Goal: Task Accomplishment & Management: Use online tool/utility

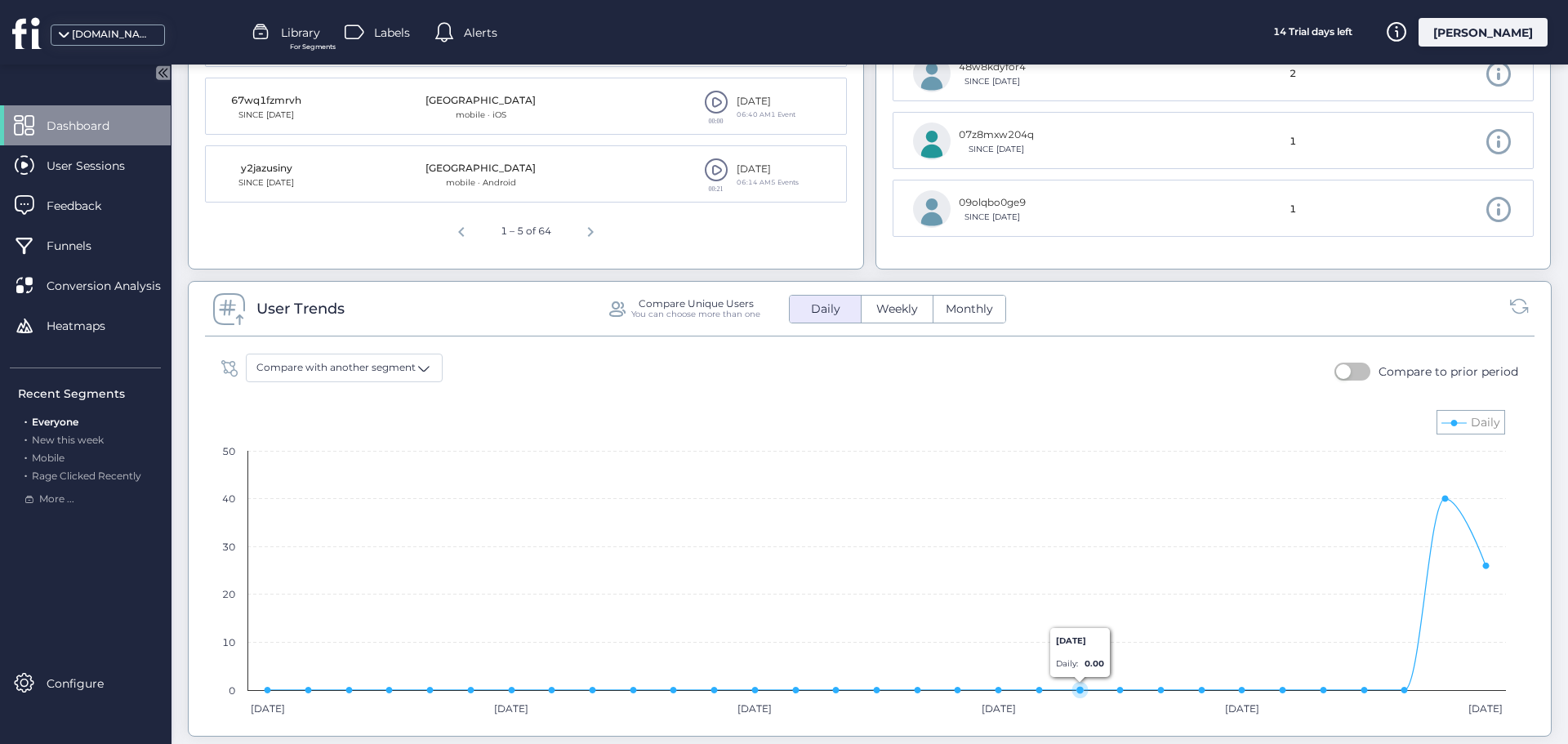
scroll to position [898, 0]
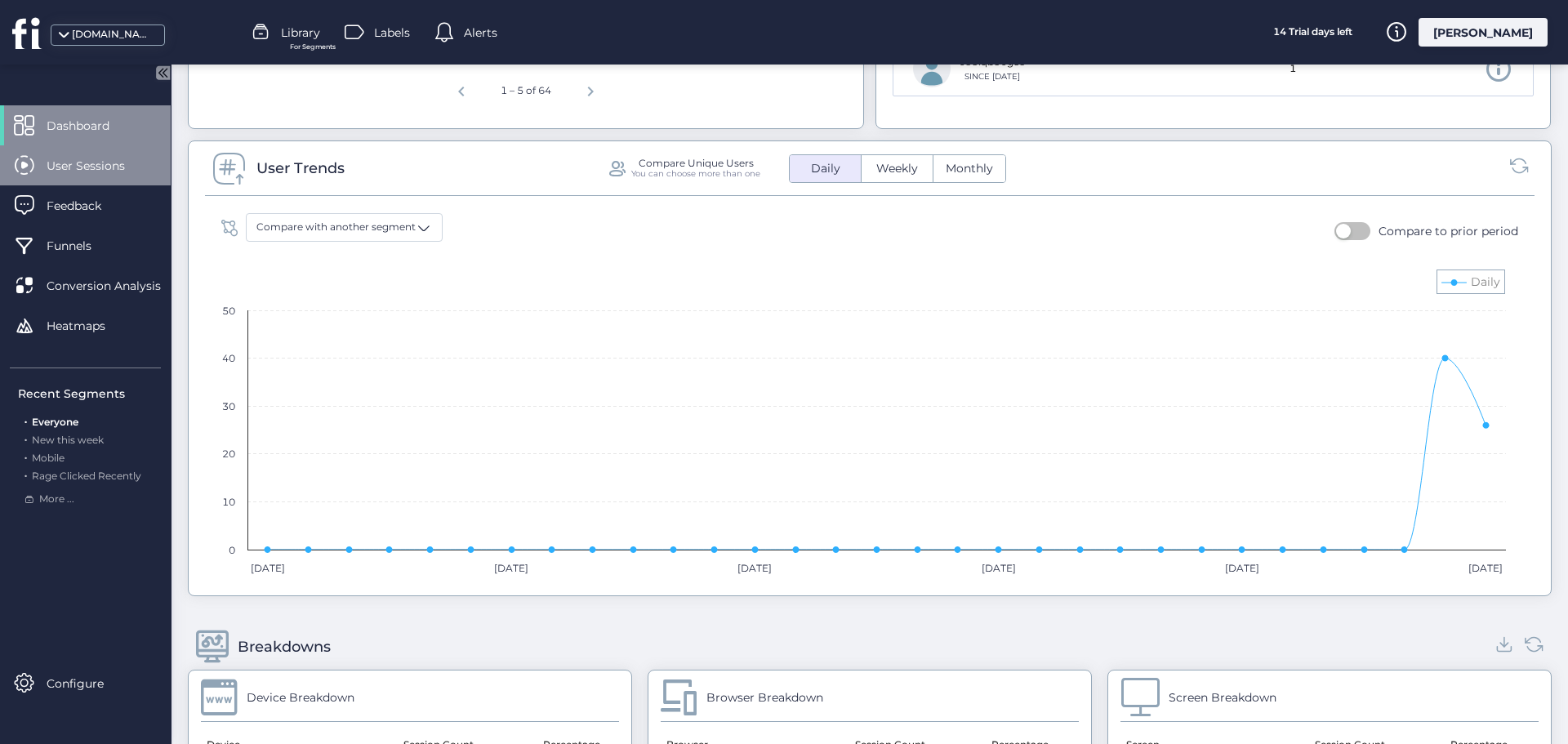
click at [122, 170] on span "User Sessions" at bounding box center [98, 165] width 103 height 18
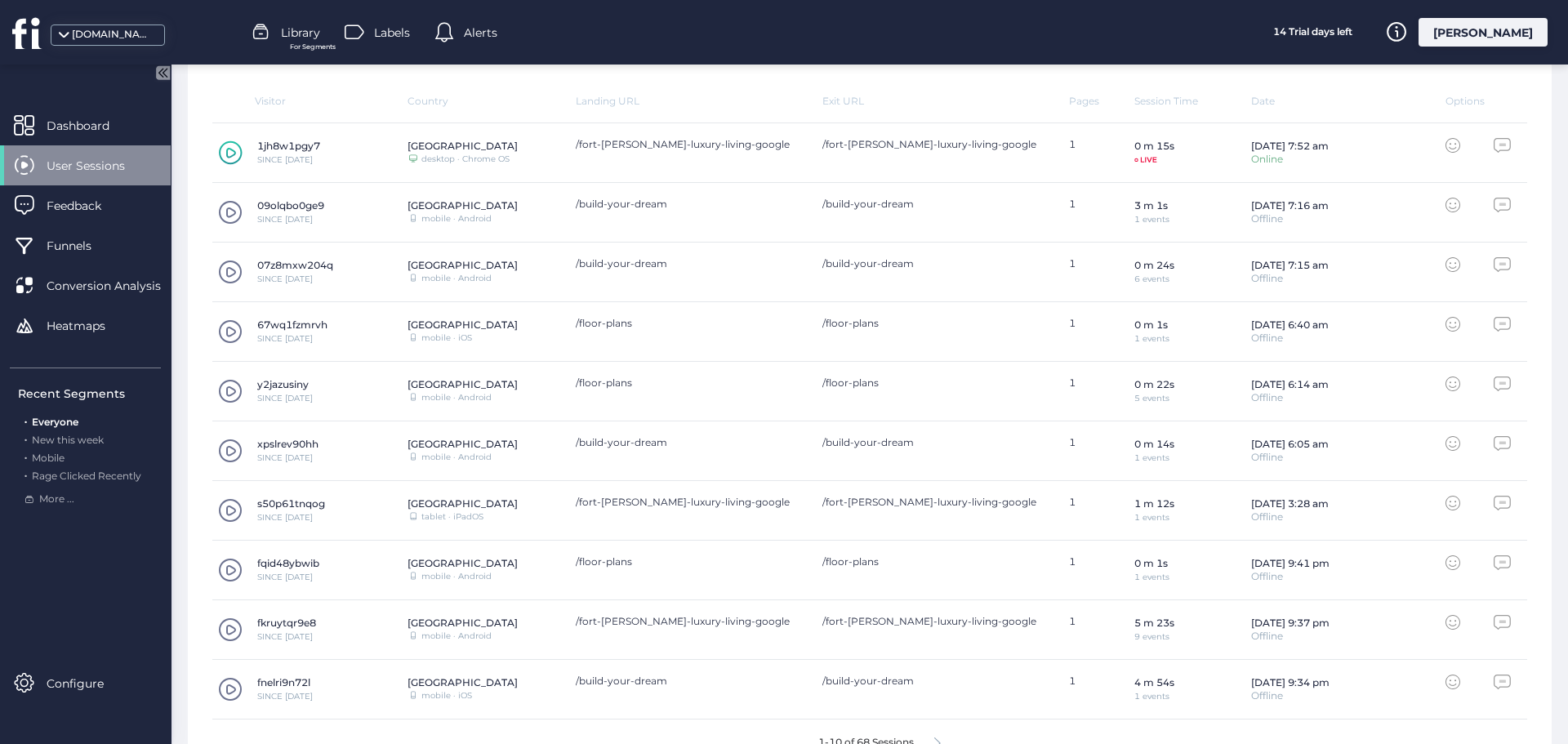
scroll to position [547, 0]
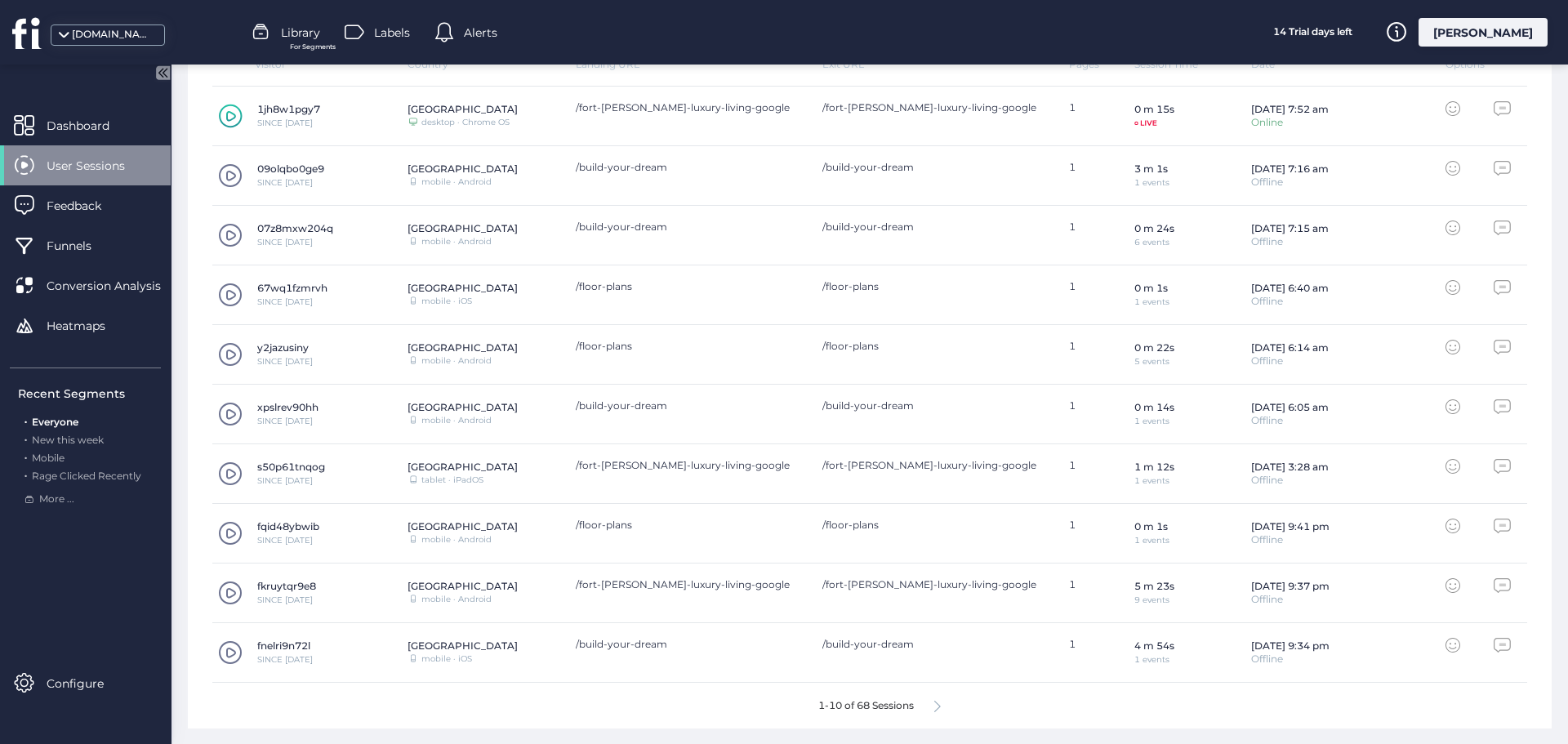
click at [230, 111] on icon at bounding box center [232, 116] width 10 height 11
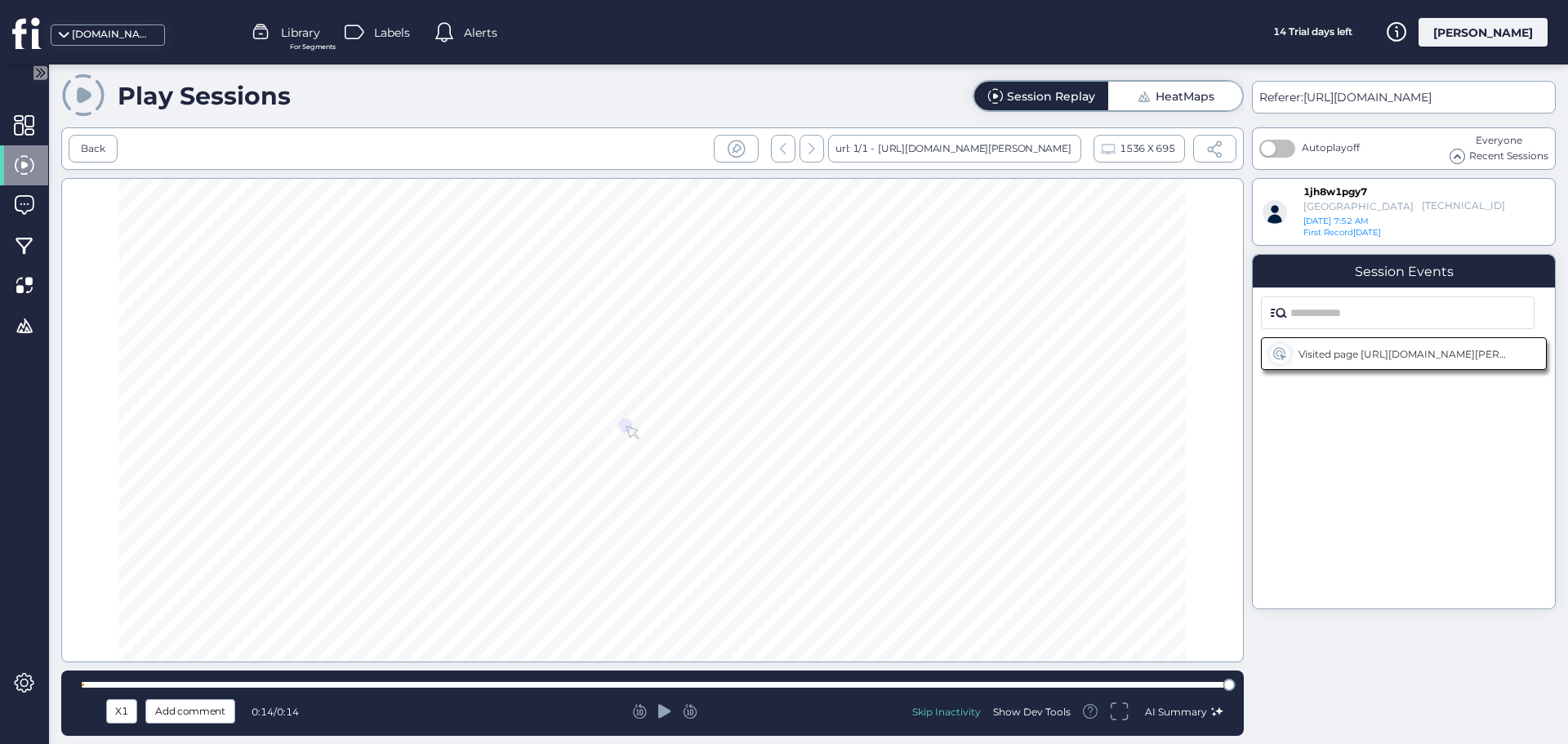
click at [648, 715] on div at bounding box center [665, 711] width 372 height 16
click at [658, 714] on icon at bounding box center [665, 711] width 13 height 13
click at [1126, 715] on icon at bounding box center [1119, 711] width 19 height 19
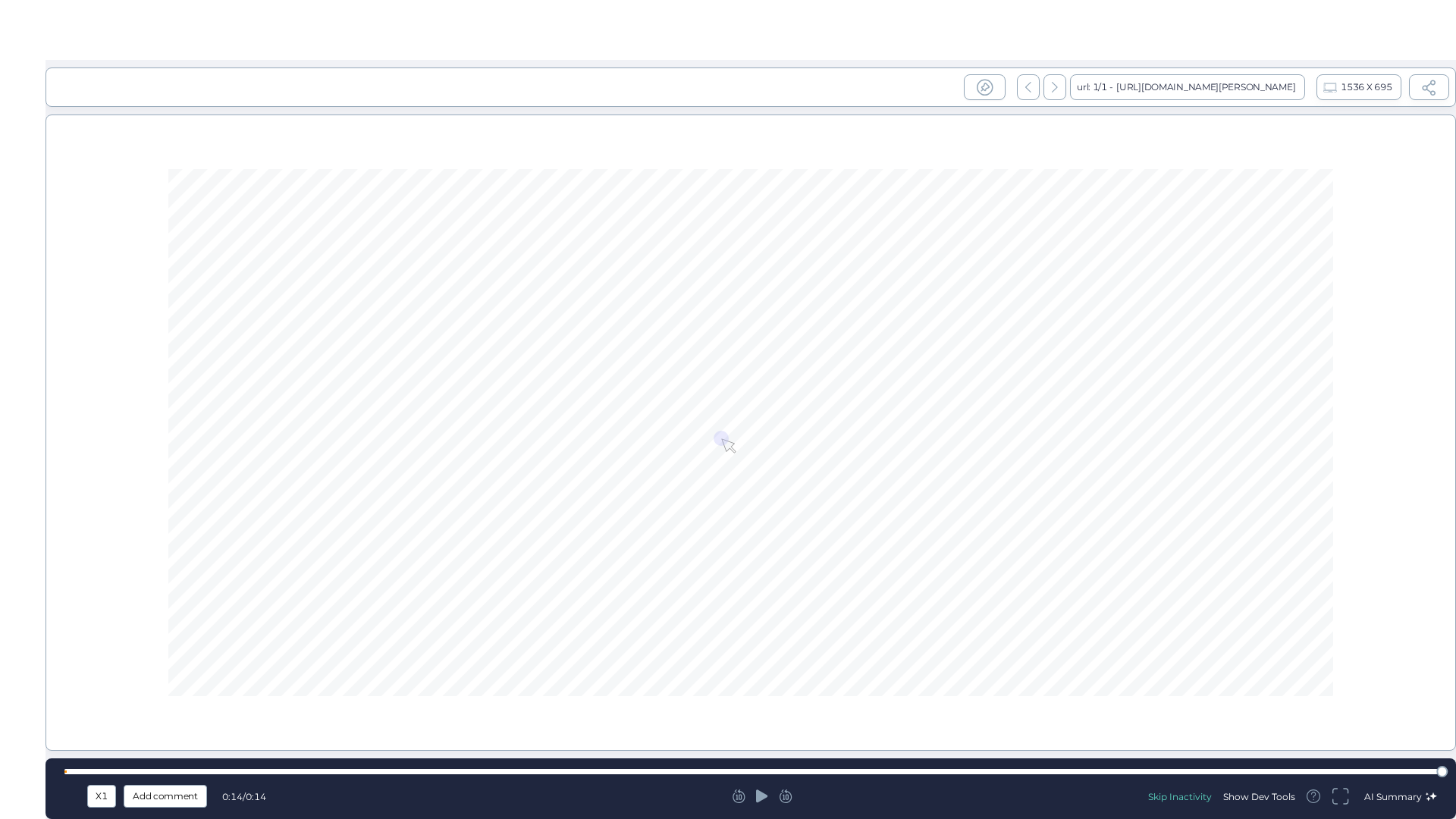
click at [756, 690] on icon at bounding box center [762, 796] width 13 height 13
click at [66, 690] on div at bounding box center [750, 771] width 1373 height 5
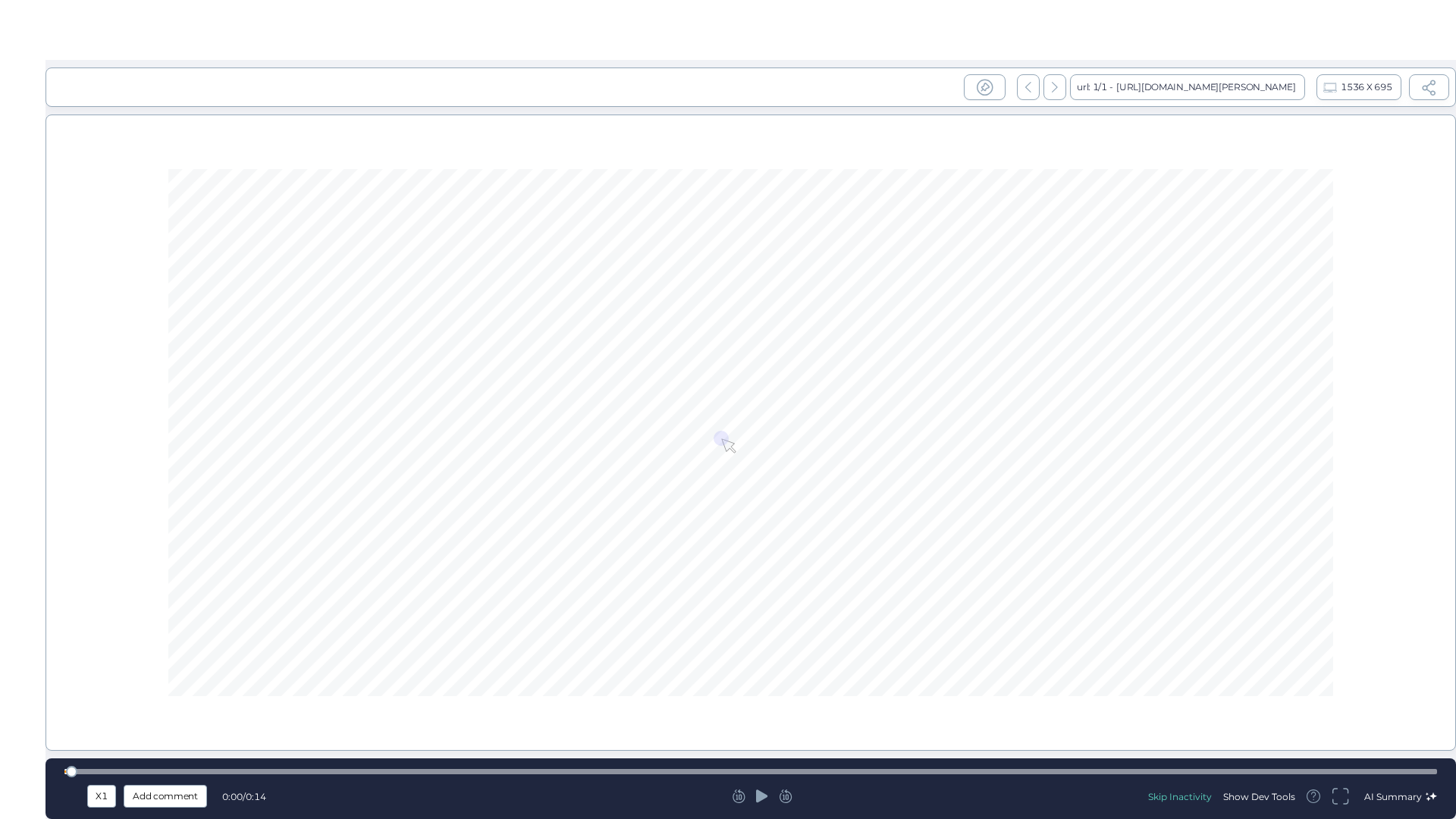
click at [764, 690] on icon at bounding box center [762, 796] width 13 height 15
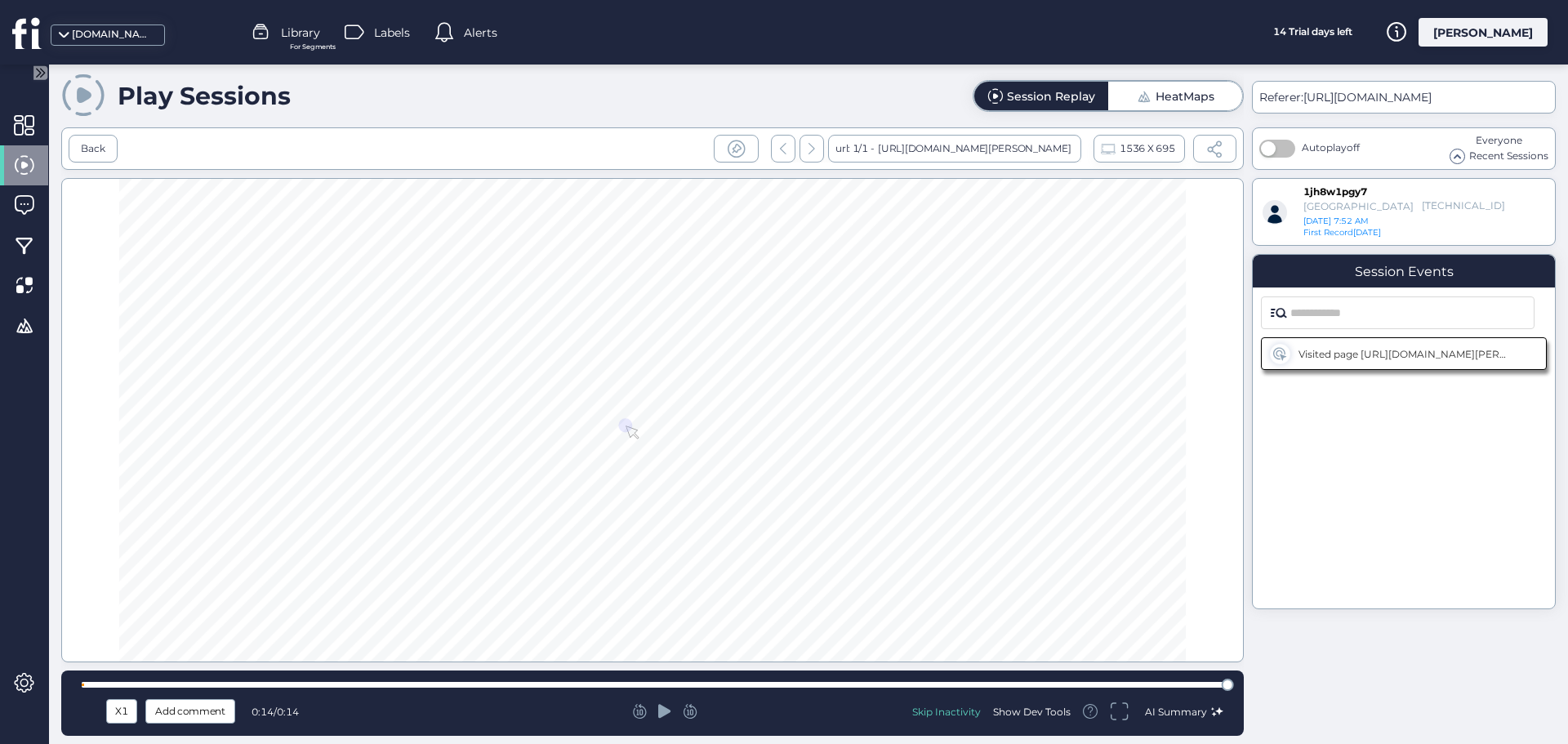
click at [1201, 100] on div "HeatMaps" at bounding box center [1185, 97] width 59 height 12
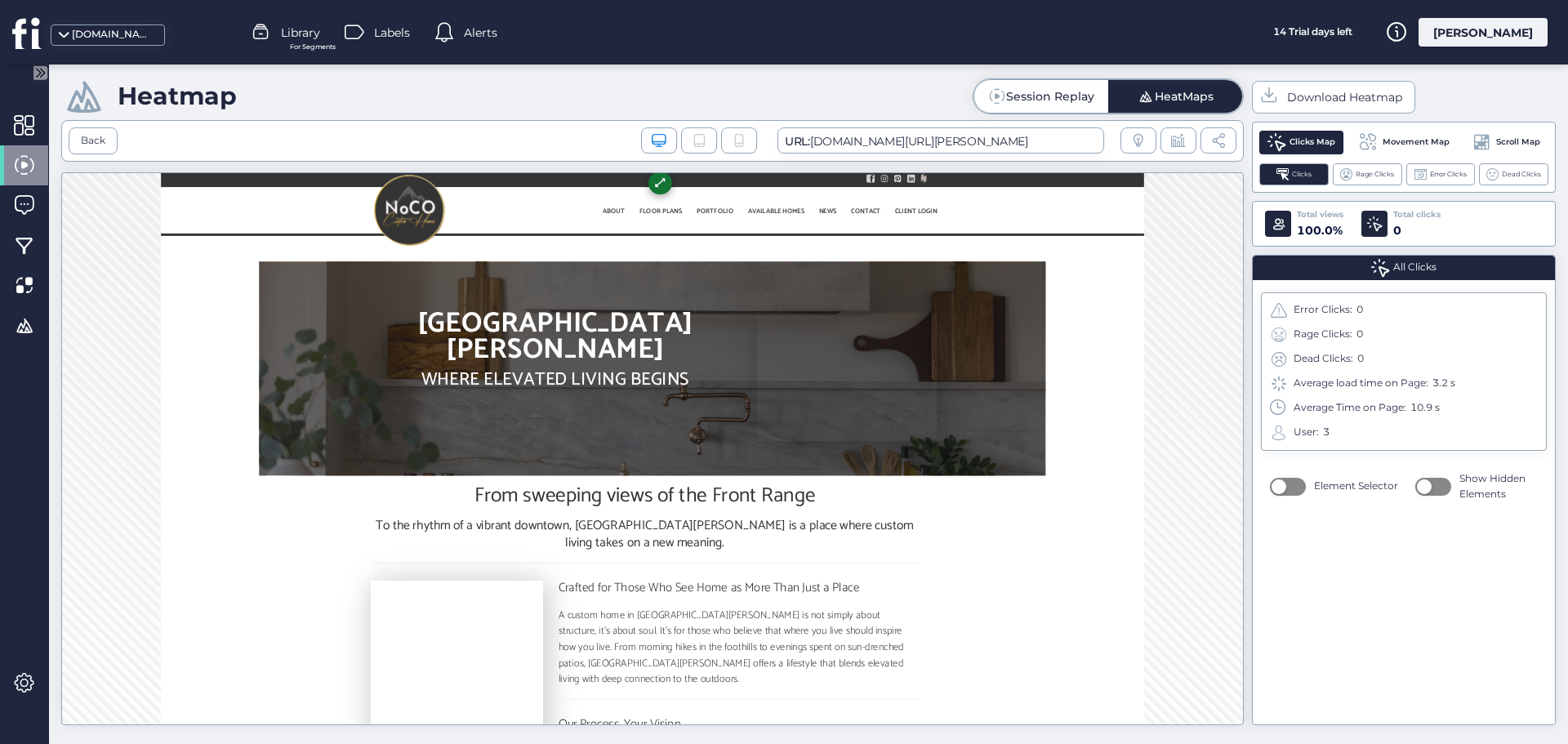
click at [1442, 142] on span "Movement Map" at bounding box center [1415, 142] width 67 height 13
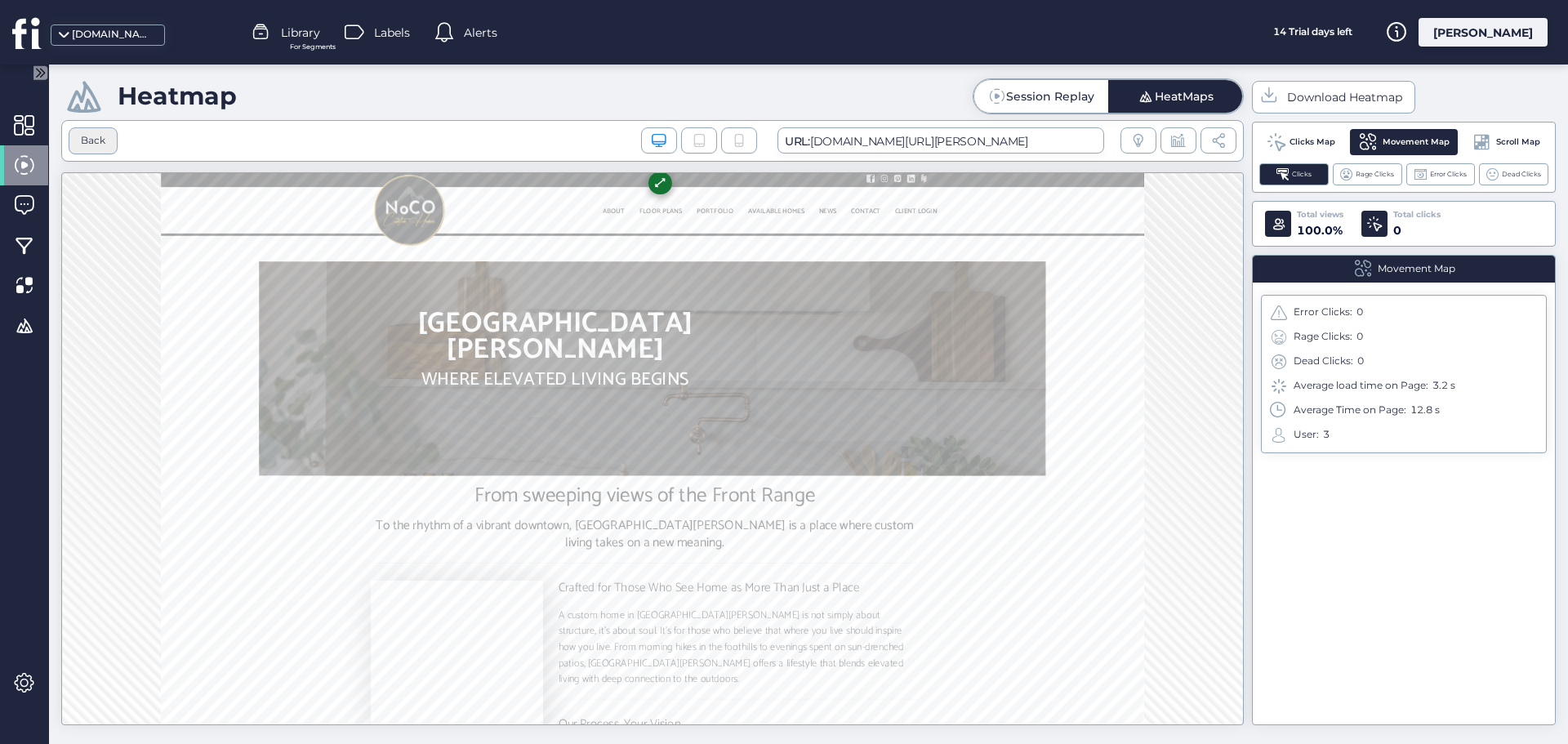
click at [77, 137] on div "Back" at bounding box center [93, 141] width 49 height 27
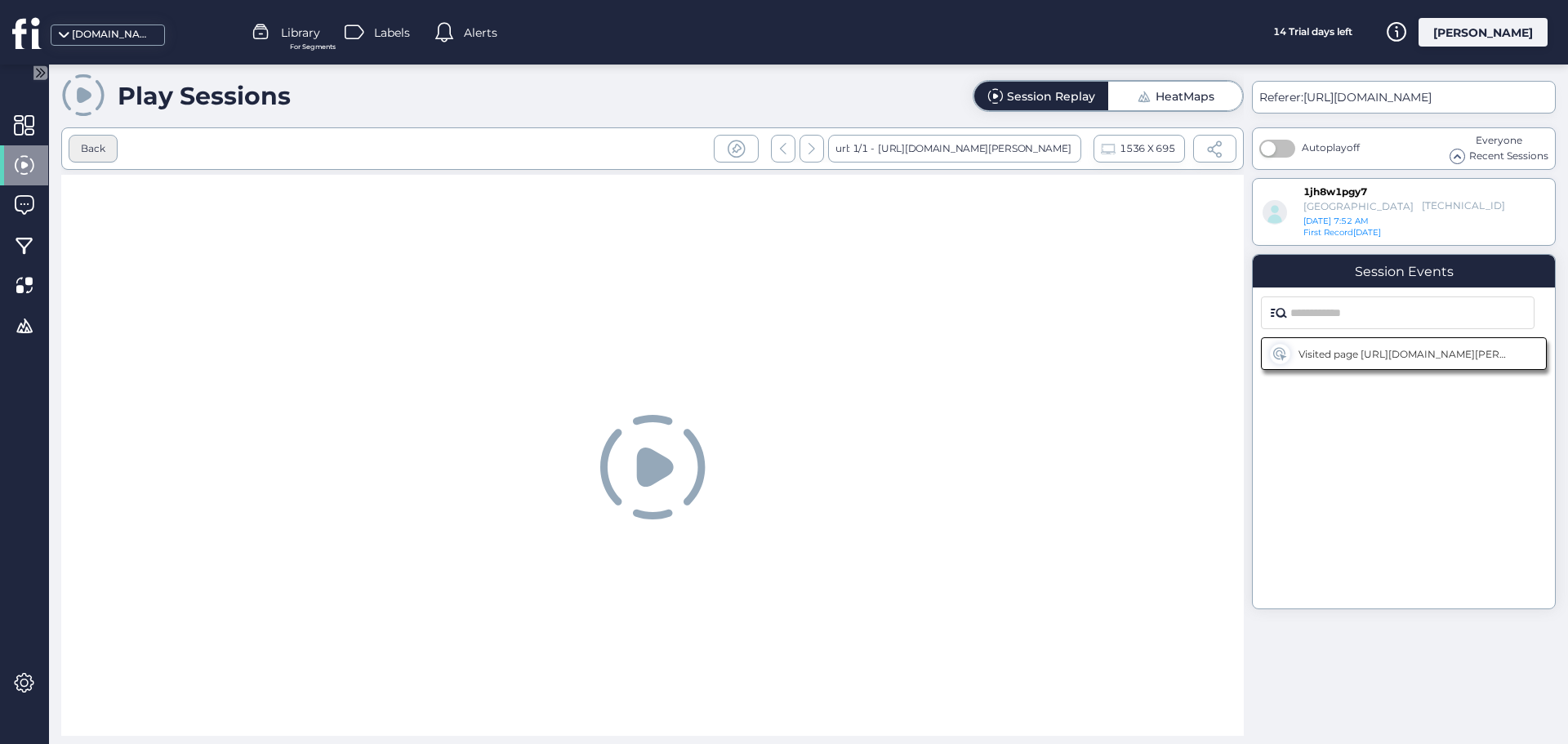
click at [104, 148] on div "Back" at bounding box center [93, 149] width 24 height 15
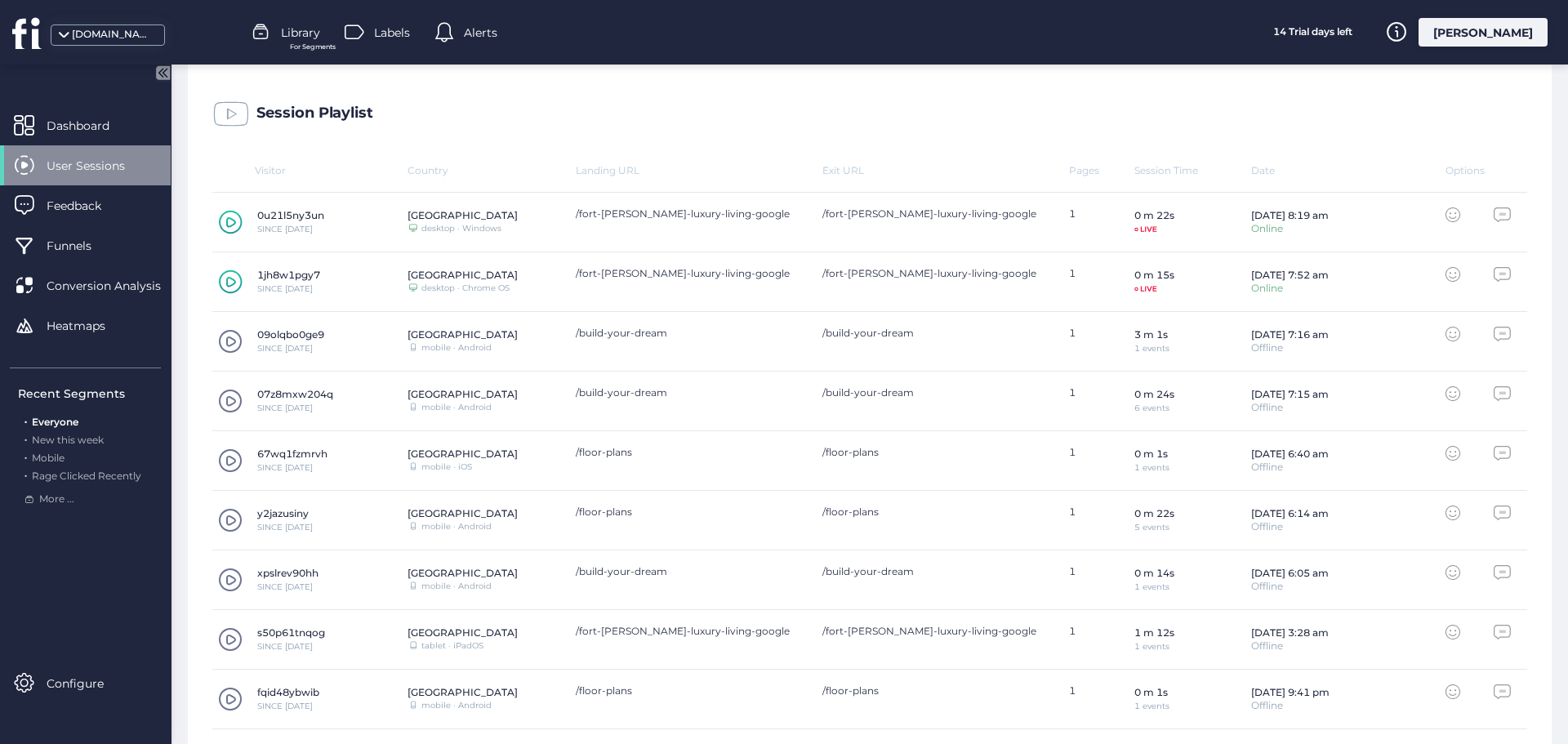
scroll to position [490, 0]
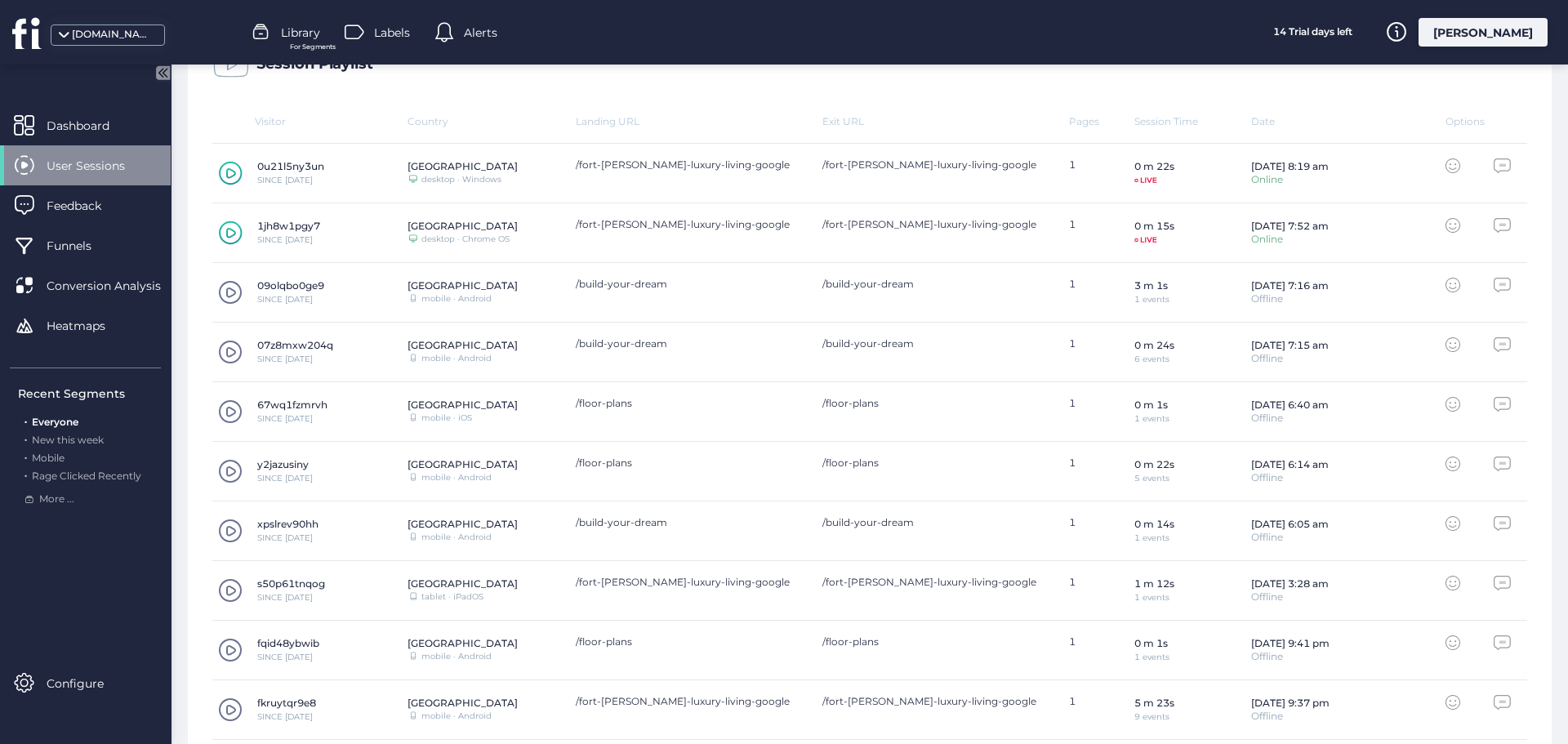
click at [236, 292] on span at bounding box center [230, 292] width 24 height 24
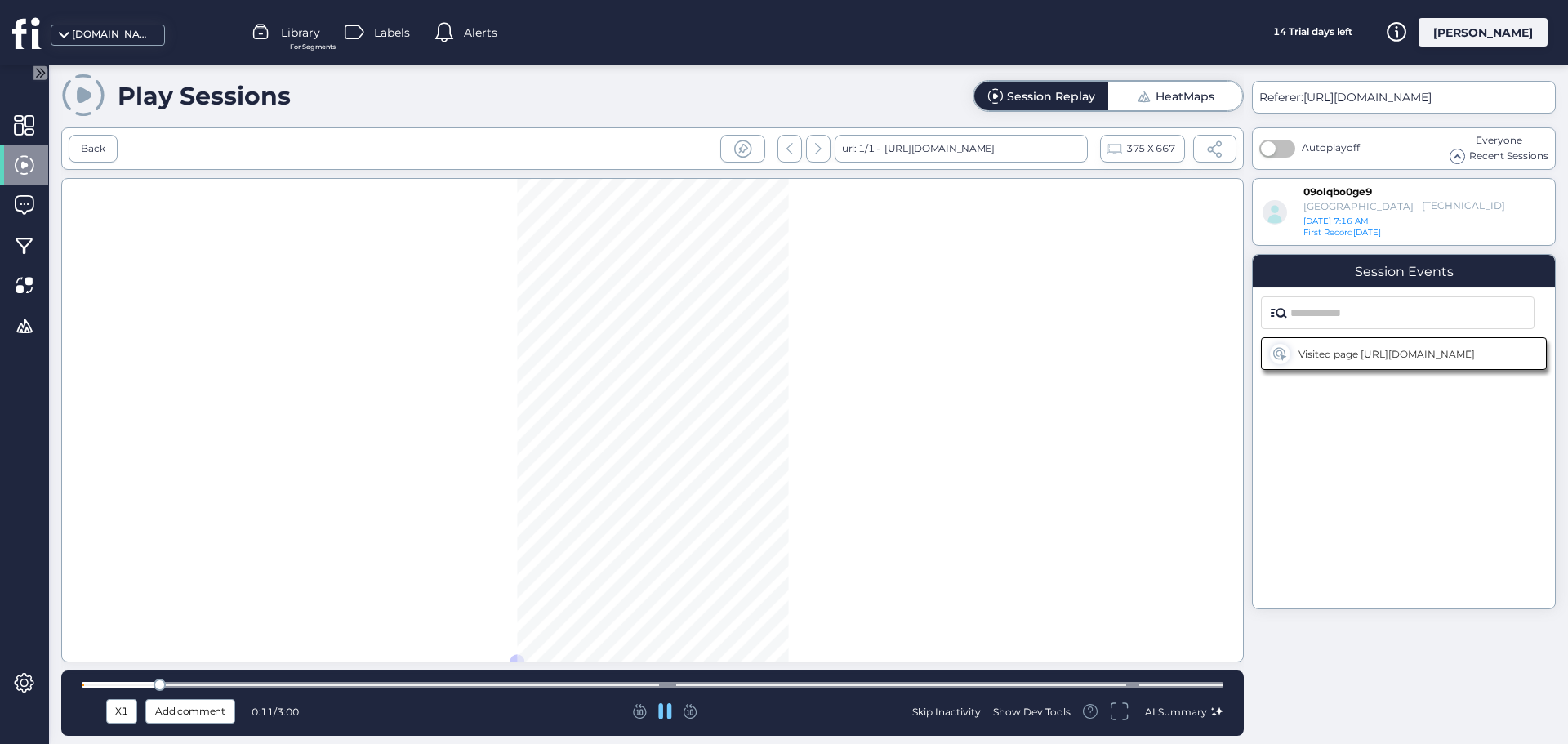
click at [666, 682] on div at bounding box center [652, 684] width 1142 height 6
drag, startPoint x: 677, startPoint y: 686, endPoint x: 558, endPoint y: 677, distance: 119.3
click at [562, 678] on div "X1 Add comment 1:33 / 3:00 Skip Inactivity Show Dev Tools AI Summary" at bounding box center [653, 704] width 1183 height 66
drag, startPoint x: 571, startPoint y: 687, endPoint x: 665, endPoint y: 693, distance: 94.2
click at [665, 693] on div "X1 Add comment 1:15 / 3:00 Skip Inactivity Show Dev Tools AI Summary" at bounding box center [653, 704] width 1183 height 66
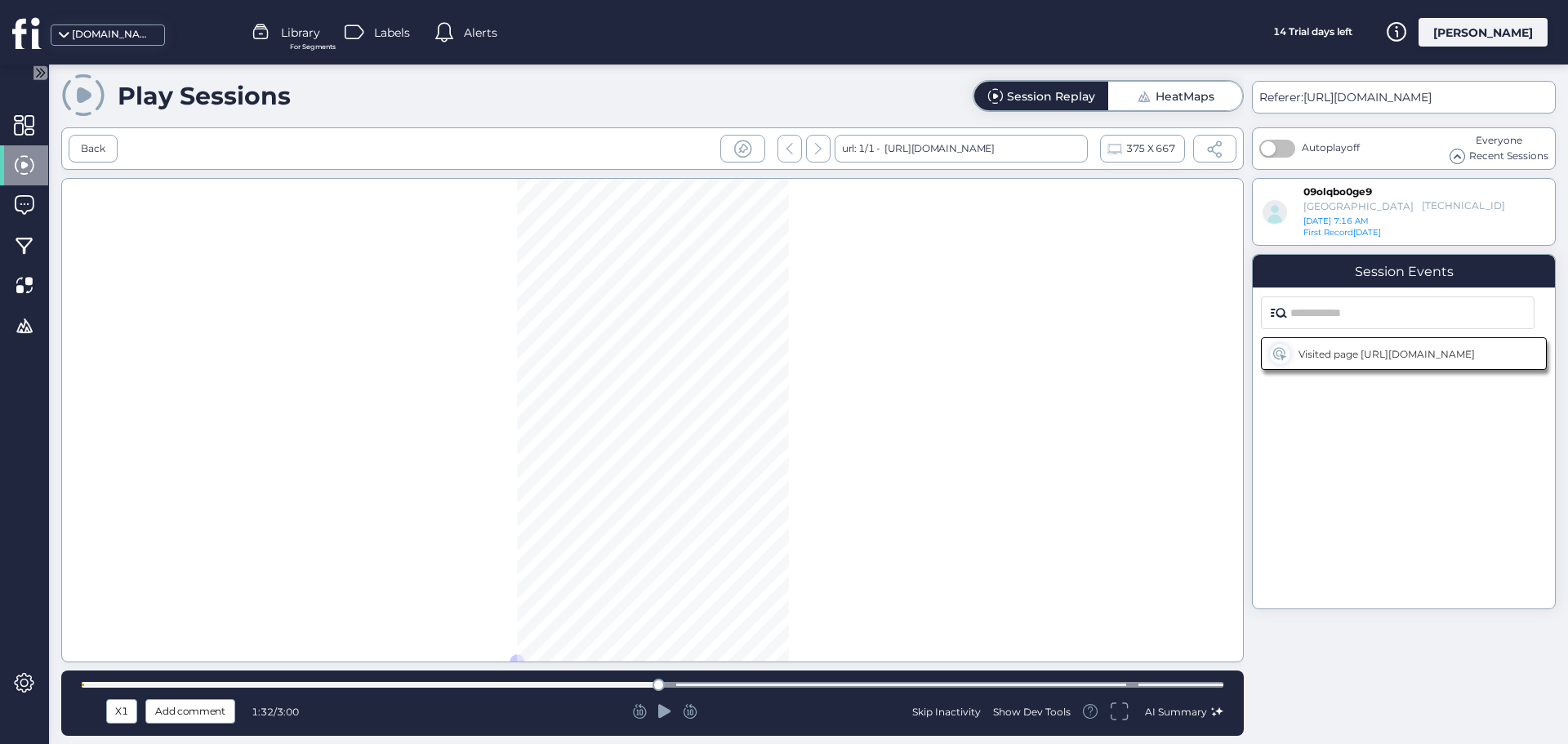
drag, startPoint x: 672, startPoint y: 685, endPoint x: 664, endPoint y: 697, distance: 14.4
click at [653, 687] on div at bounding box center [659, 685] width 13 height 13
click at [662, 703] on div "X1 Add comment 1:30 / 3:00 Skip Inactivity Show Dev Tools AI Summary" at bounding box center [652, 711] width 1142 height 24
click at [666, 713] on icon at bounding box center [665, 711] width 13 height 13
drag, startPoint x: 718, startPoint y: 682, endPoint x: 836, endPoint y: 682, distance: 118.0
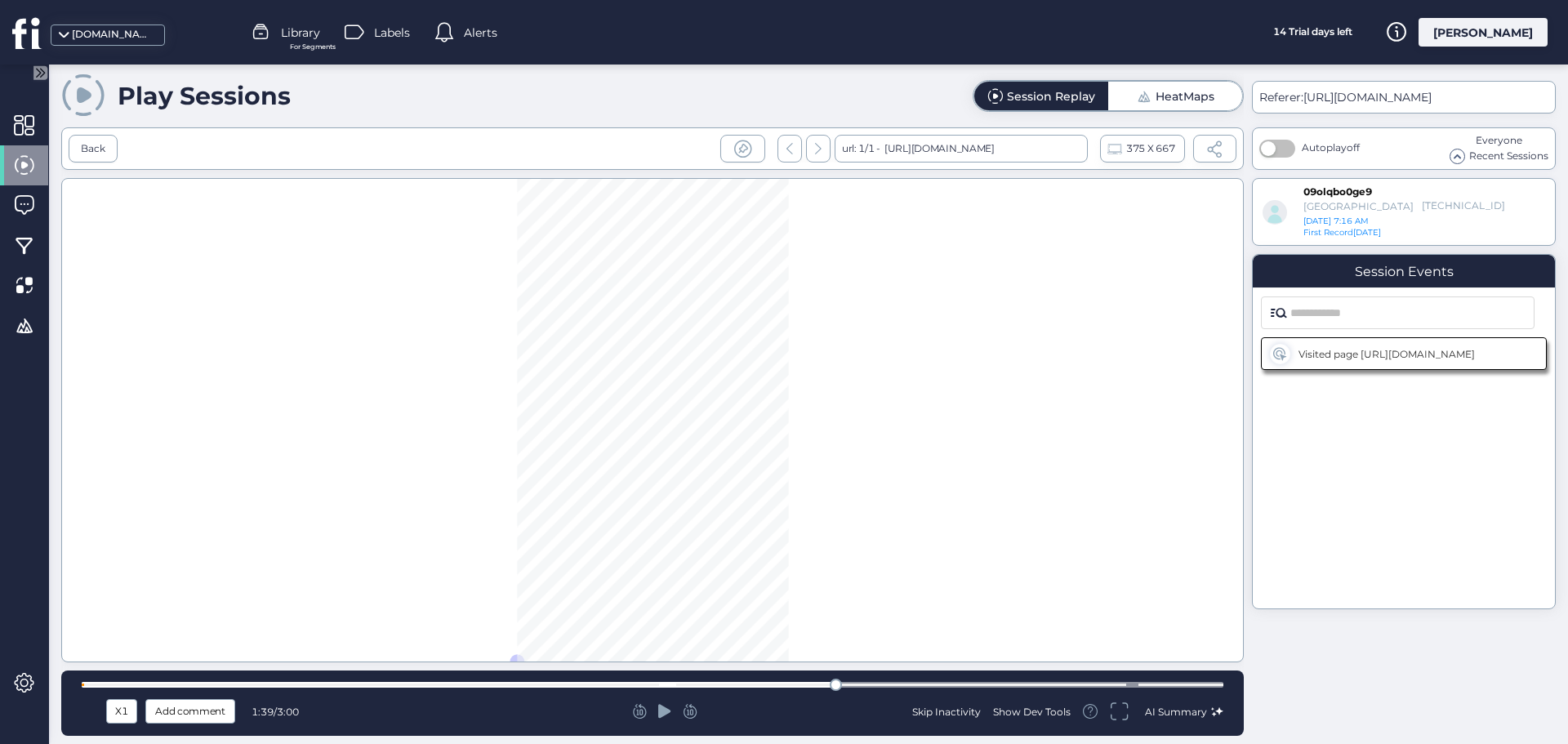
click at [836, 682] on div at bounding box center [836, 685] width 13 height 13
drag, startPoint x: 838, startPoint y: 682, endPoint x: 879, endPoint y: 682, distance: 41.0
click at [877, 682] on div at bounding box center [871, 685] width 13 height 13
click at [661, 715] on icon at bounding box center [665, 711] width 13 height 13
drag, startPoint x: 891, startPoint y: 682, endPoint x: 1038, endPoint y: 681, distance: 147.0
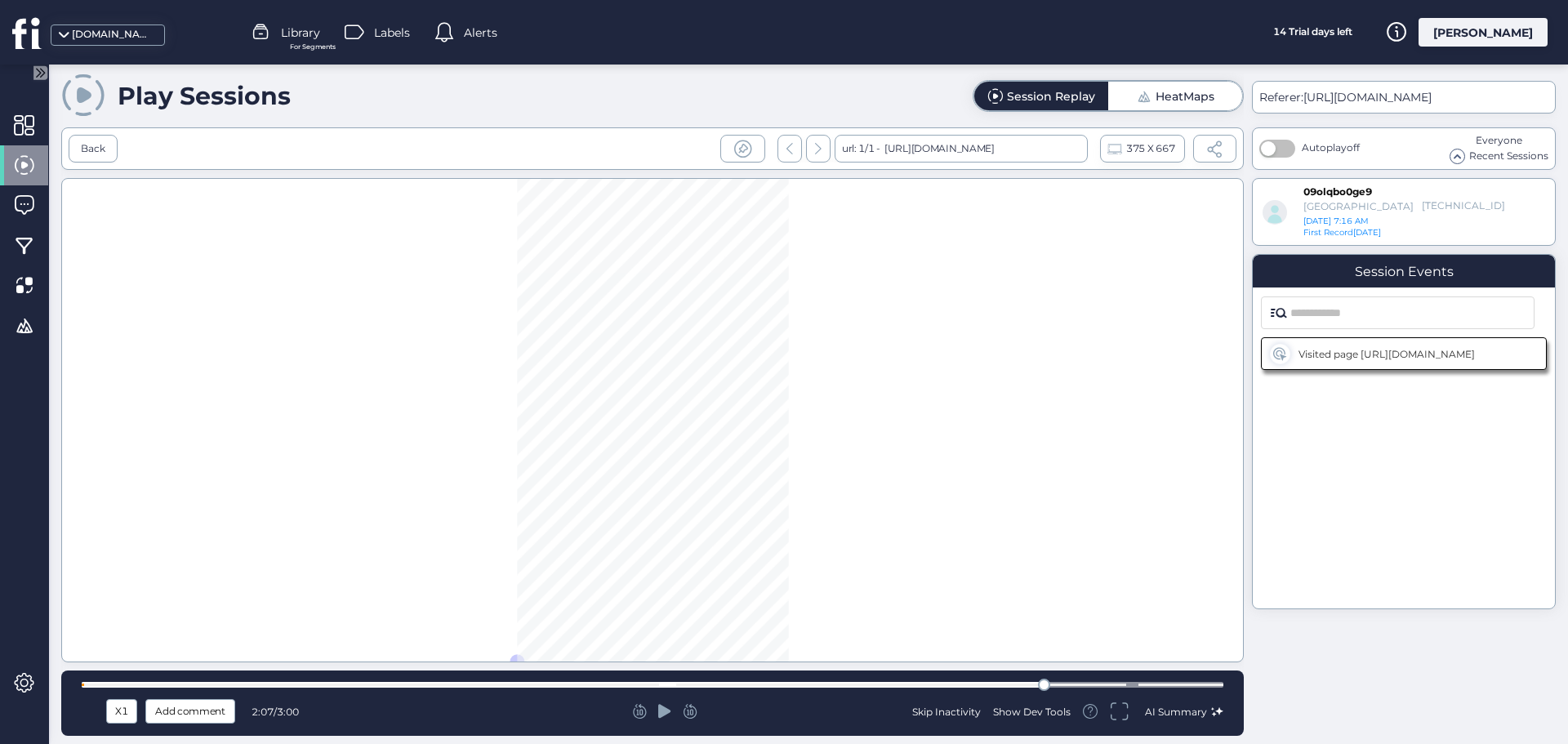
click at [1038, 681] on div at bounding box center [652, 685] width 1142 height 13
click at [669, 708] on icon at bounding box center [665, 711] width 13 height 16
drag, startPoint x: 1054, startPoint y: 686, endPoint x: 1114, endPoint y: 688, distance: 60.0
click at [1114, 688] on div at bounding box center [1120, 685] width 13 height 13
click at [658, 712] on icon at bounding box center [665, 711] width 13 height 13
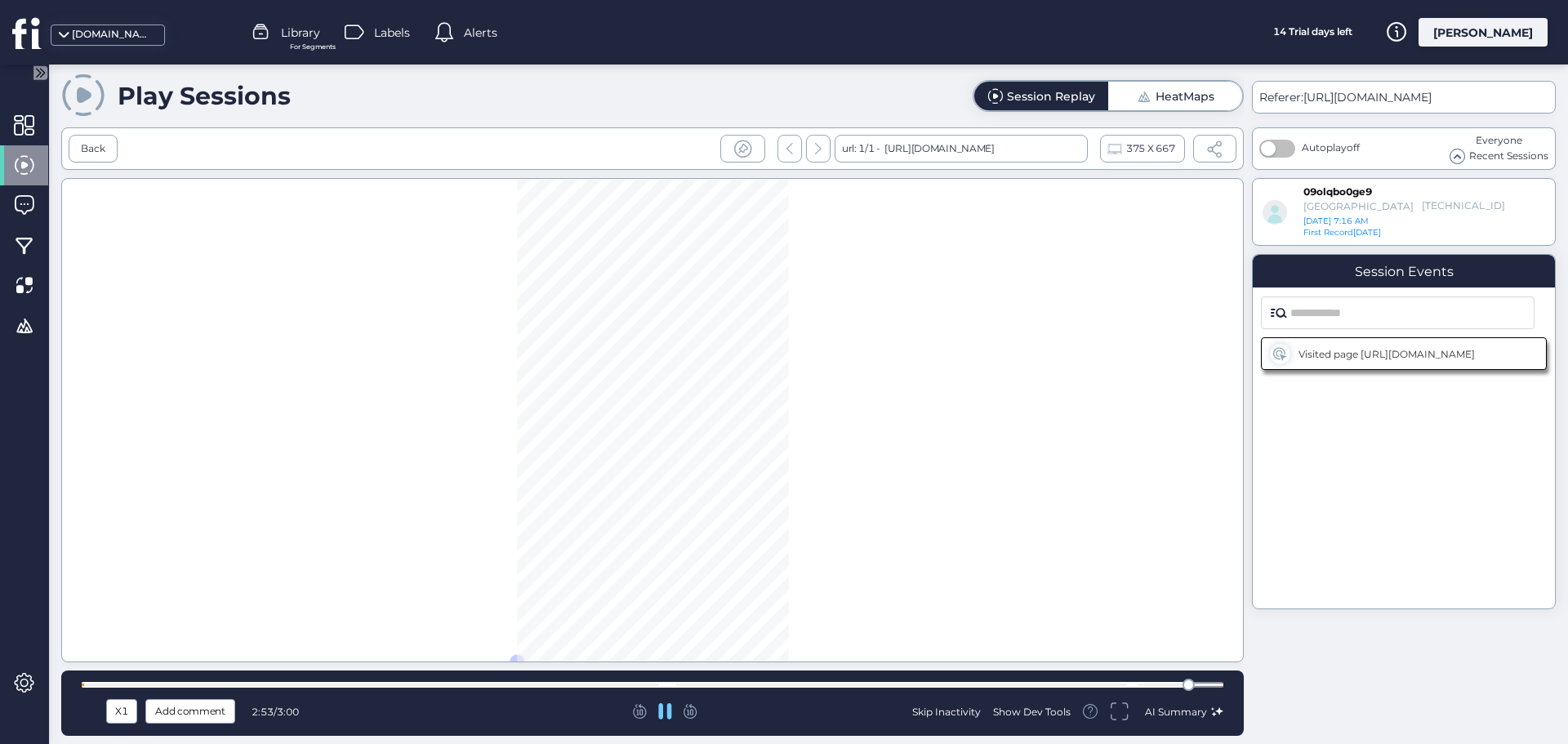
click at [755, 601] on div at bounding box center [653, 420] width 1183 height 484
click at [89, 147] on div "Back" at bounding box center [93, 149] width 24 height 15
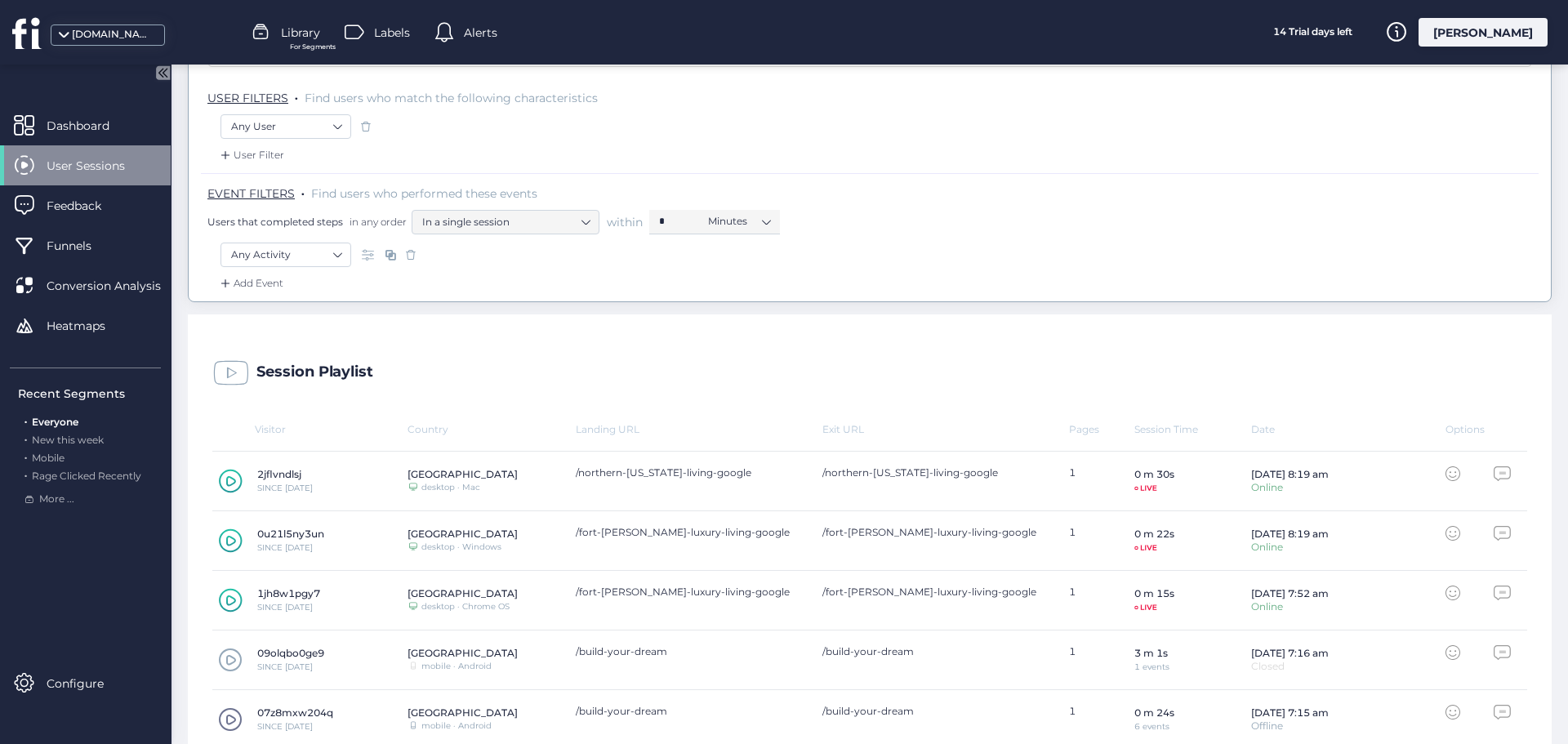
scroll to position [139, 0]
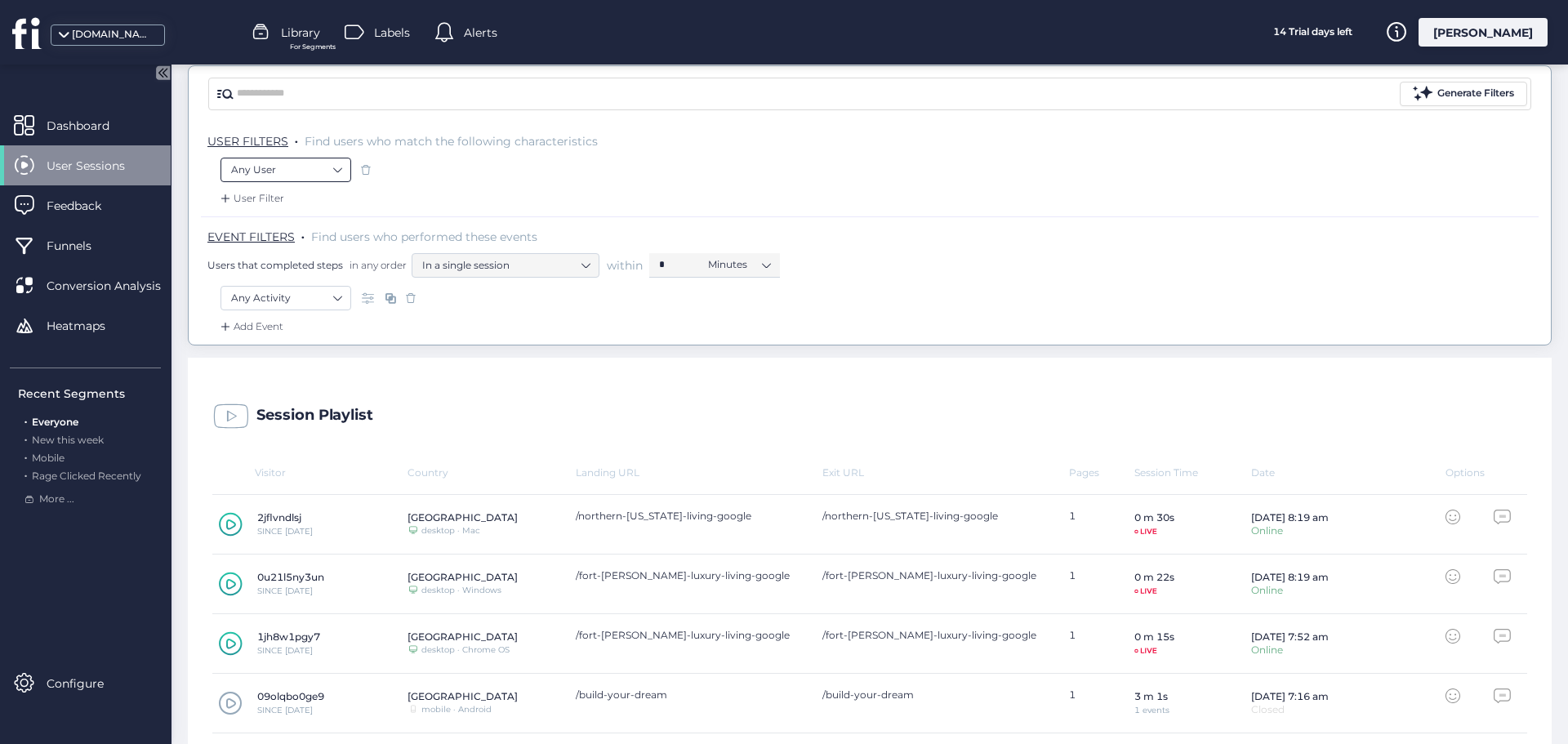
click at [290, 172] on nz-select-item "Any User" at bounding box center [286, 169] width 110 height 24
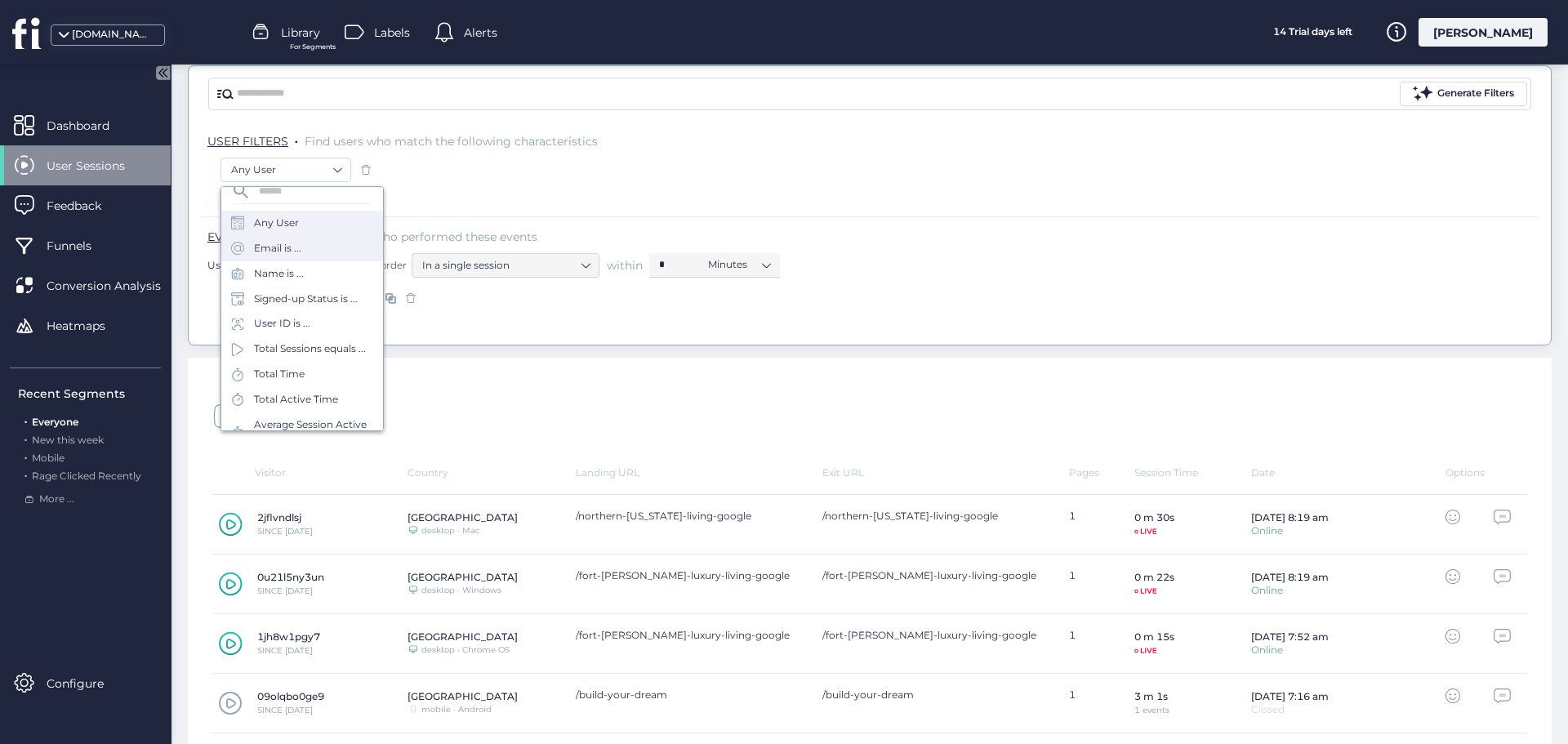
scroll to position [0, 0]
click at [477, 163] on div "Any User" at bounding box center [870, 171] width 1298 height 28
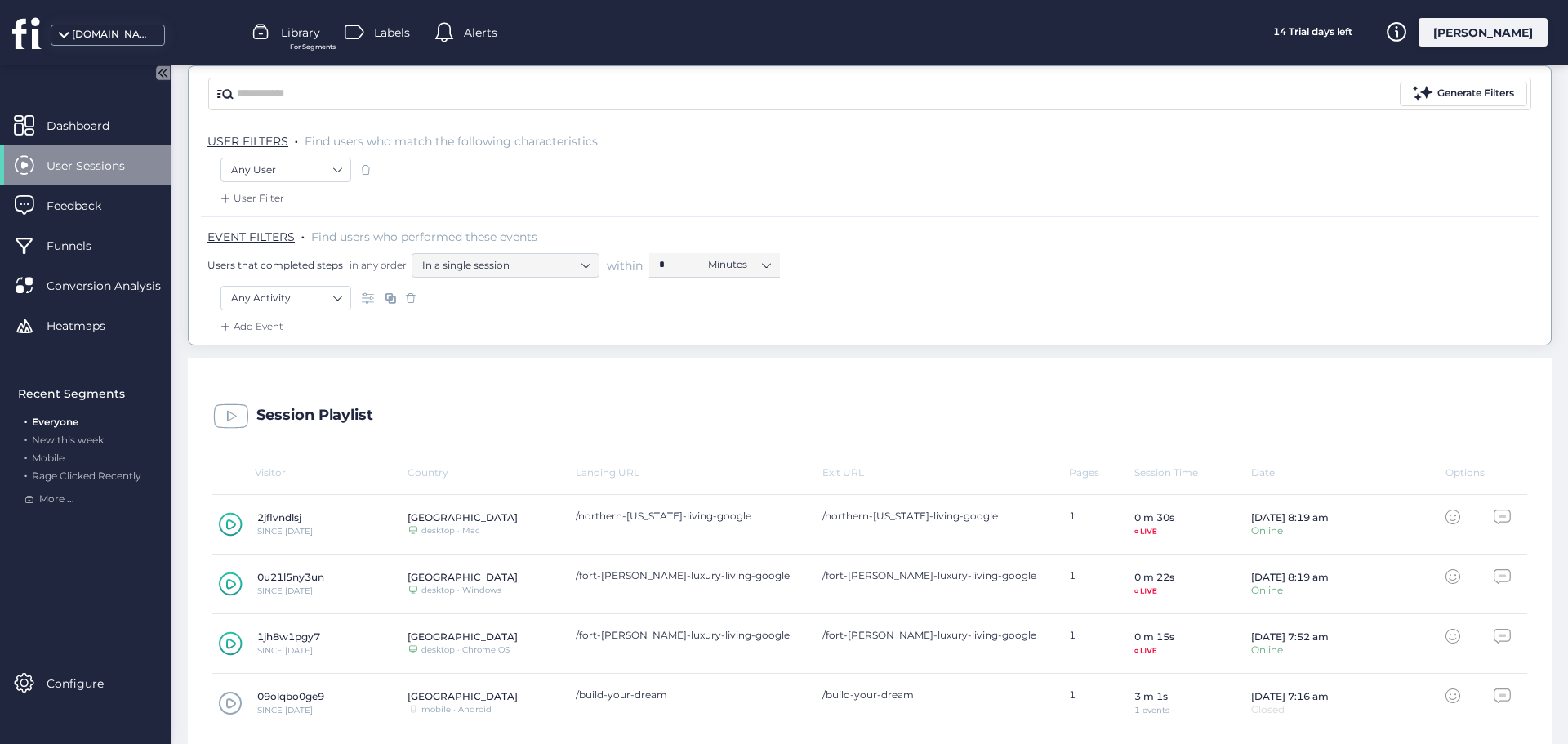
click at [272, 140] on span "USER FILTERS" at bounding box center [248, 141] width 81 height 14
click at [458, 276] on nz-select-item "In a single session" at bounding box center [506, 265] width 167 height 24
click at [323, 302] on nz-select-item "Any Activity" at bounding box center [286, 297] width 110 height 24
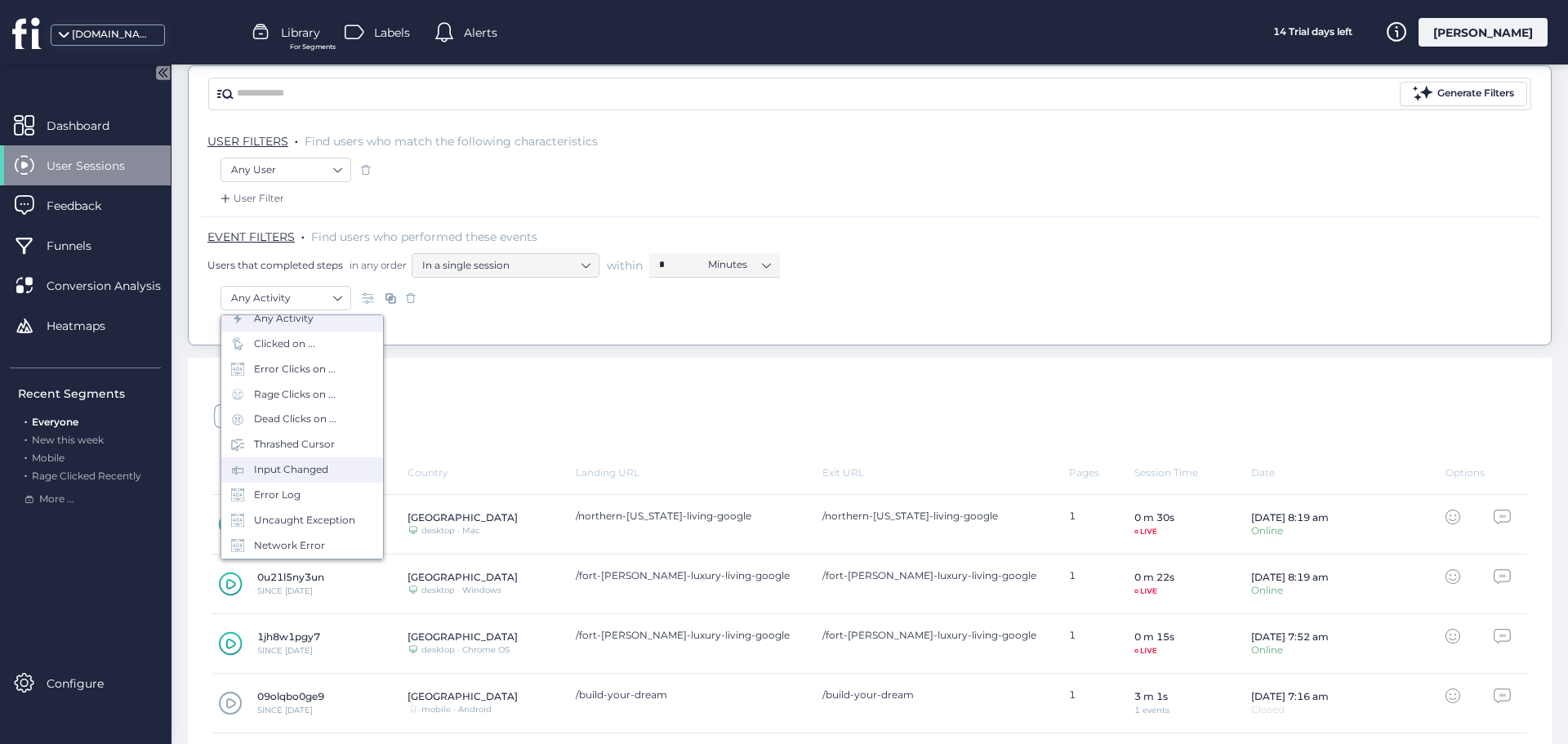
scroll to position [72, 0]
click at [343, 545] on div "Visited URL is ..." at bounding box center [302, 546] width 162 height 25
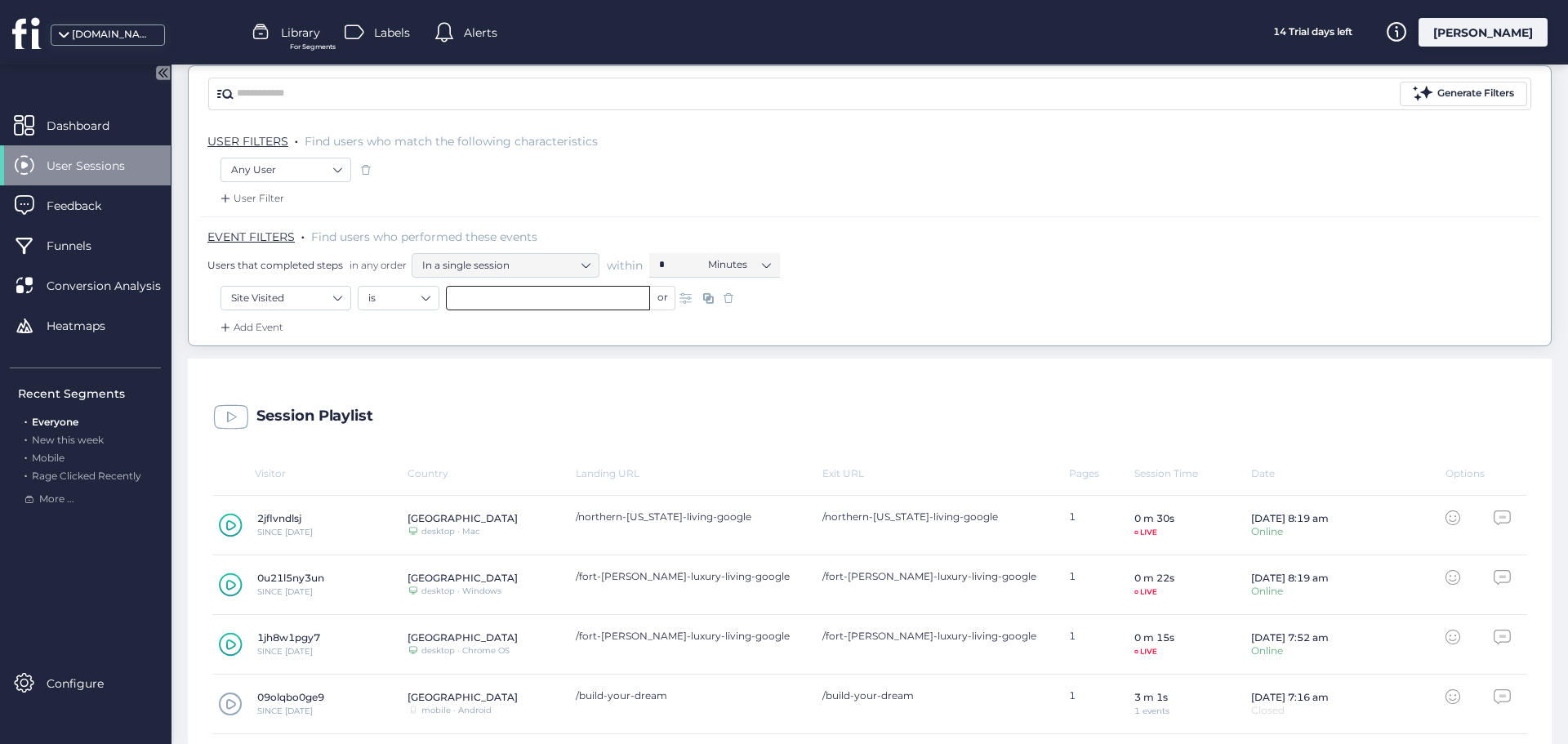
click at [532, 292] on input "text" at bounding box center [548, 297] width 204 height 24
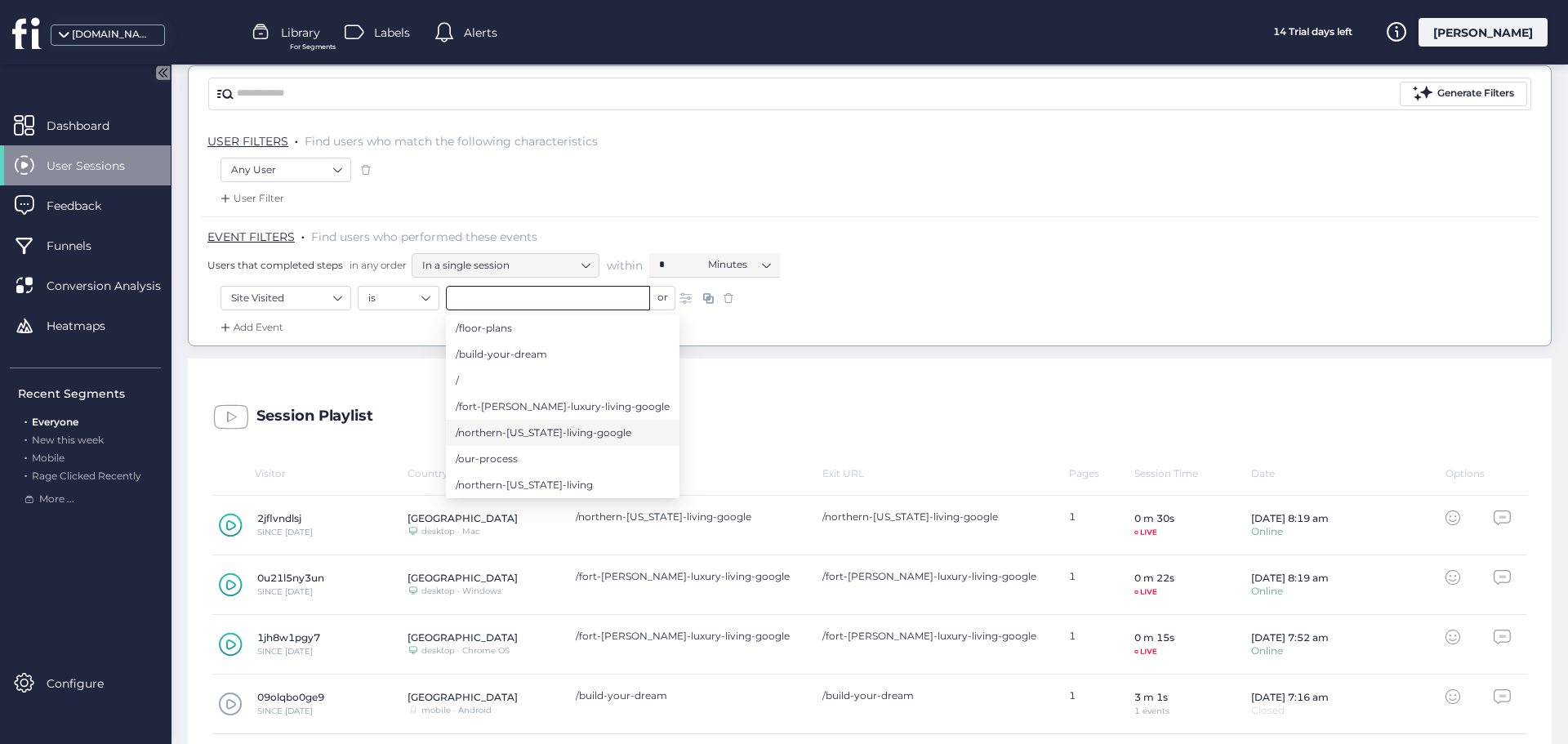
click at [573, 432] on span "/northern-[US_STATE]-living-google" at bounding box center [543, 432] width 175 height 18
type input "**********"
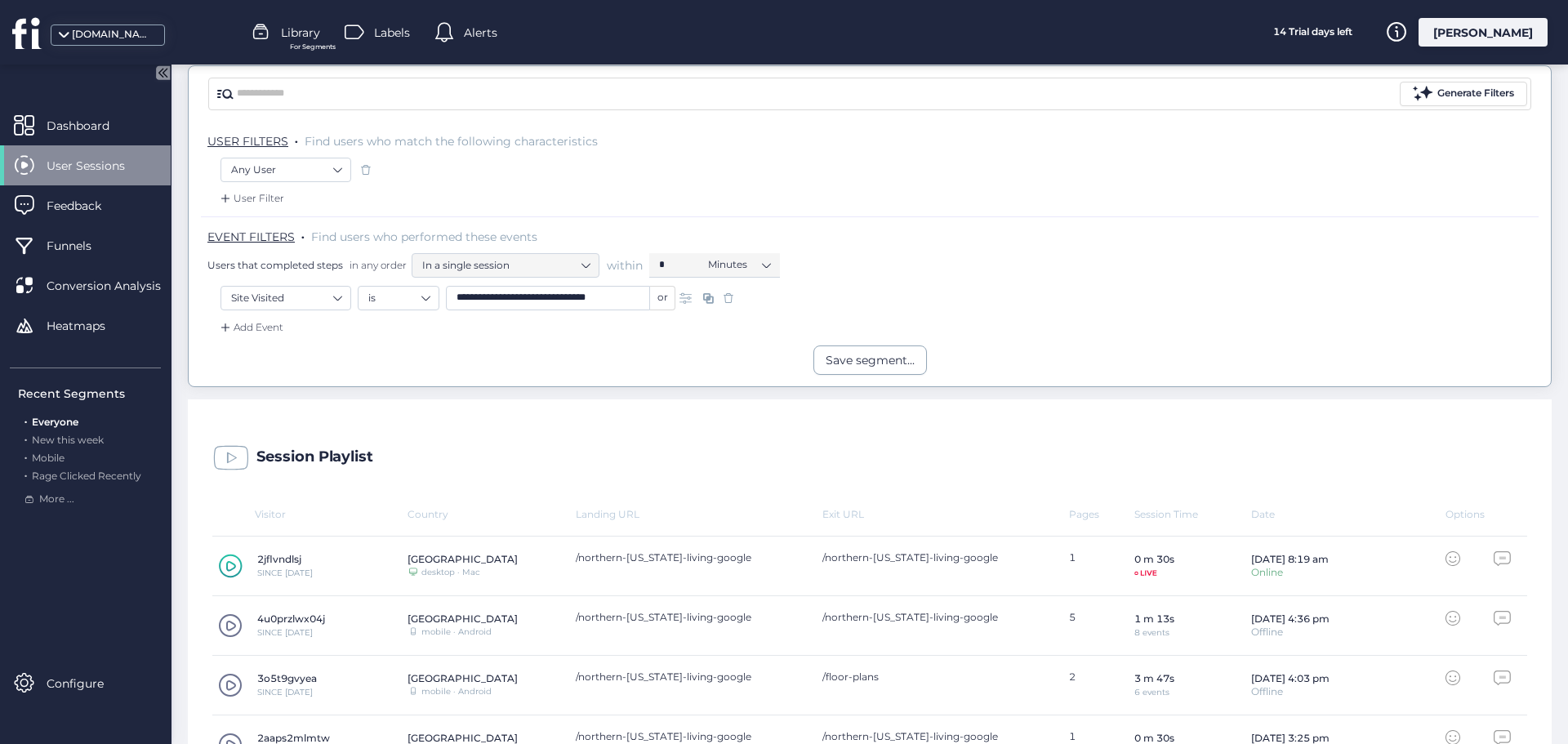
scroll to position [291, 0]
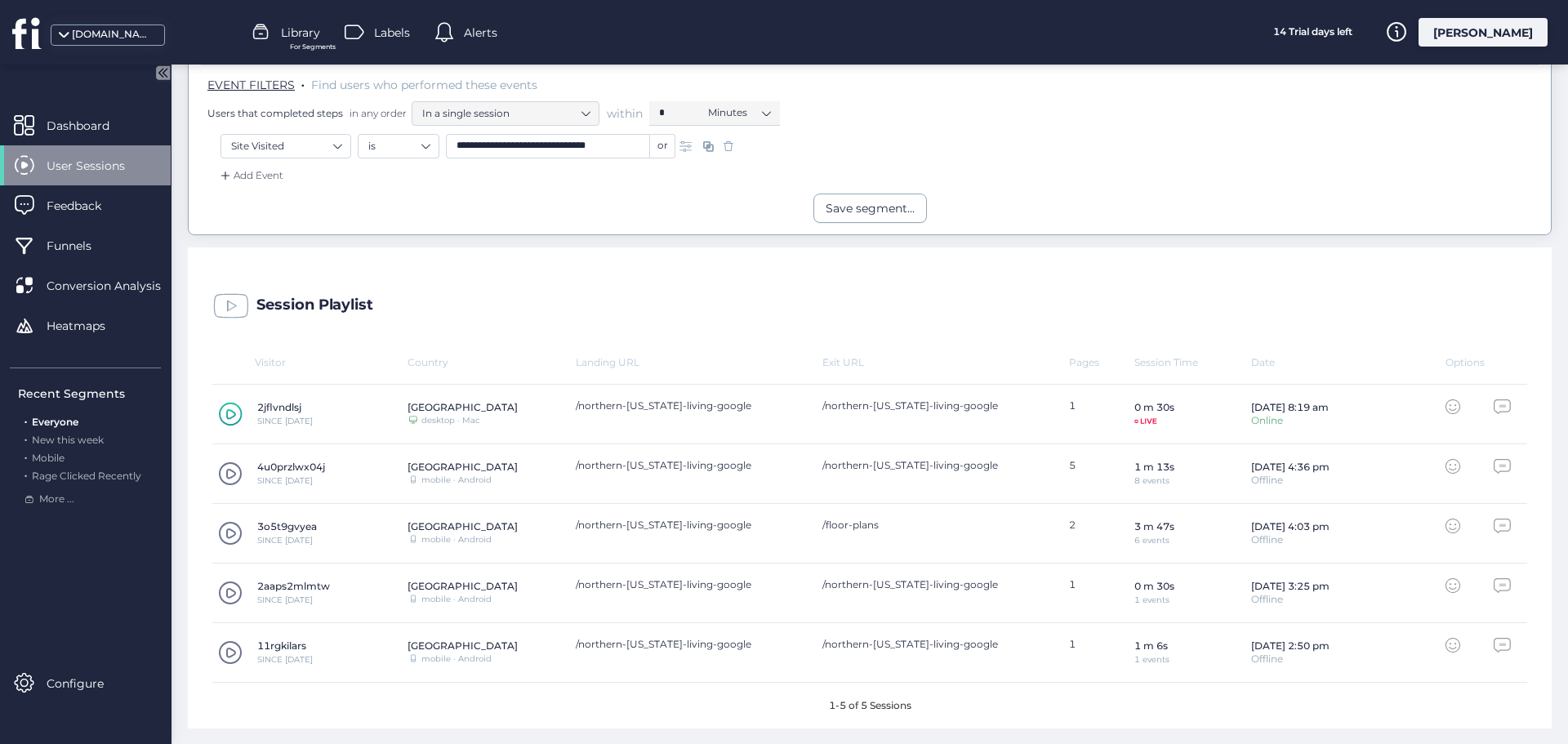
click at [654, 148] on div "or" at bounding box center [663, 146] width 25 height 24
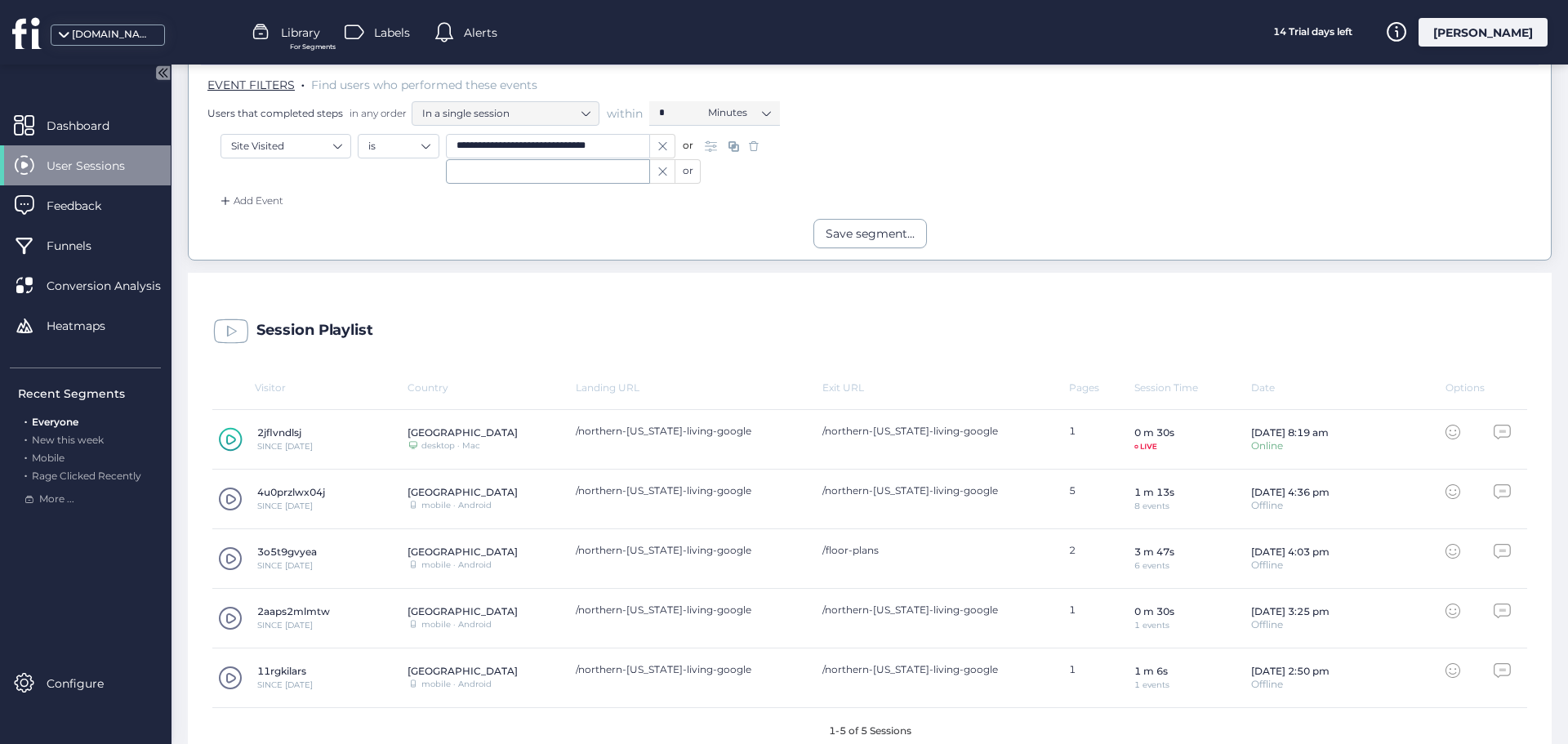
click at [660, 147] on icon at bounding box center [662, 147] width 13 height 8
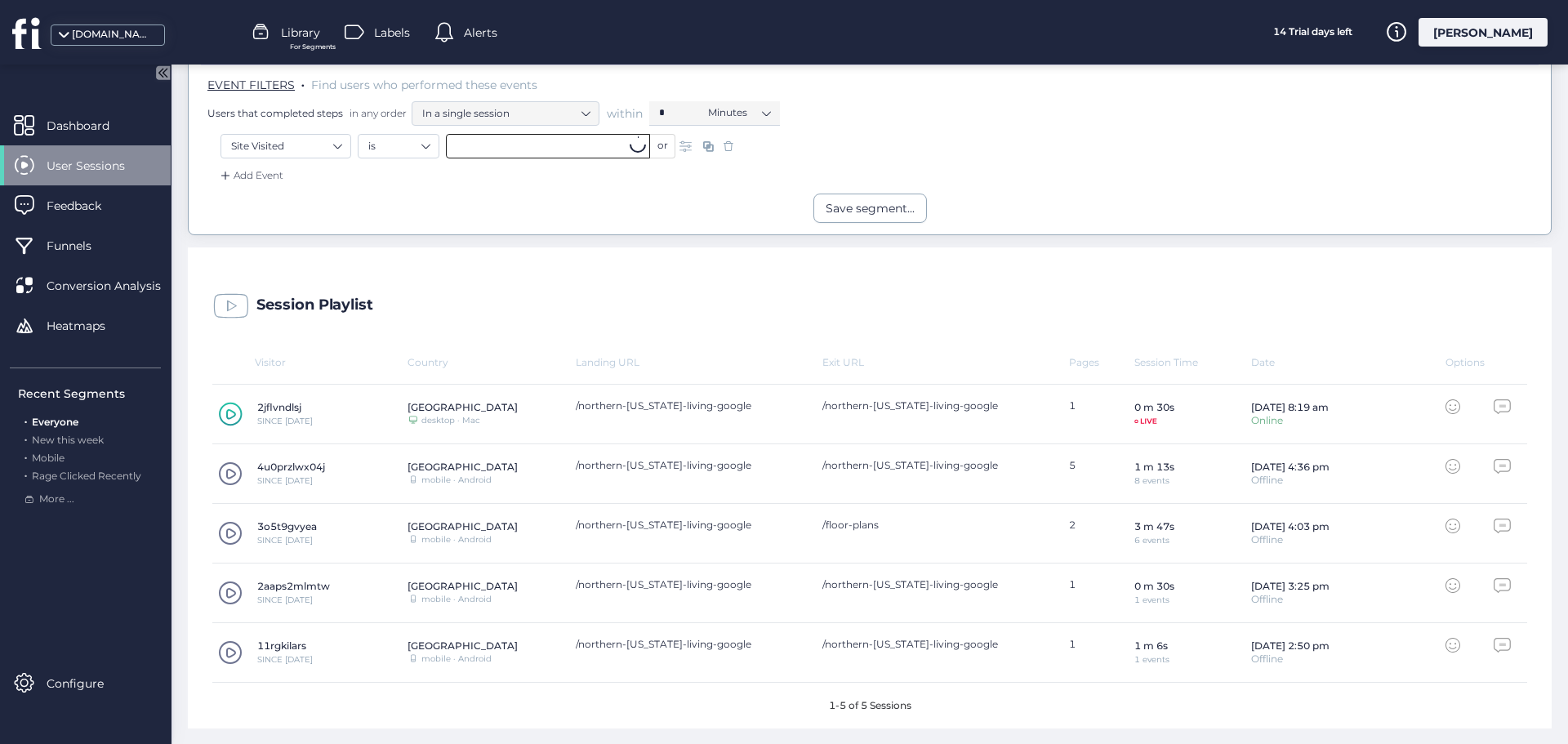
click at [594, 148] on input "text" at bounding box center [548, 146] width 204 height 24
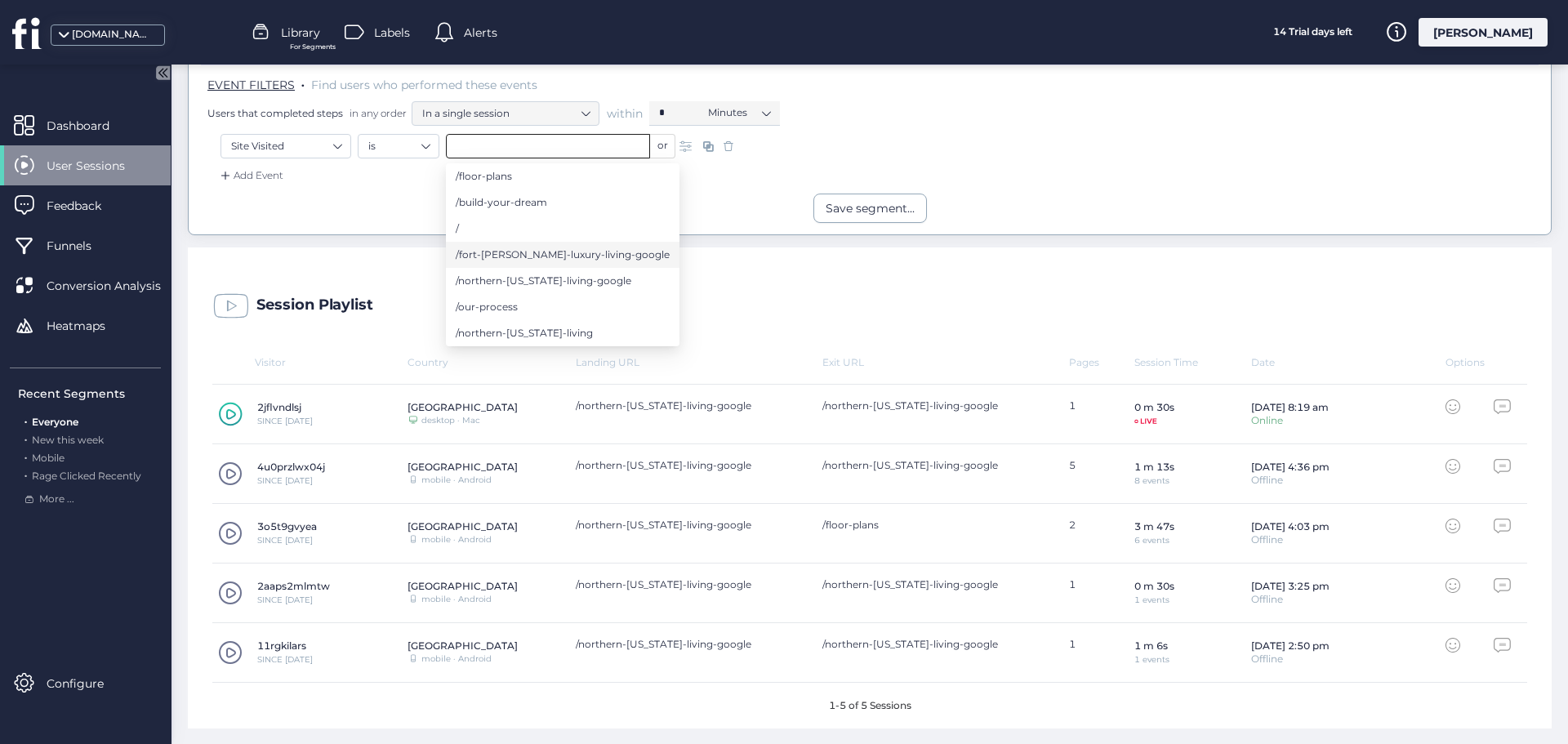
click at [559, 260] on span "/fort-[PERSON_NAME]-luxury-living-google" at bounding box center [563, 254] width 214 height 18
type input "**********"
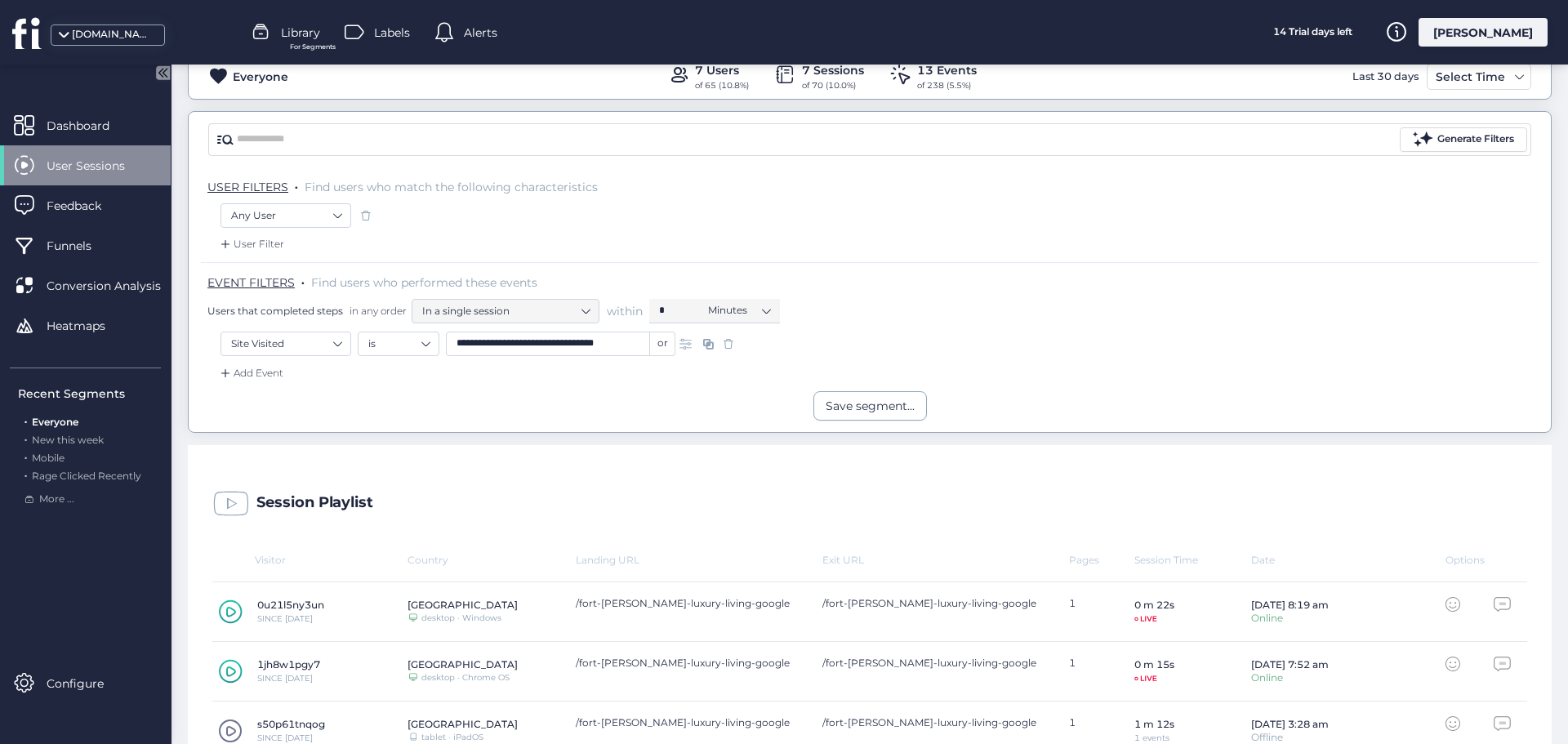
scroll to position [83, 0]
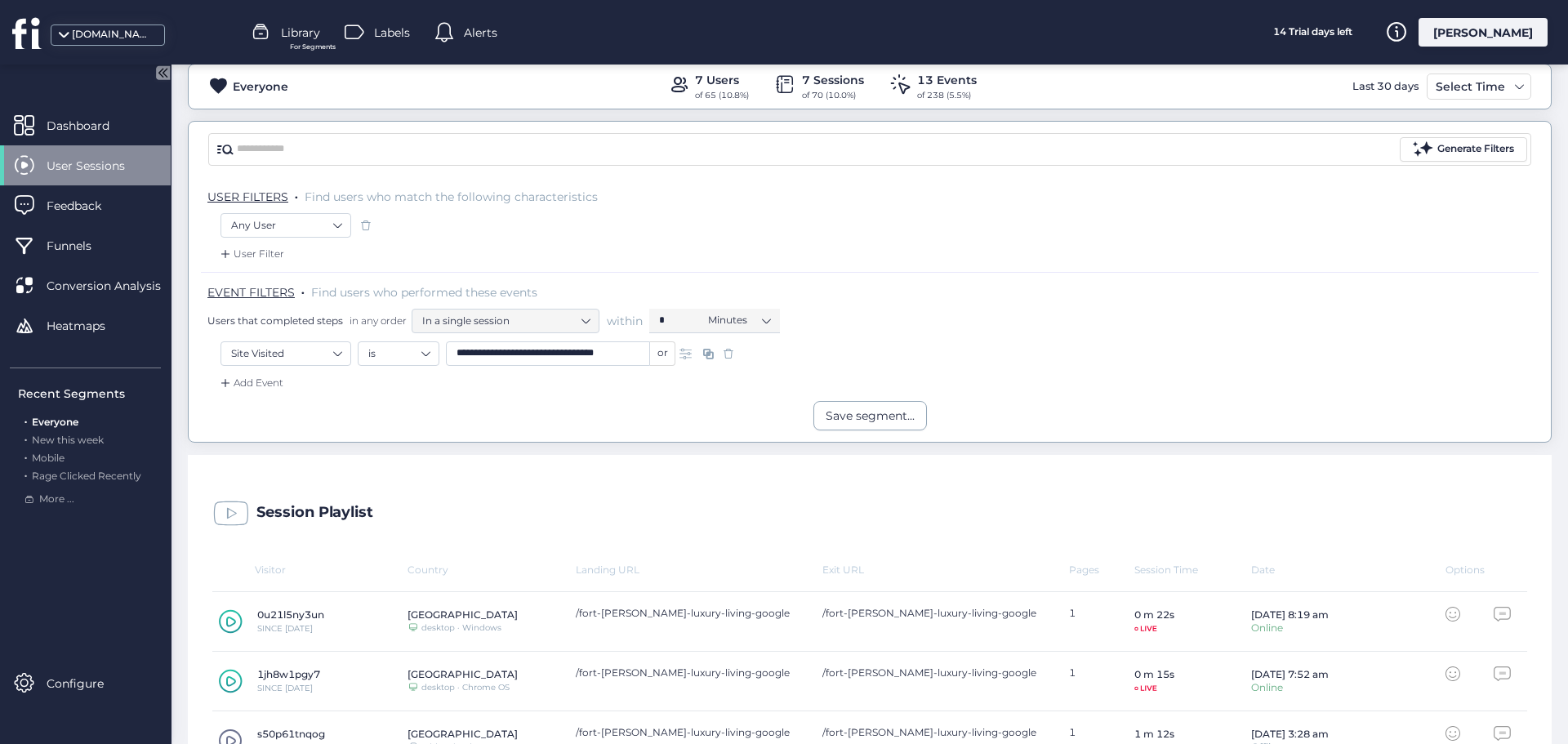
click at [625, 351] on input "**********" at bounding box center [548, 353] width 204 height 24
click at [661, 355] on div "or" at bounding box center [663, 353] width 25 height 24
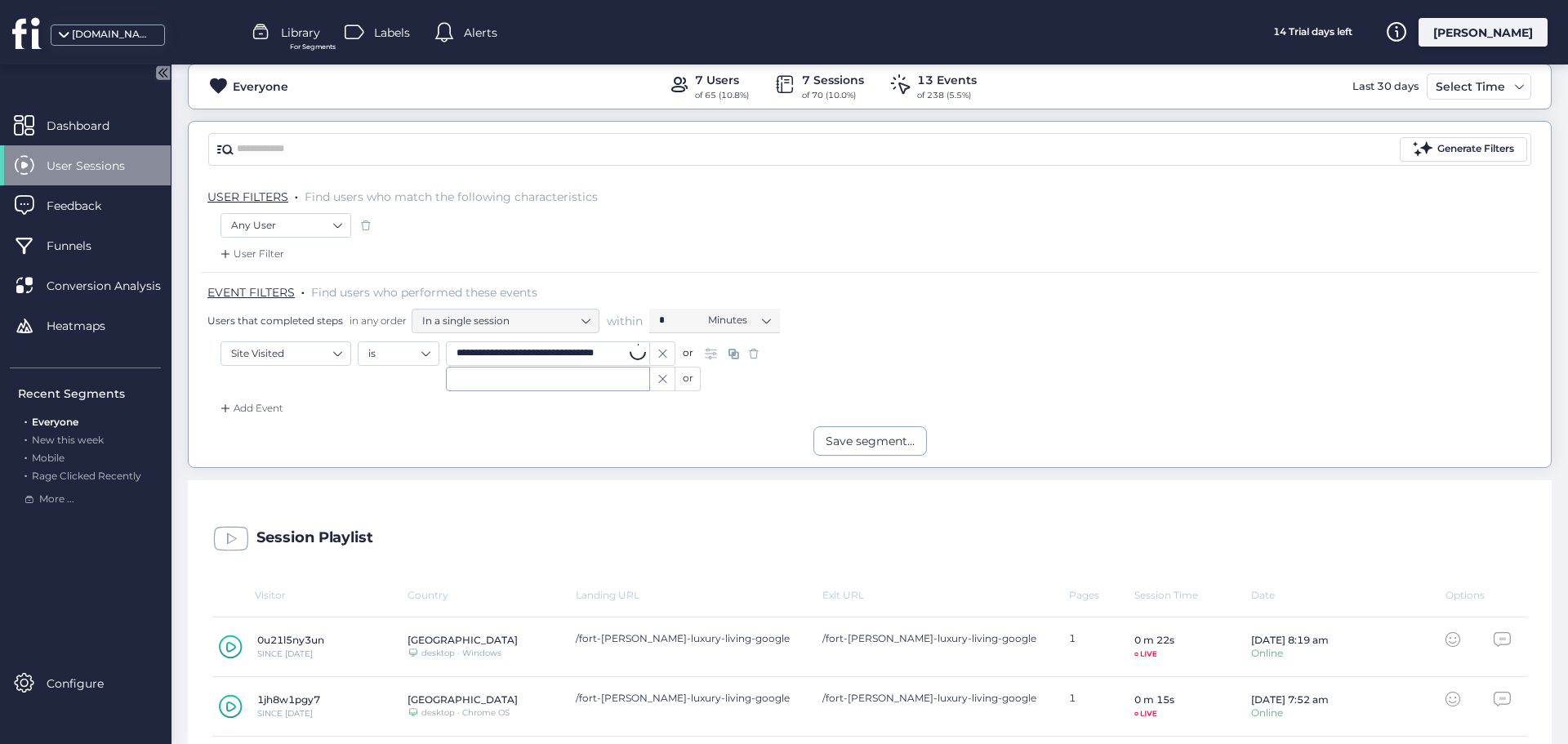
click at [661, 355] on icon at bounding box center [662, 354] width 8 height 8
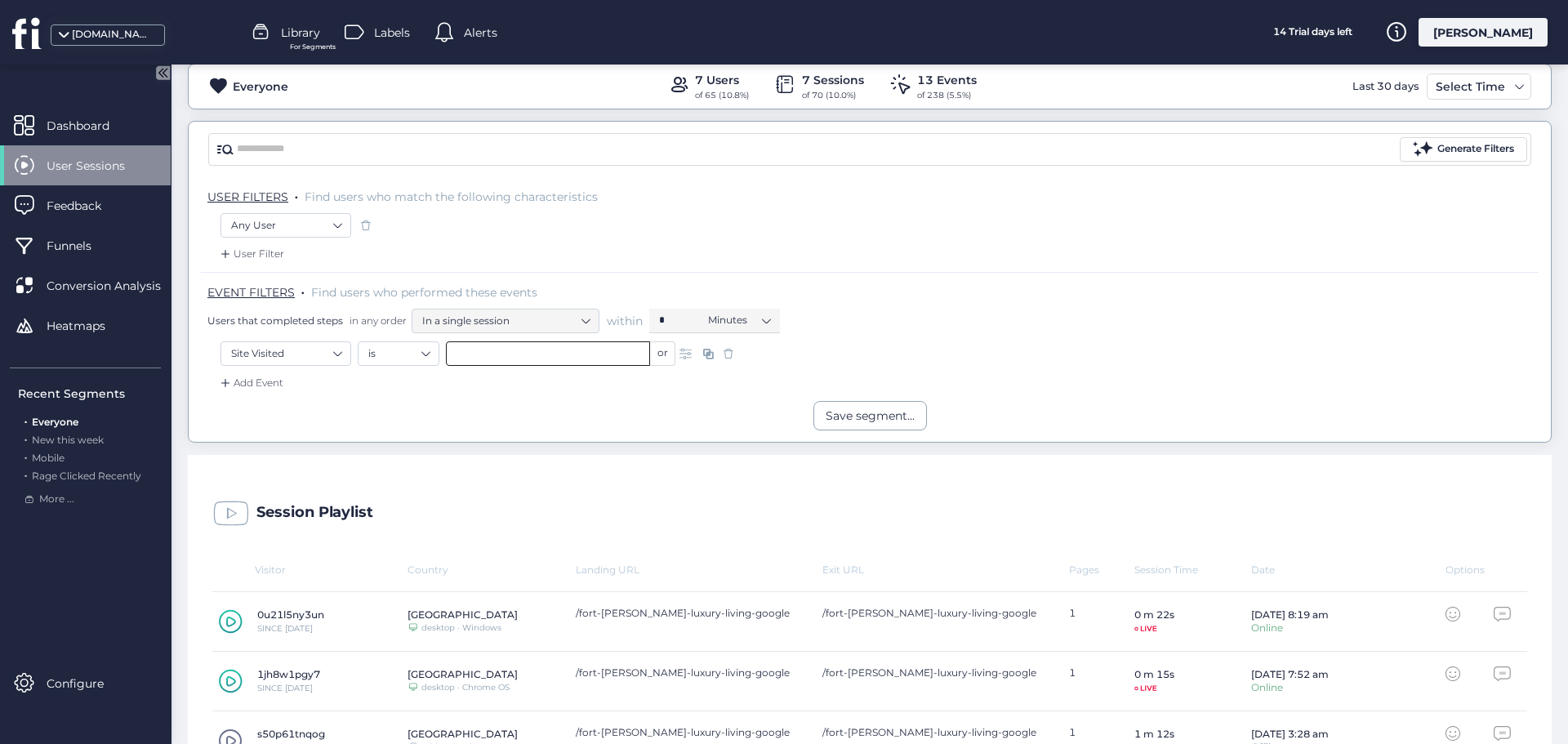
click at [611, 352] on input "text" at bounding box center [548, 353] width 204 height 24
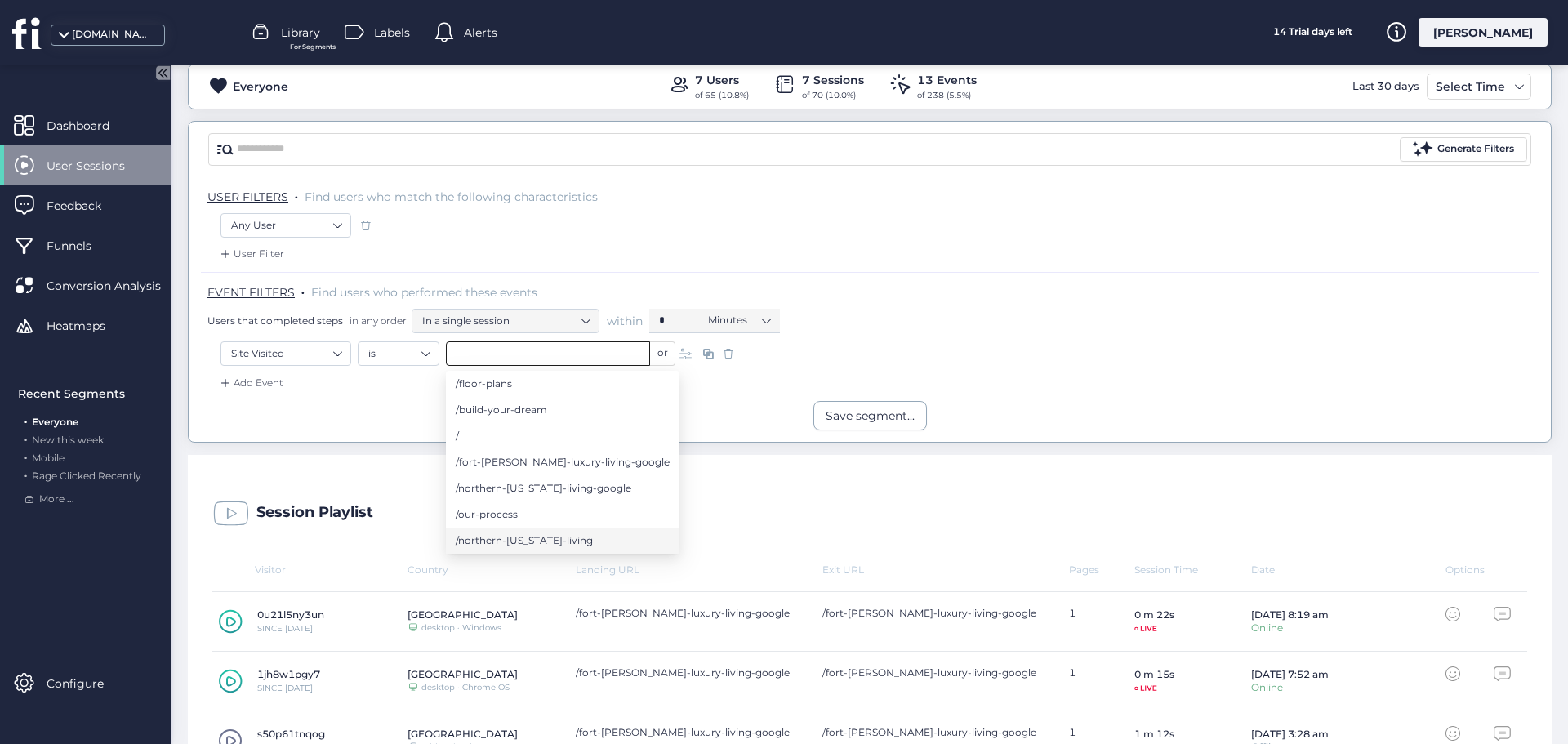
click at [591, 541] on li "/northern-[US_STATE]-living" at bounding box center [562, 540] width 233 height 26
type input "**********"
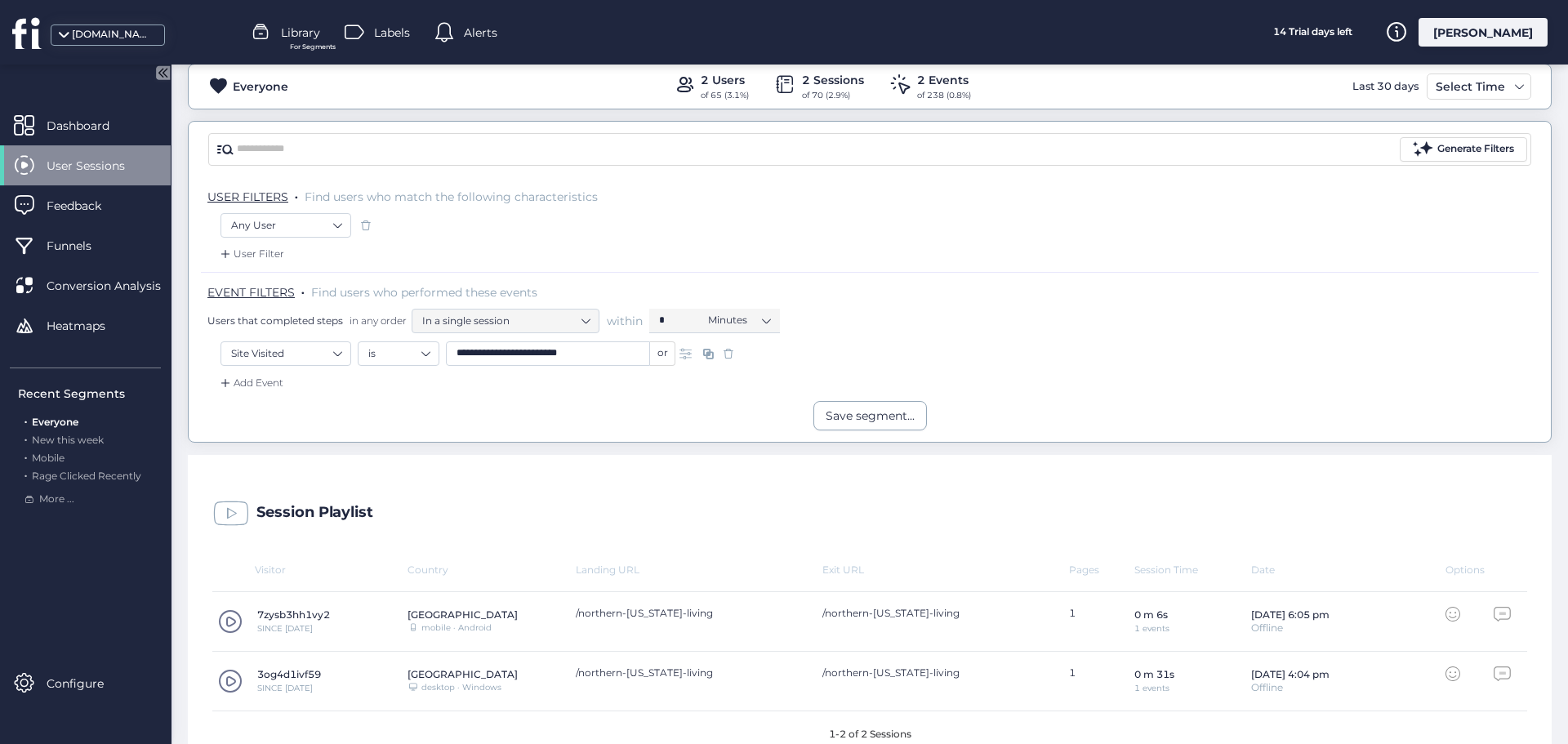
scroll to position [112, 0]
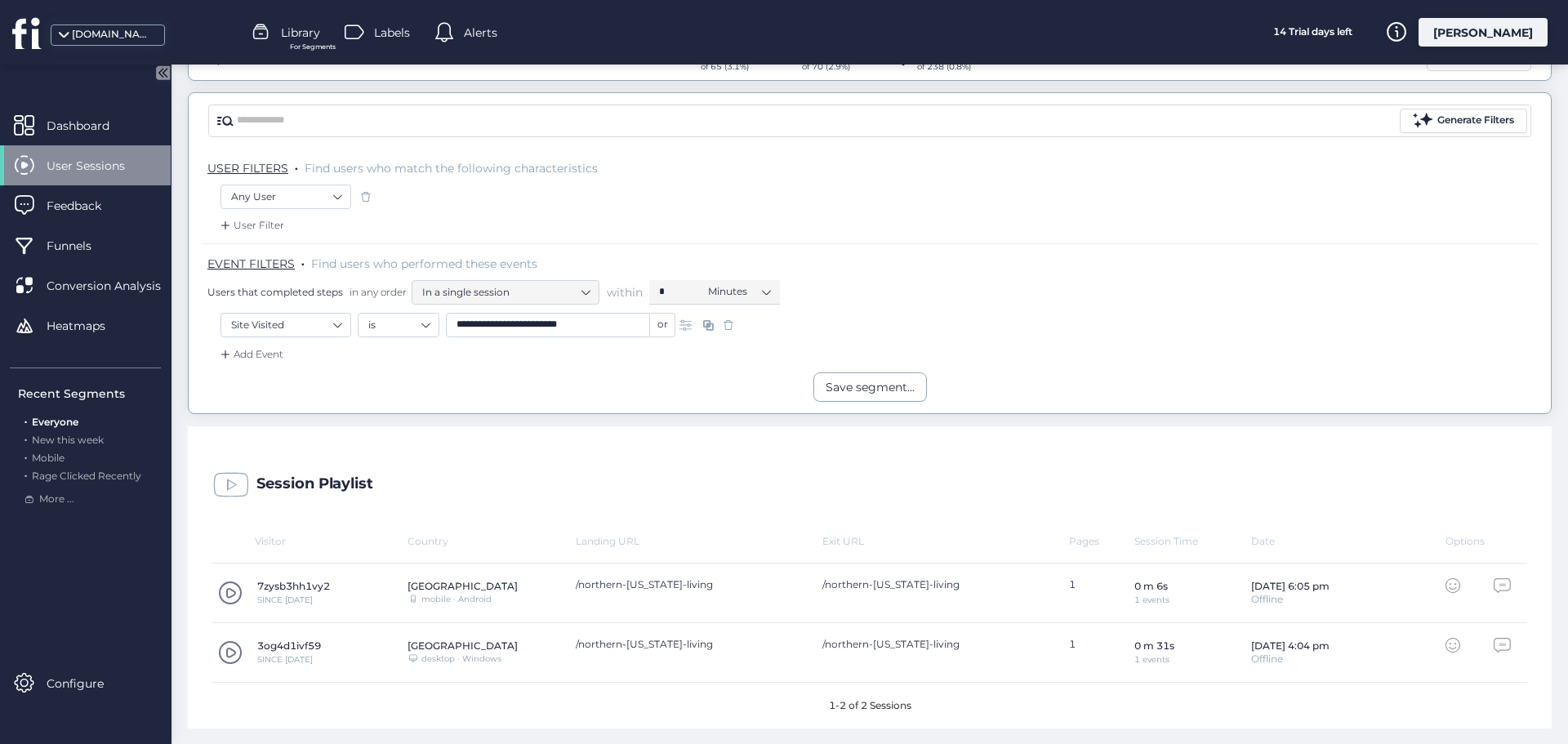
click at [586, 324] on input "**********" at bounding box center [548, 324] width 204 height 24
click at [665, 325] on div "or" at bounding box center [663, 324] width 25 height 24
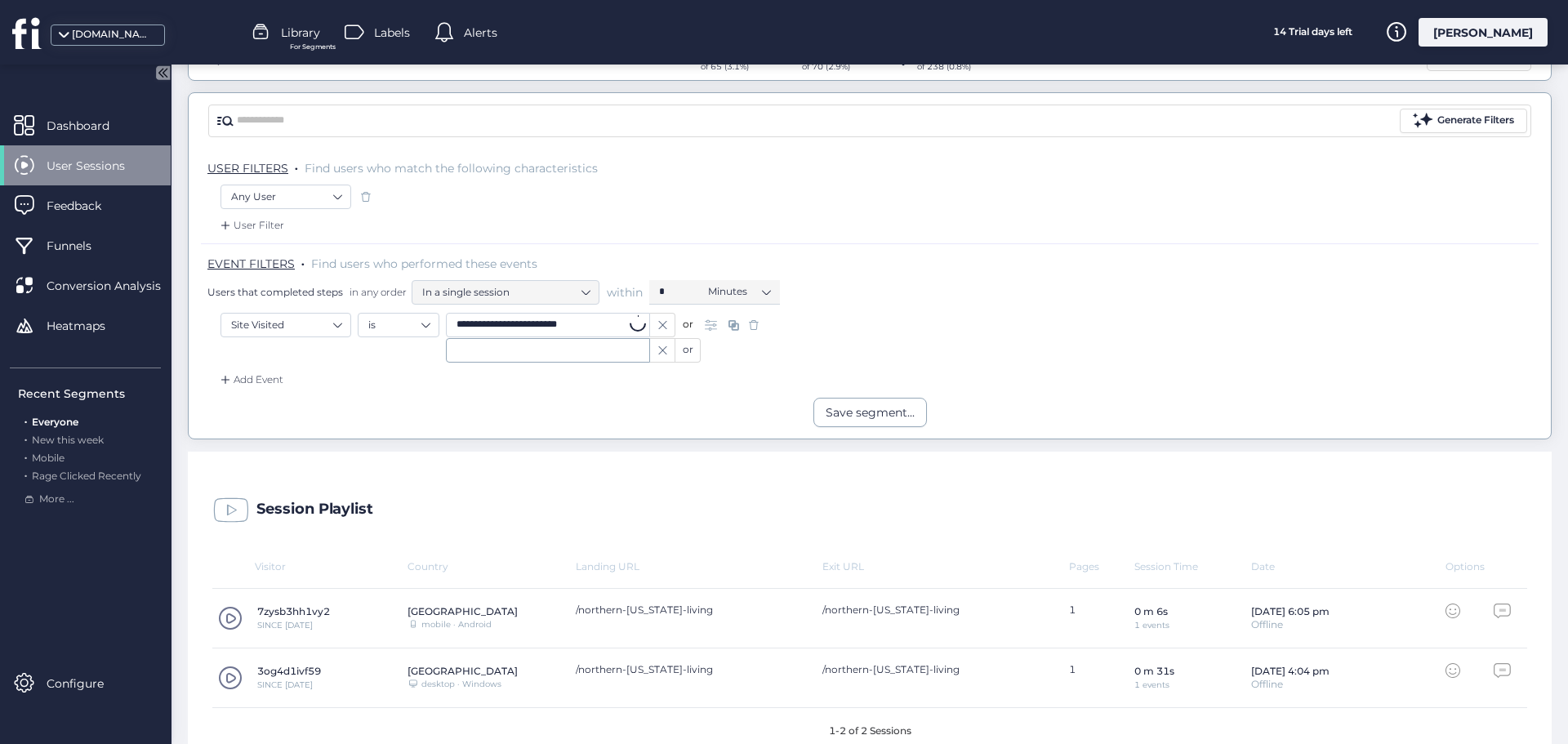
click at [663, 329] on icon at bounding box center [662, 325] width 13 height 8
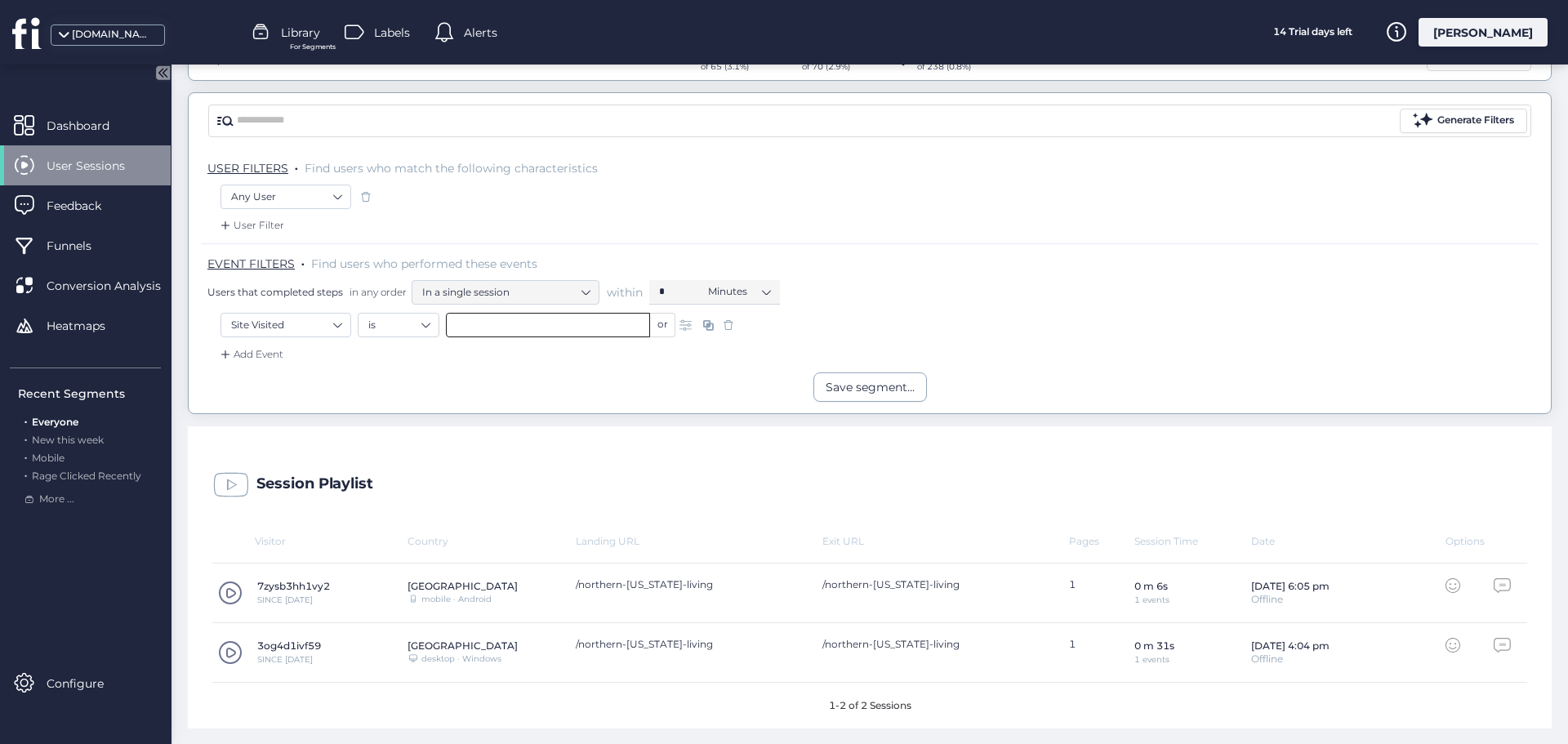
click at [613, 319] on input "text" at bounding box center [548, 324] width 204 height 24
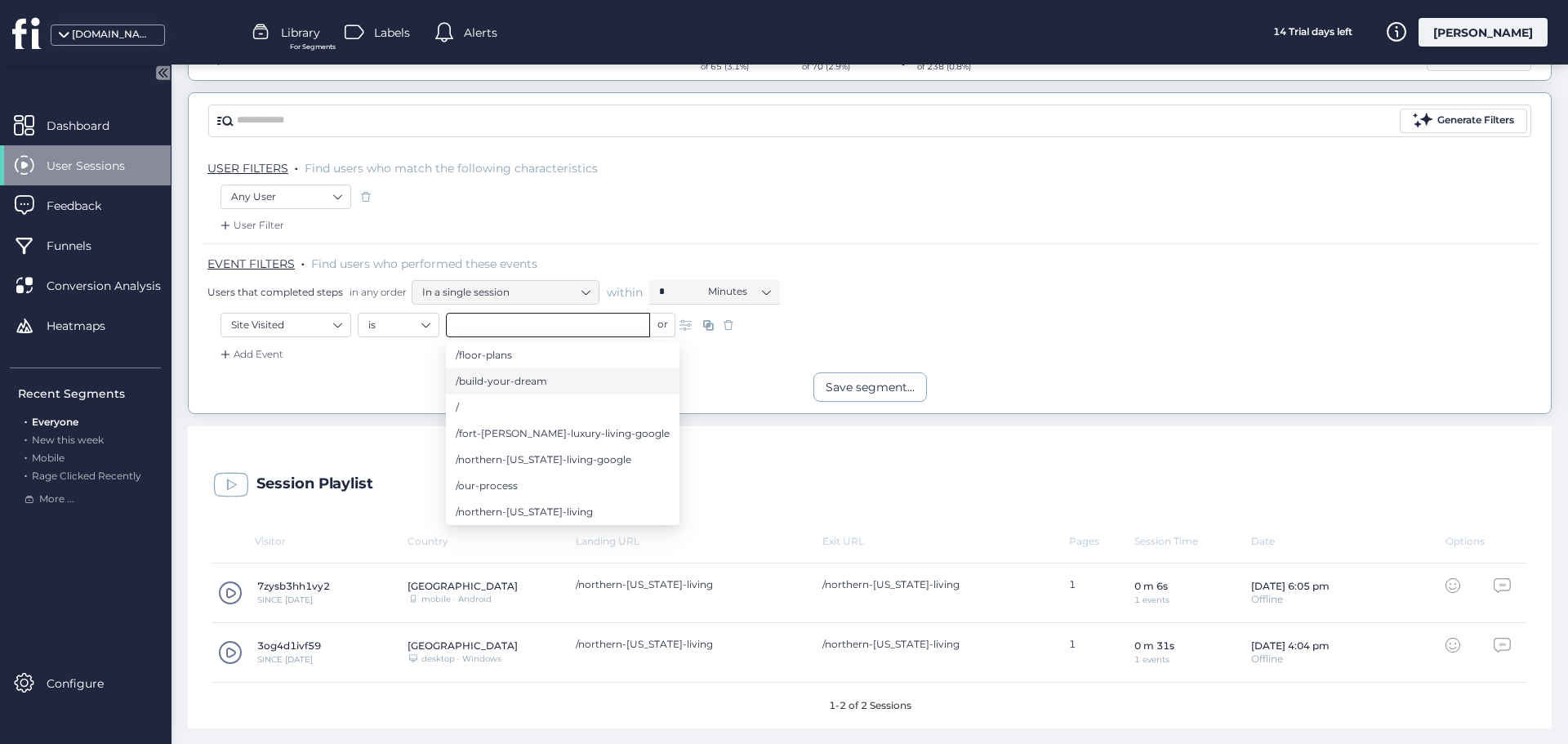
click at [604, 380] on li "/build-your-dream" at bounding box center [562, 381] width 233 height 26
type input "**********"
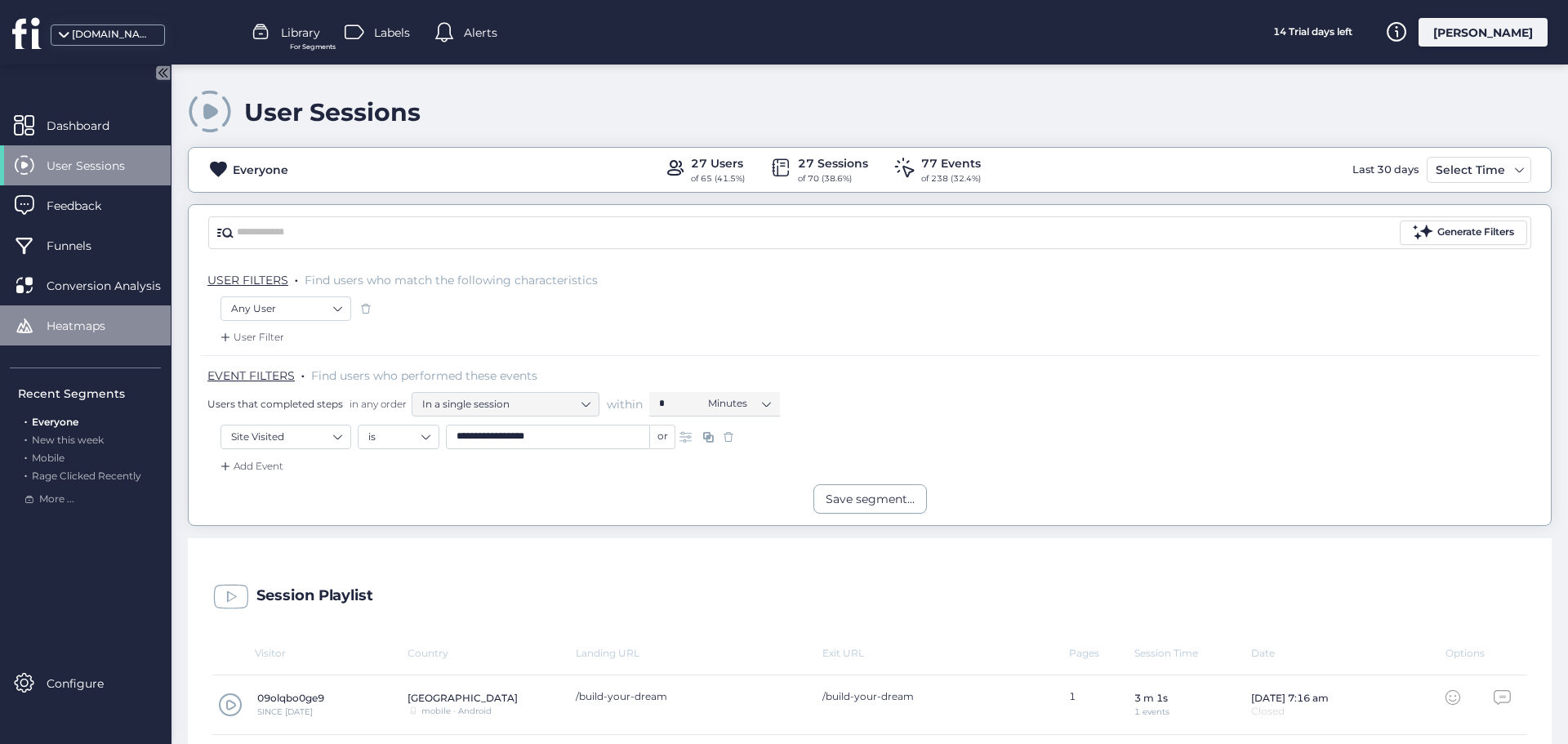
click at [119, 335] on div "Heatmaps" at bounding box center [85, 326] width 171 height 40
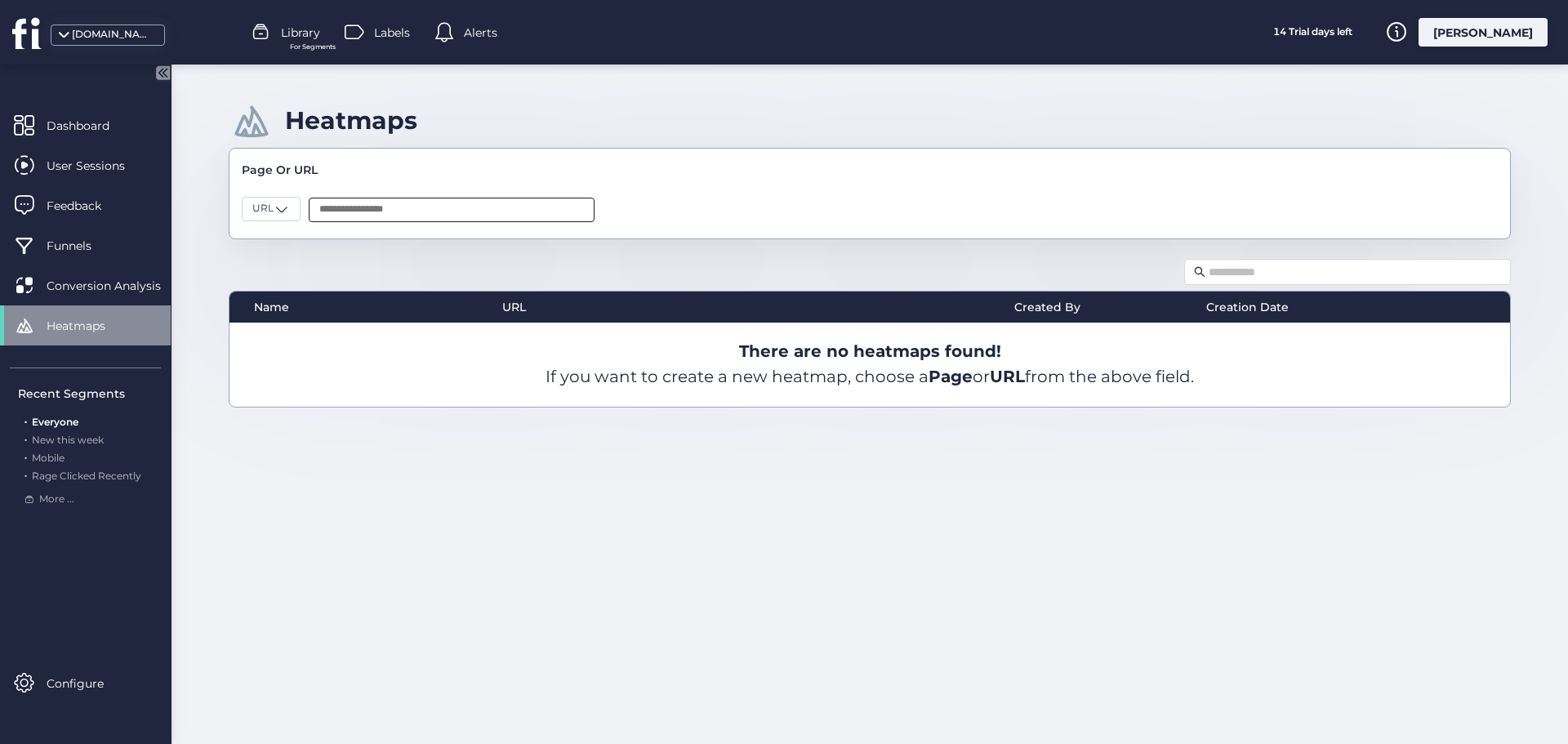
click at [326, 205] on input "text" at bounding box center [451, 210] width 286 height 24
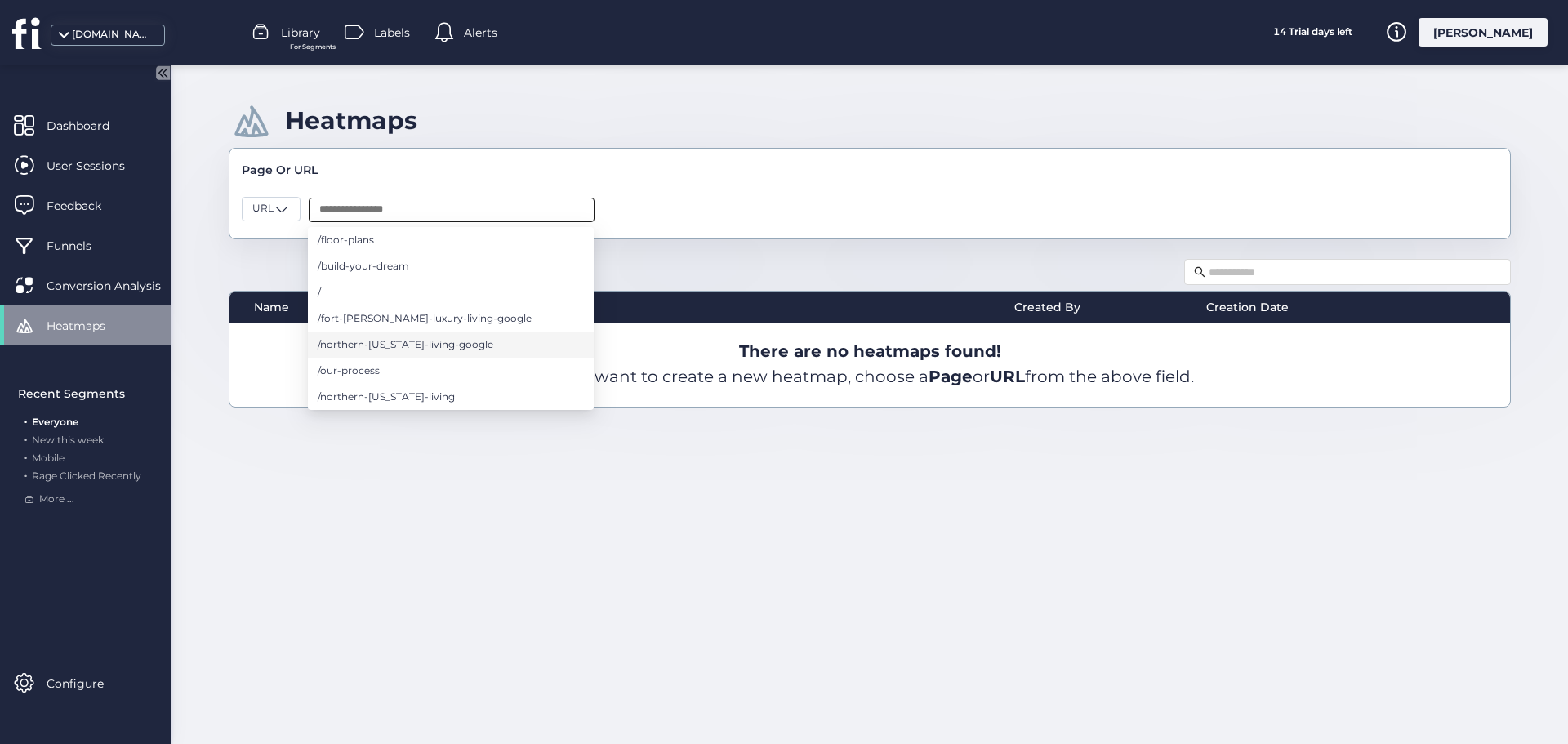
click at [479, 348] on span "/northern-[US_STATE]-living-google" at bounding box center [405, 344] width 175 height 18
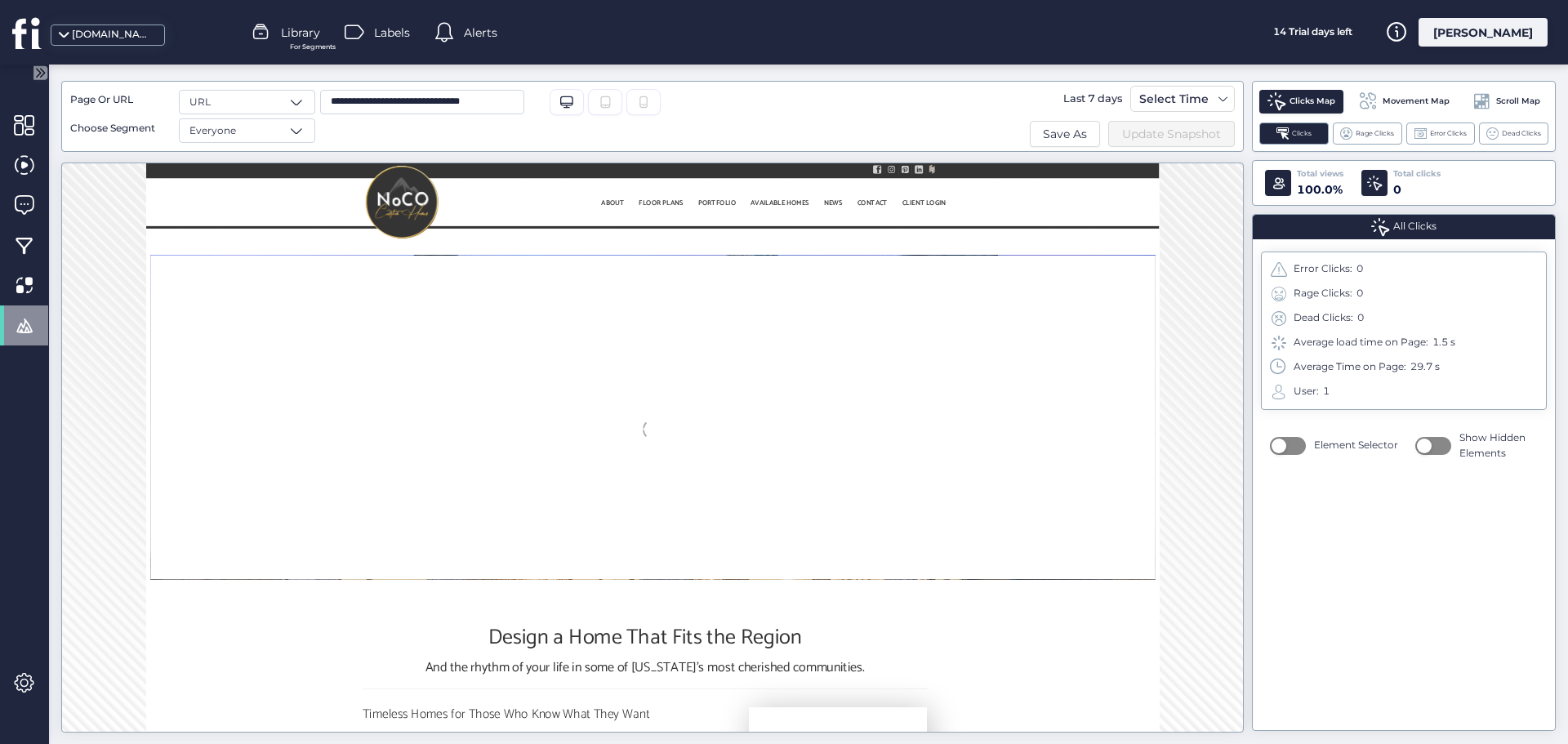
click at [432, 99] on input "**********" at bounding box center [422, 102] width 204 height 24
click at [520, 108] on input "**********" at bounding box center [422, 102] width 204 height 24
drag, startPoint x: 520, startPoint y: 108, endPoint x: 318, endPoint y: 109, distance: 202.0
click at [318, 112] on div "**********" at bounding box center [571, 116] width 512 height 53
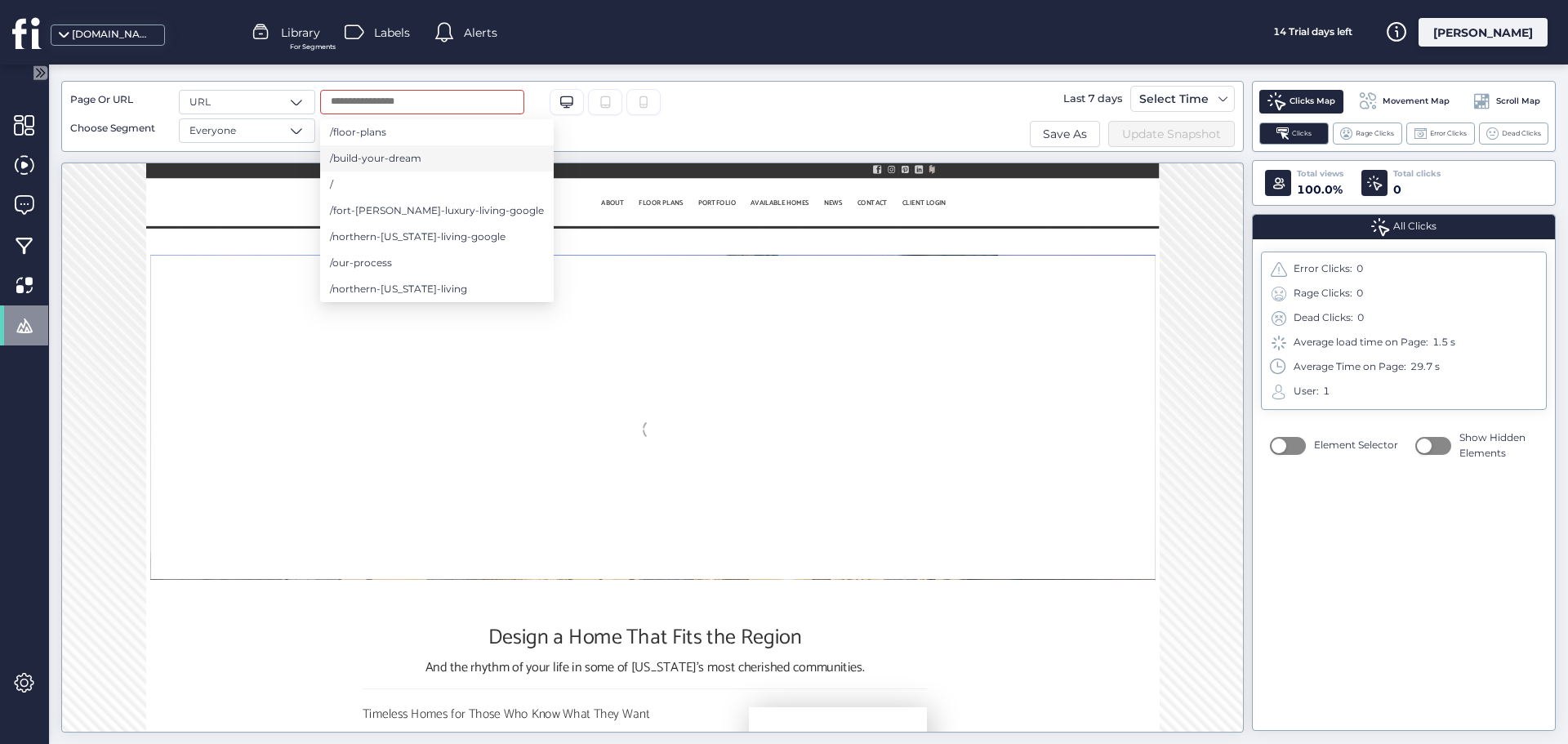
click at [439, 158] on li "/build-your-dream" at bounding box center [436, 158] width 233 height 26
type input "**********"
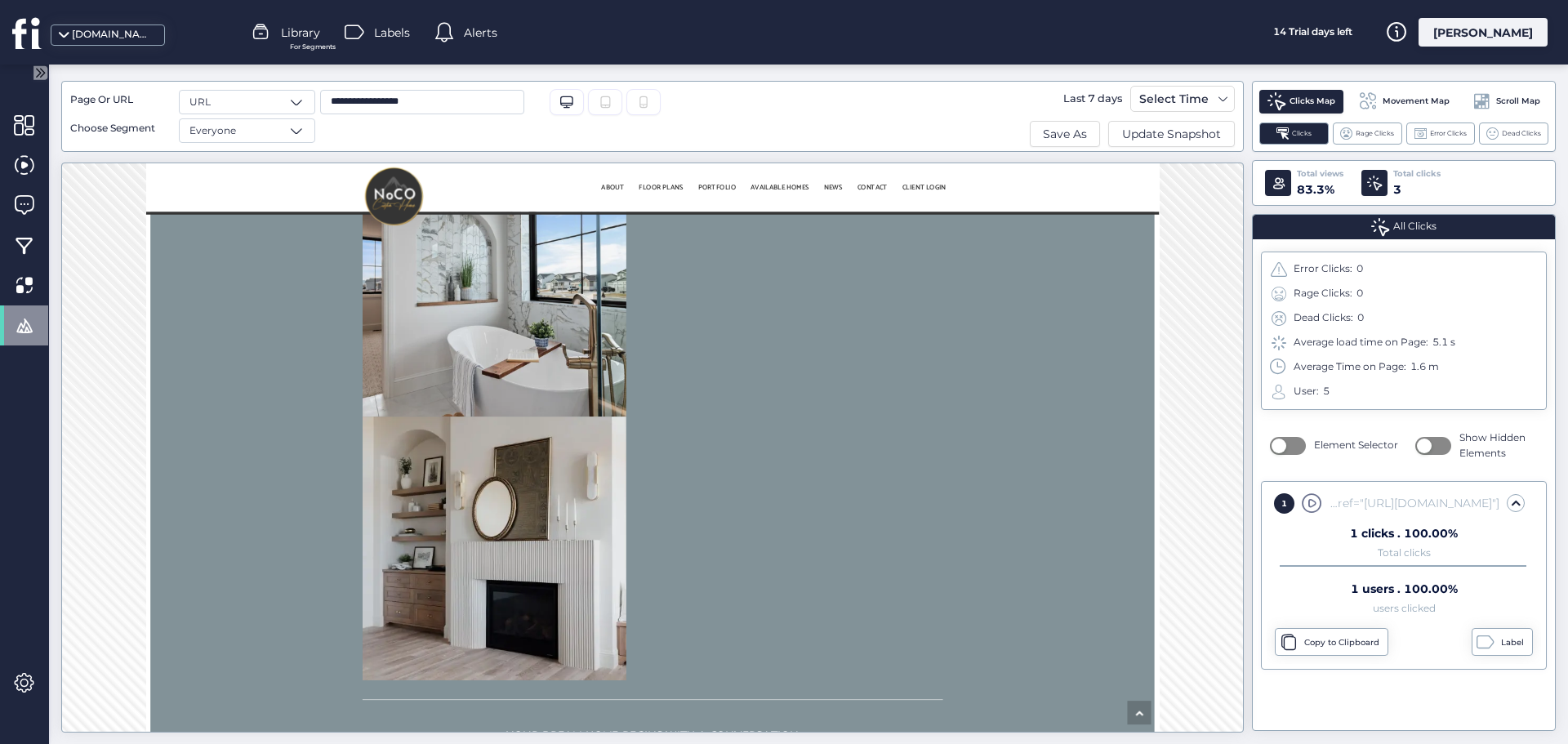
click at [1446, 97] on span "Movement Map" at bounding box center [1415, 101] width 67 height 13
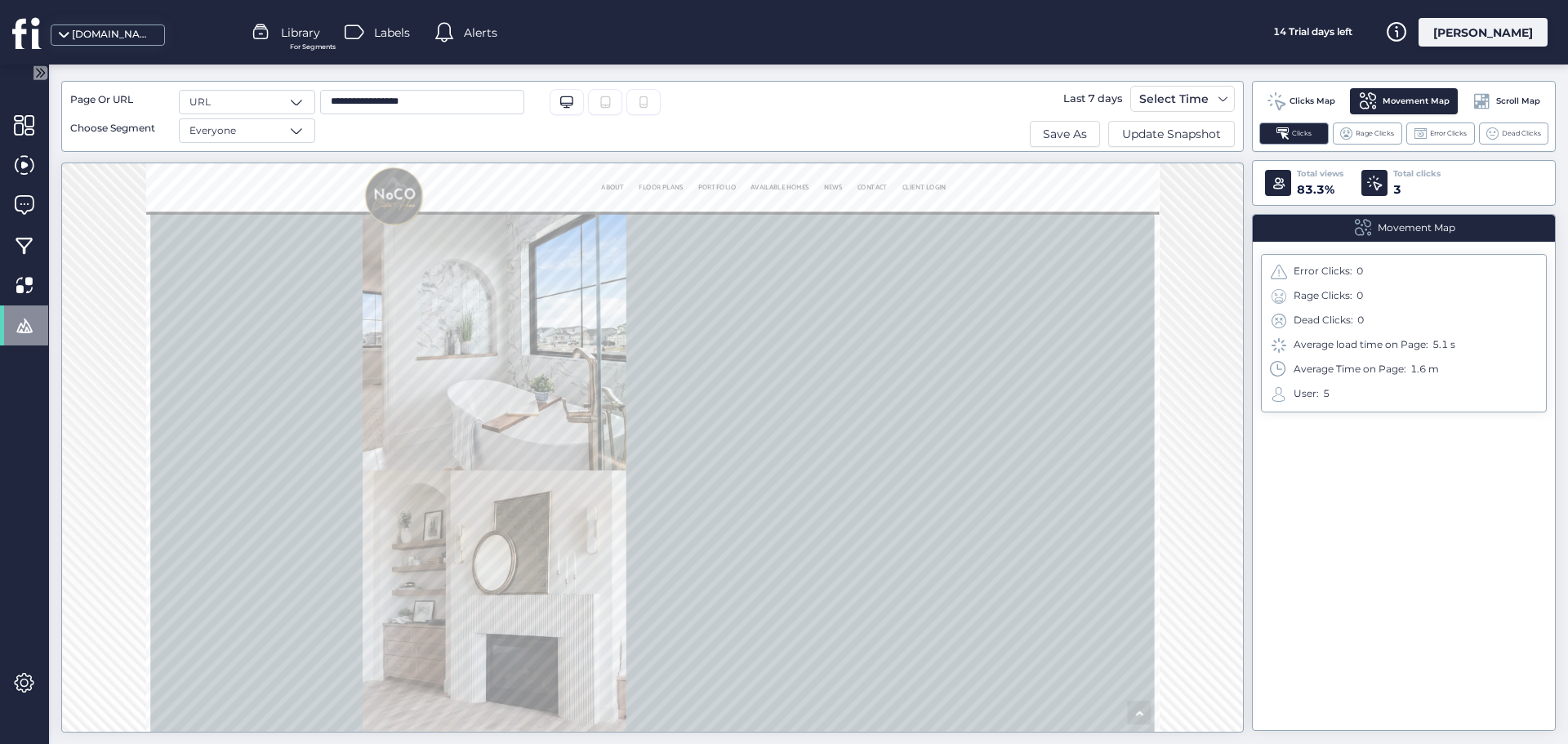
scroll to position [1931, 0]
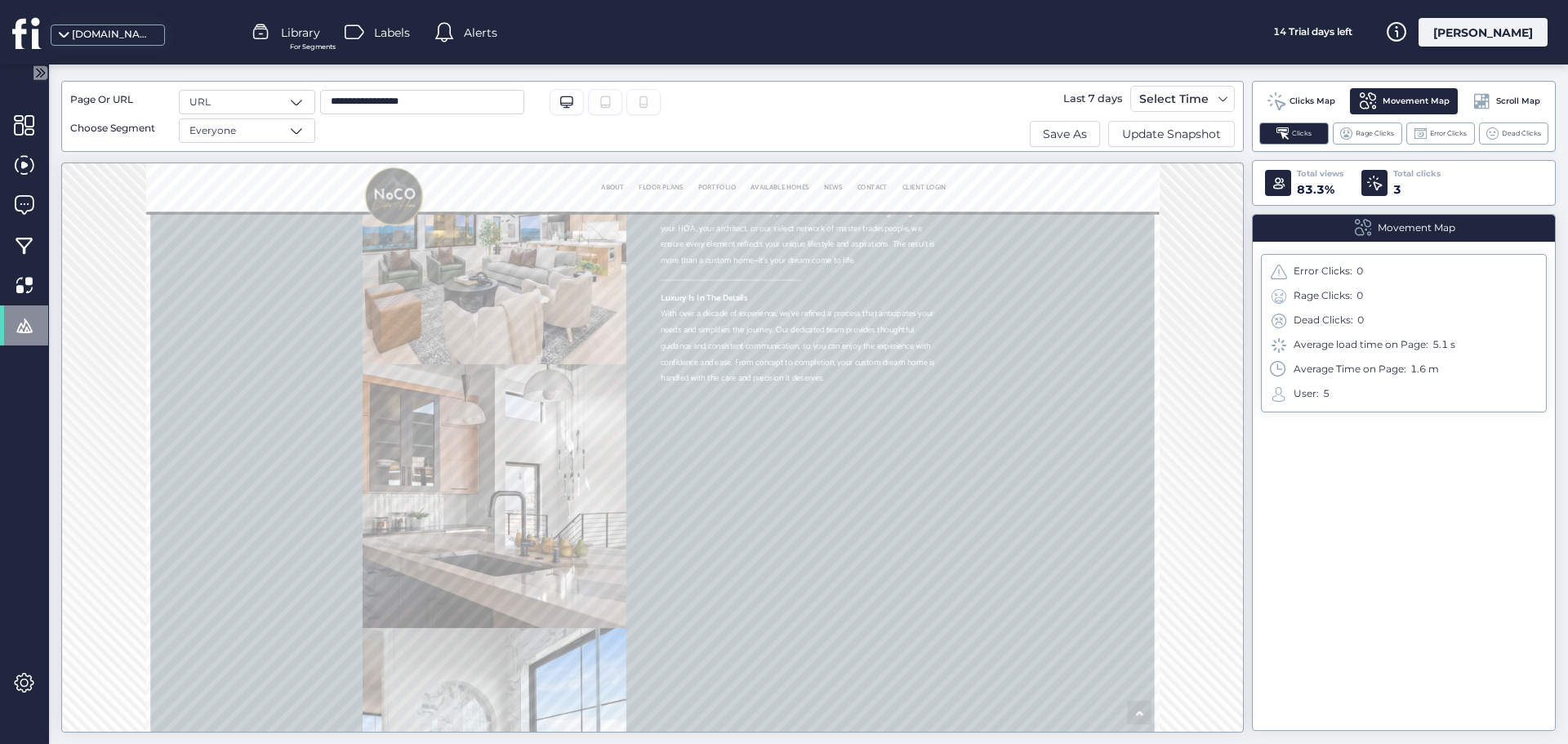
click at [1513, 107] on span "Scroll Map" at bounding box center [1518, 101] width 44 height 13
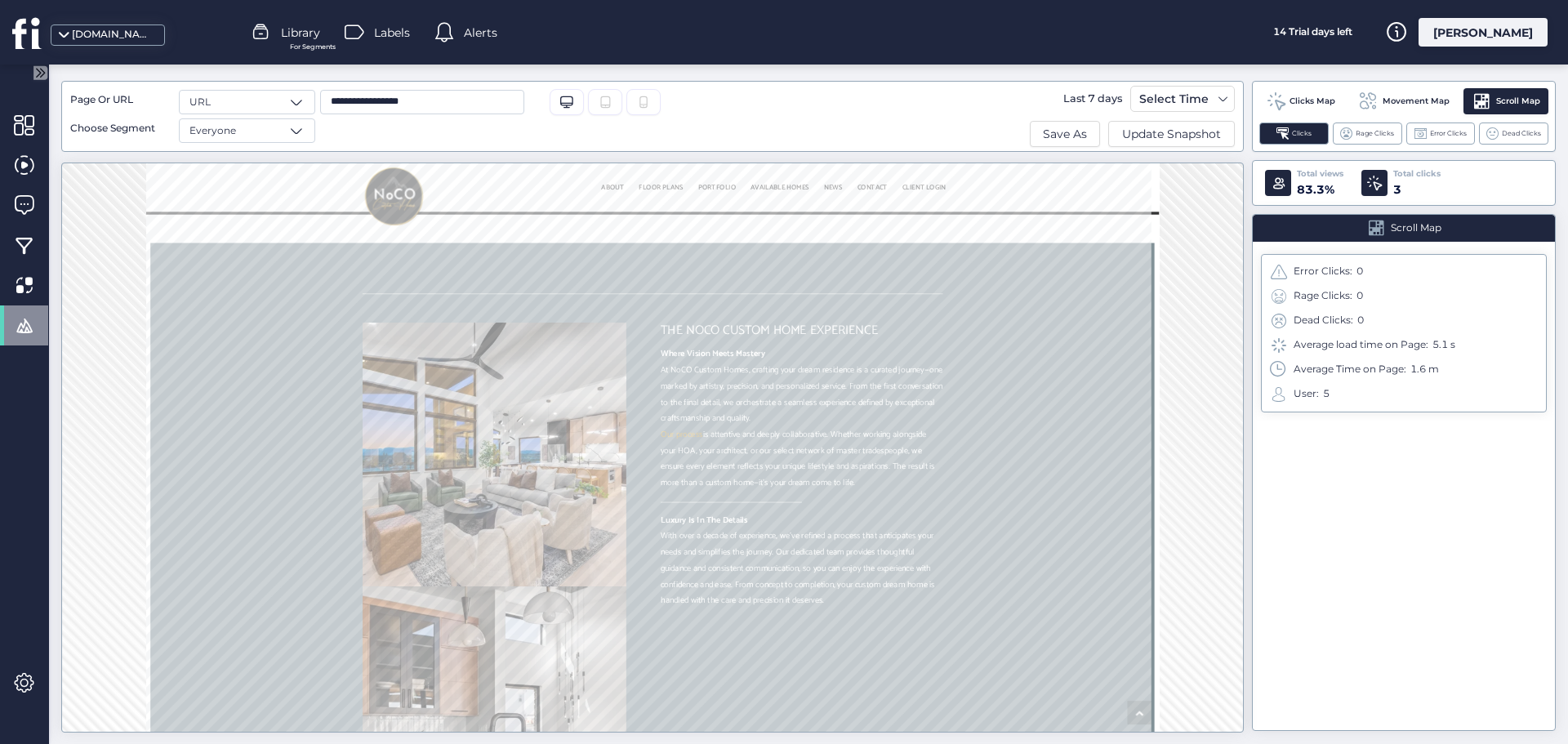
scroll to position [1529, 0]
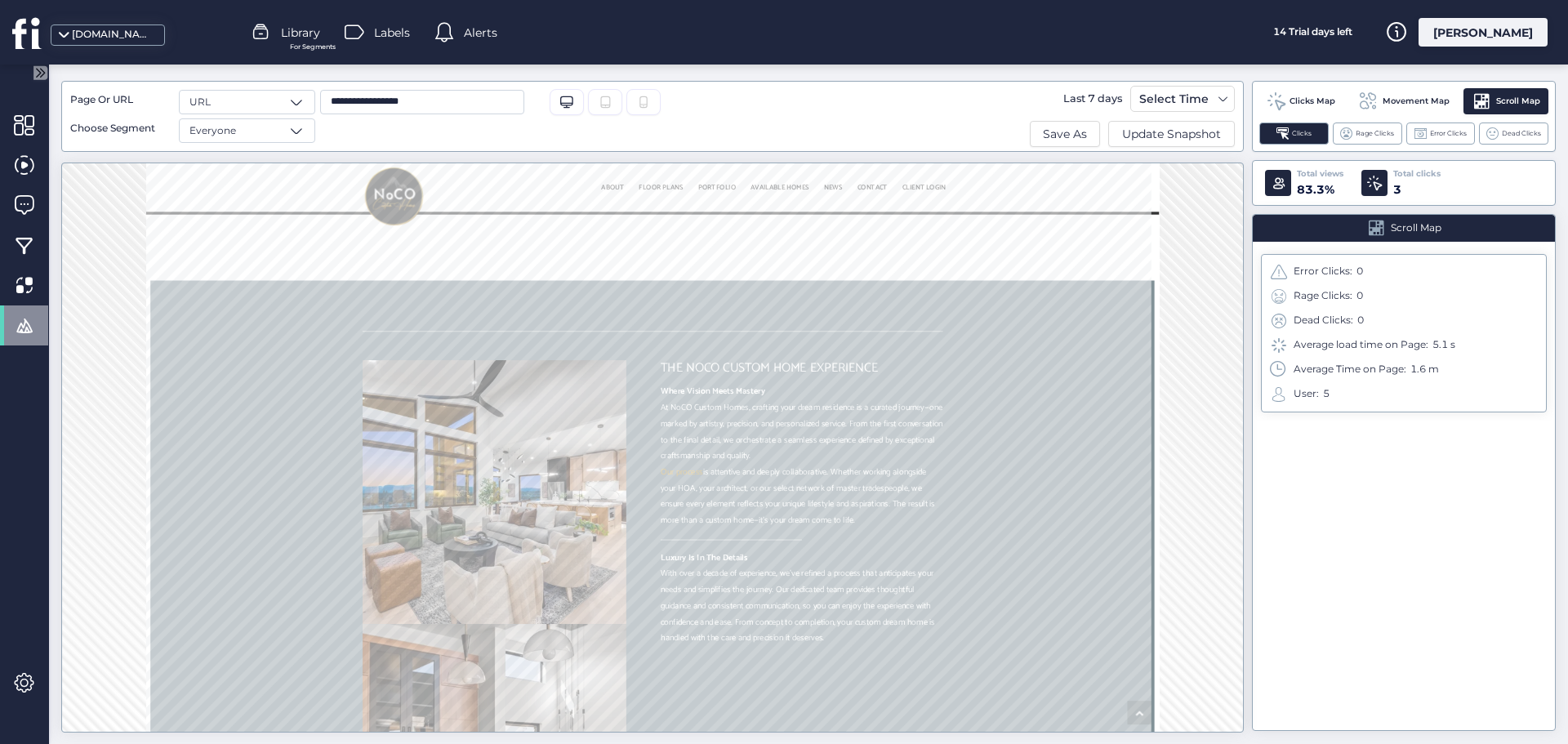
click at [1382, 186] on span at bounding box center [1374, 182] width 14 height 14
click at [1366, 187] on div at bounding box center [1374, 183] width 26 height 26
click at [1283, 137] on span at bounding box center [1282, 133] width 13 height 13
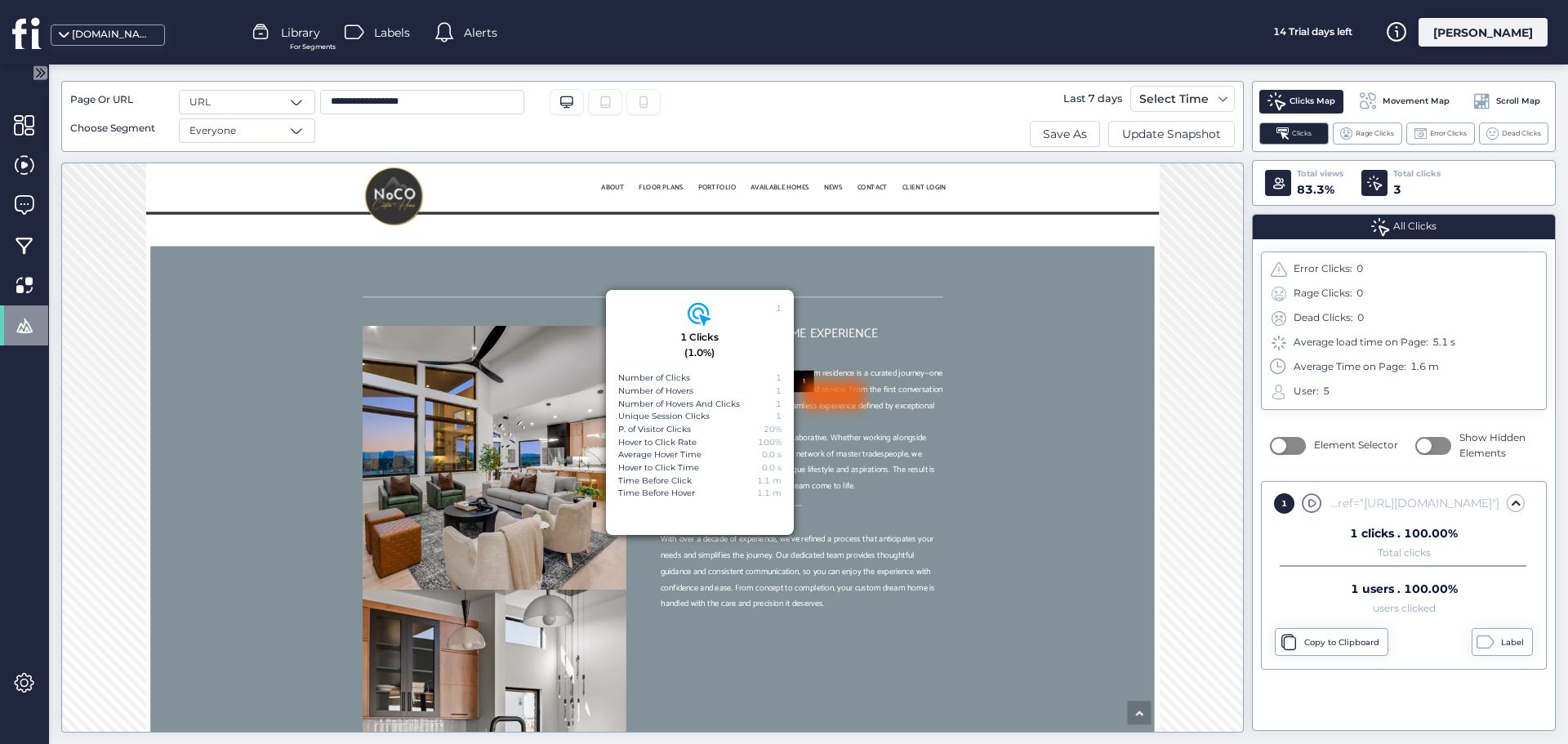
scroll to position [929, 0]
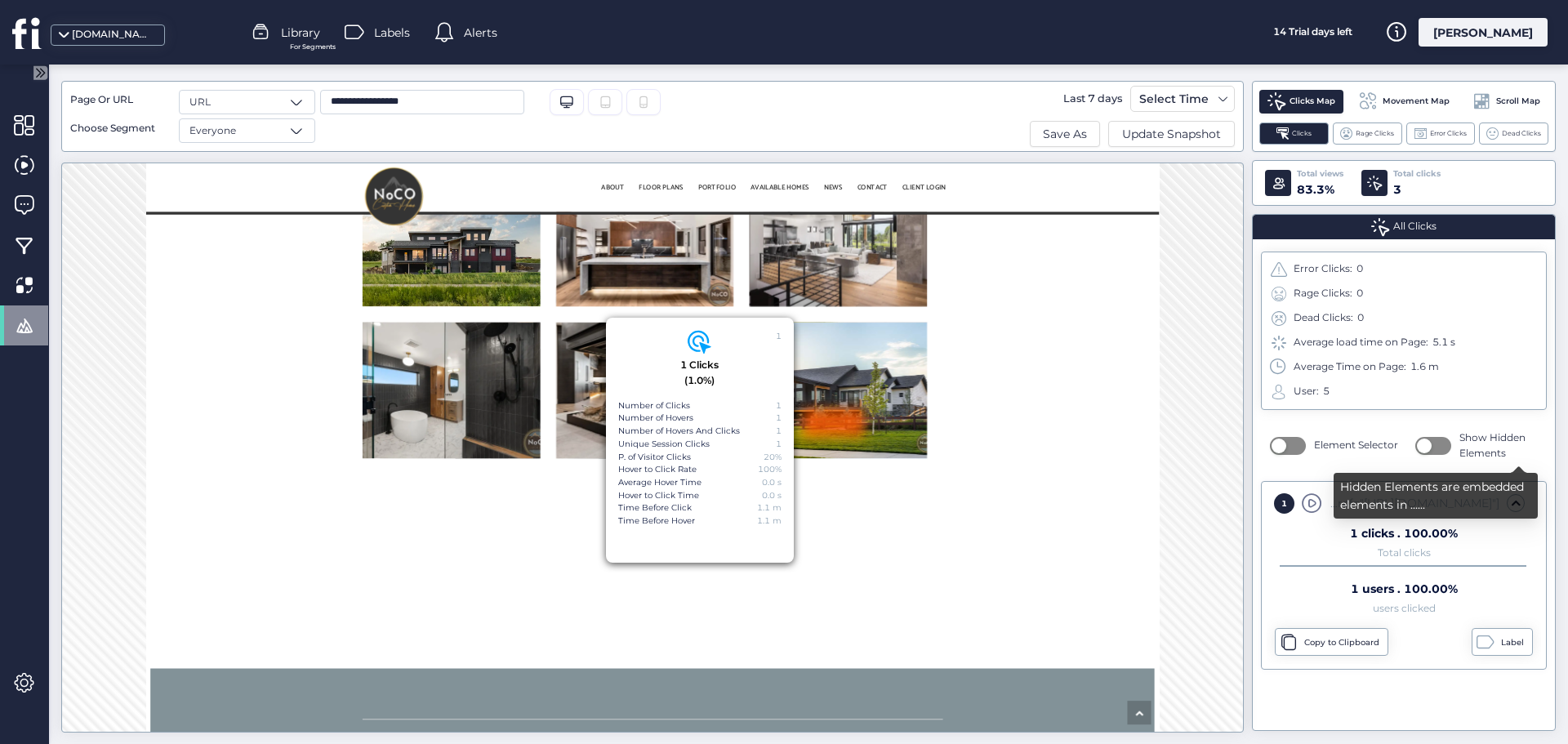
click at [1434, 451] on button "button" at bounding box center [1433, 446] width 36 height 18
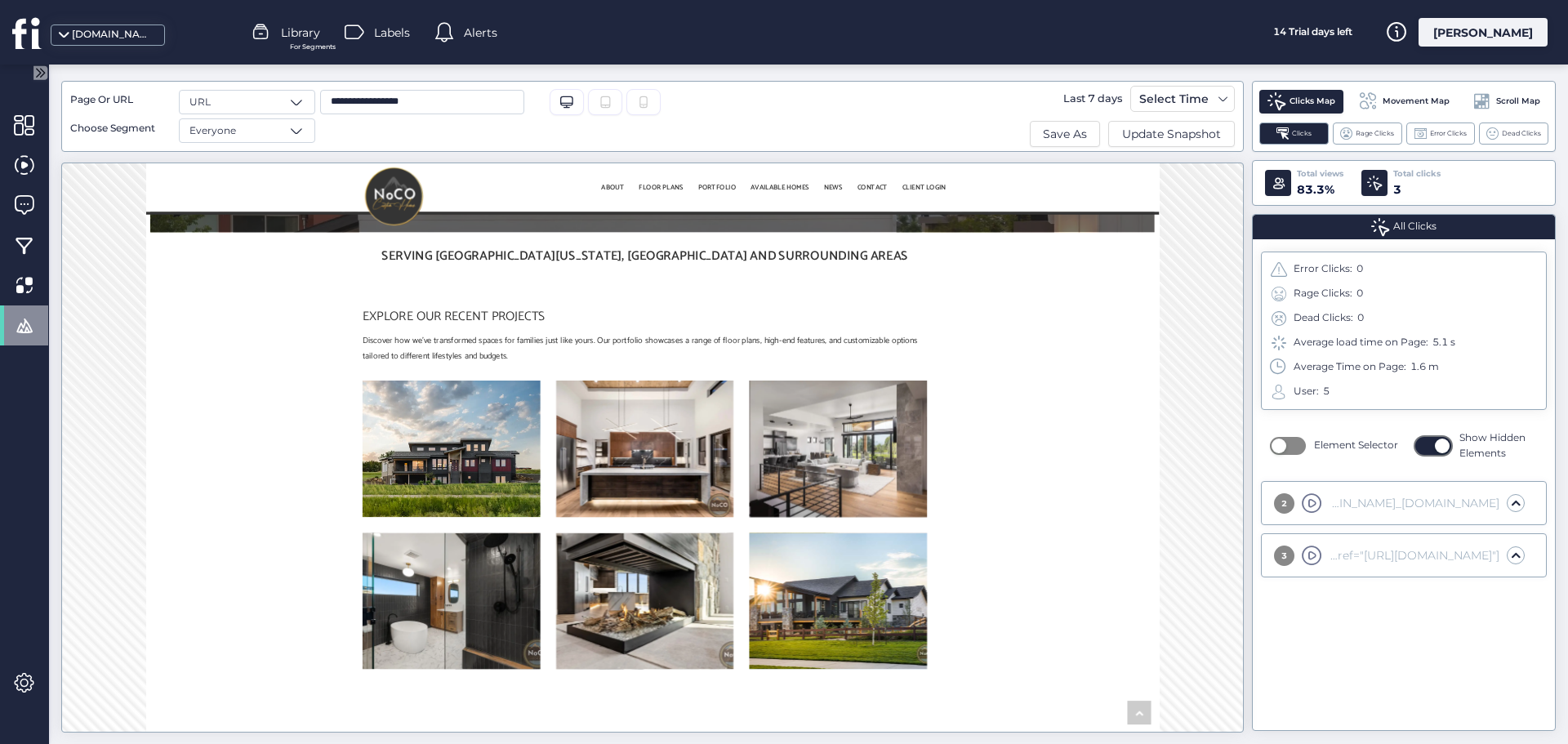
scroll to position [0, 0]
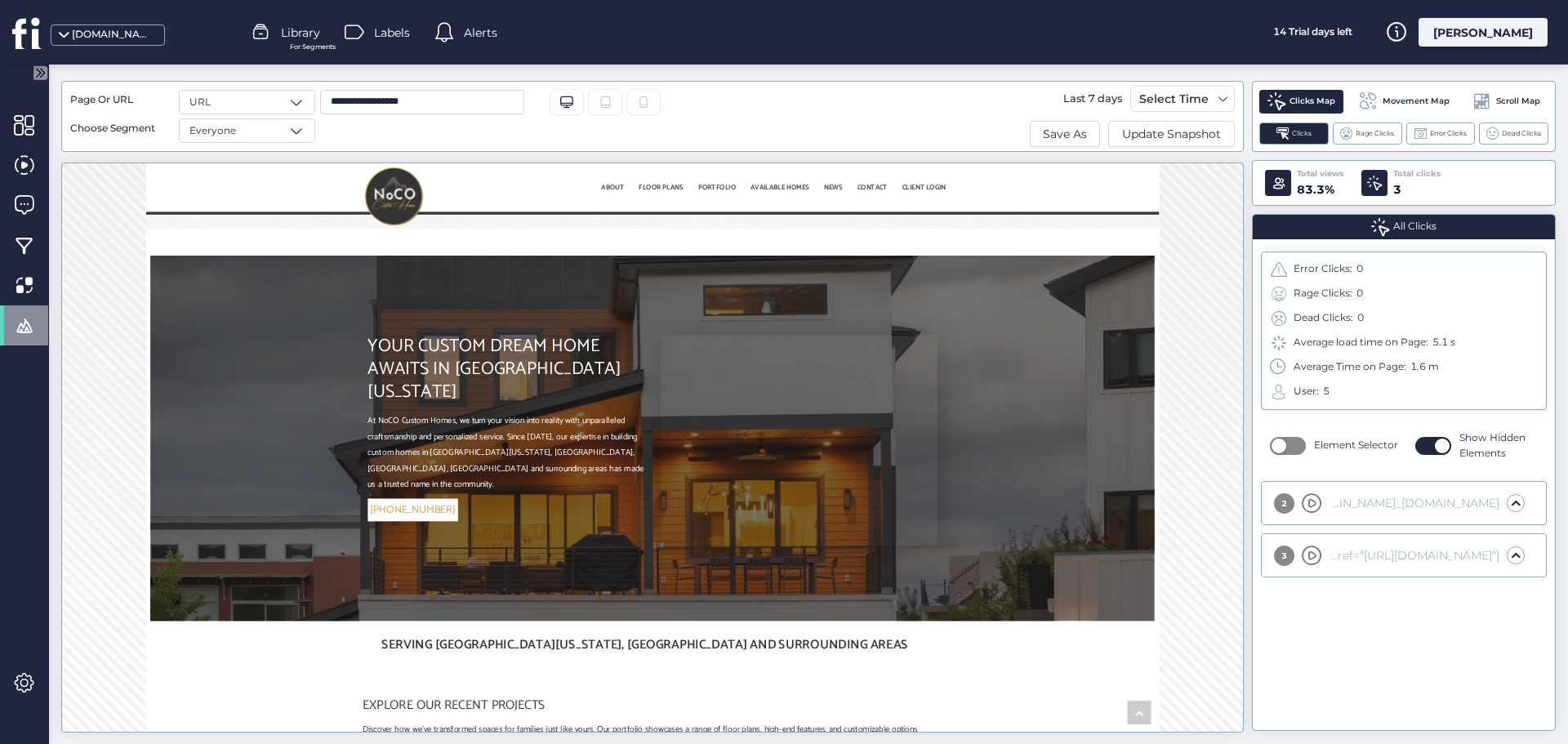
click at [1295, 447] on button "button" at bounding box center [1287, 446] width 36 height 18
click at [1507, 495] on div "2 [DOMAIN_NAME]_[DOMAIN_NAME]_[DOMAIN_NAME]_[DOMAIN_NAME]_visible-item.fadeIn.a…" at bounding box center [1396, 504] width 258 height 20
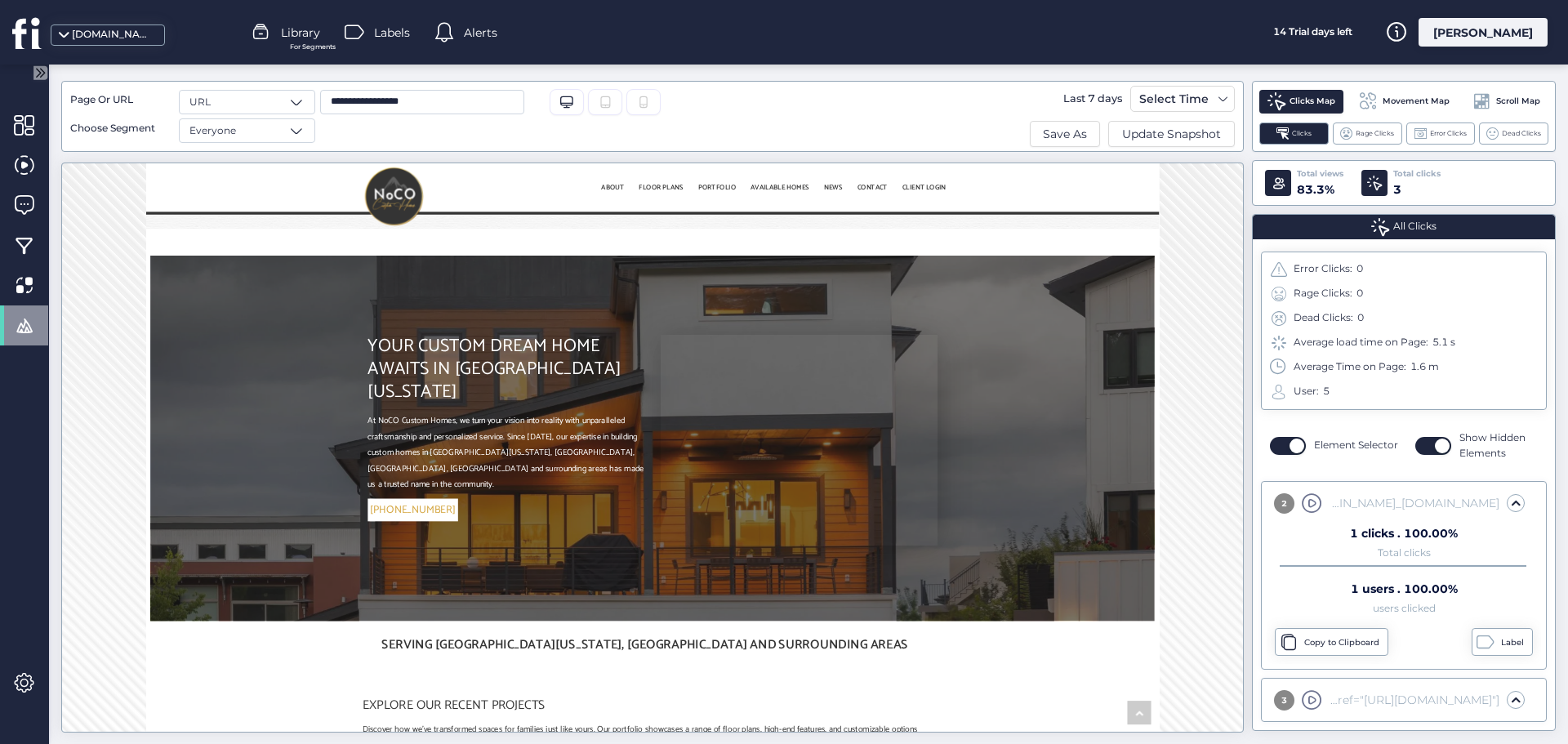
click at [1421, 715] on div "3 div.wpb_[DOMAIN_NAME]_[DOMAIN_NAME]_row-fluid.jupiter-donut-.mk-fullwidth-fal…" at bounding box center [1405, 699] width 275 height 33
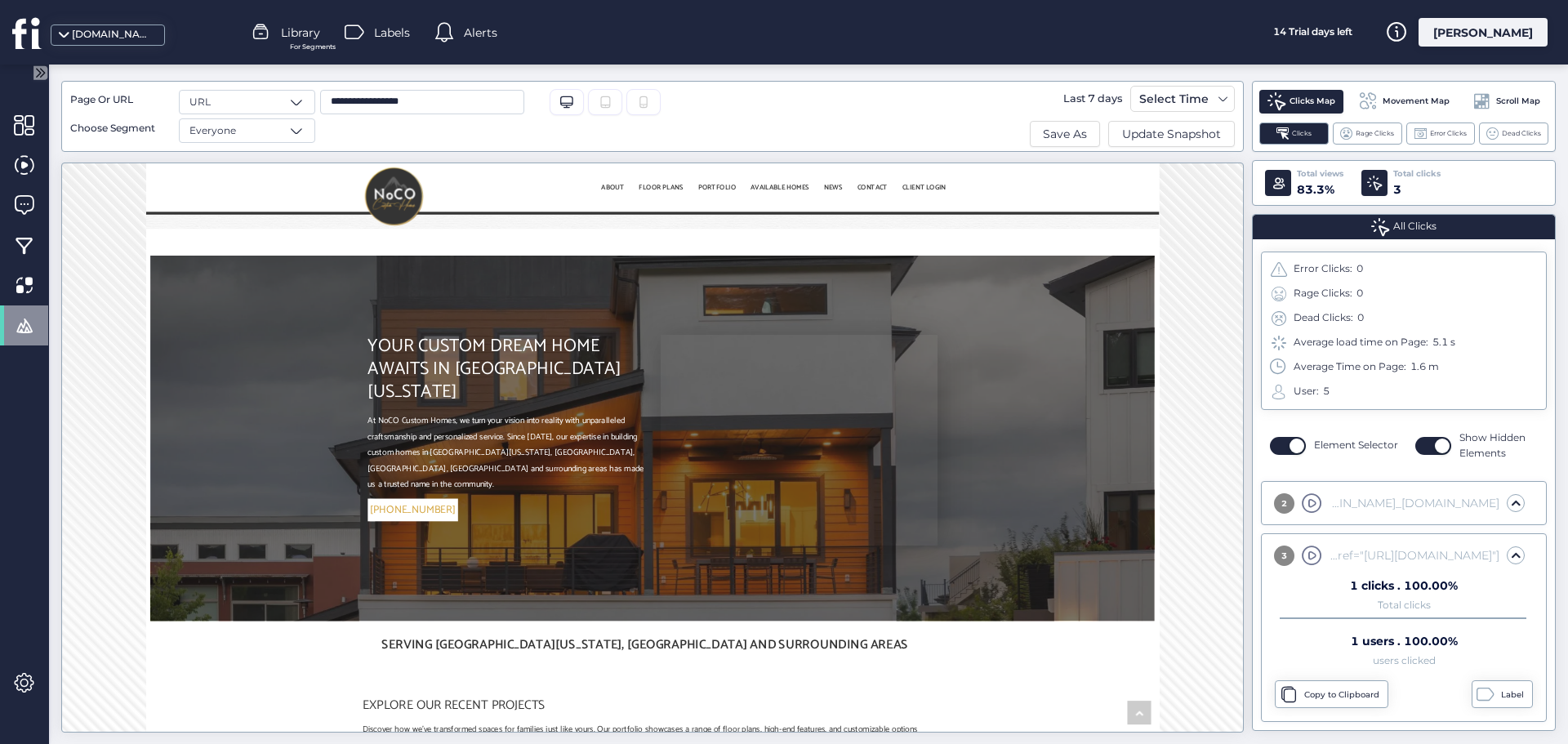
click at [1507, 503] on span at bounding box center [1515, 502] width 16 height 16
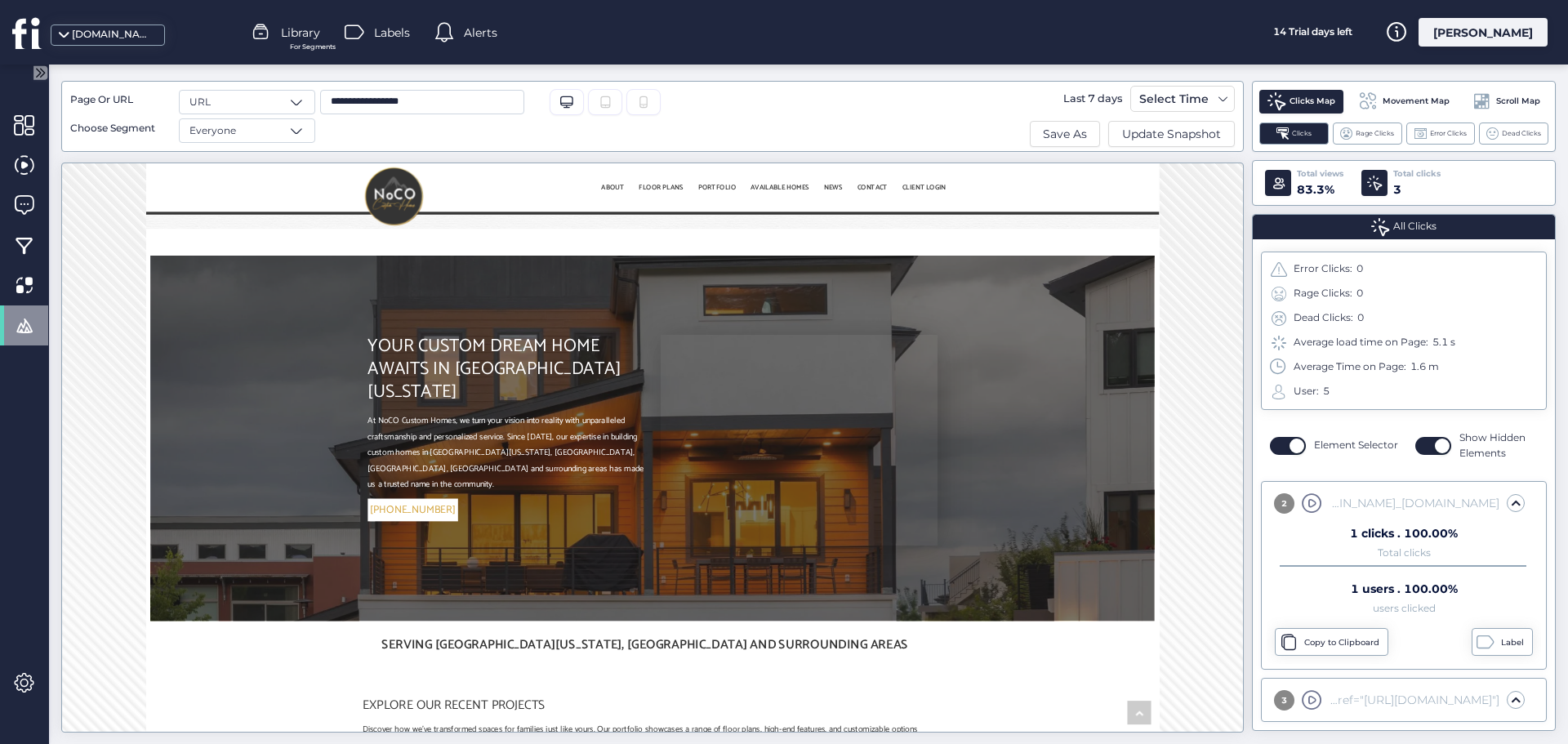
click at [1507, 507] on span at bounding box center [1515, 502] width 16 height 16
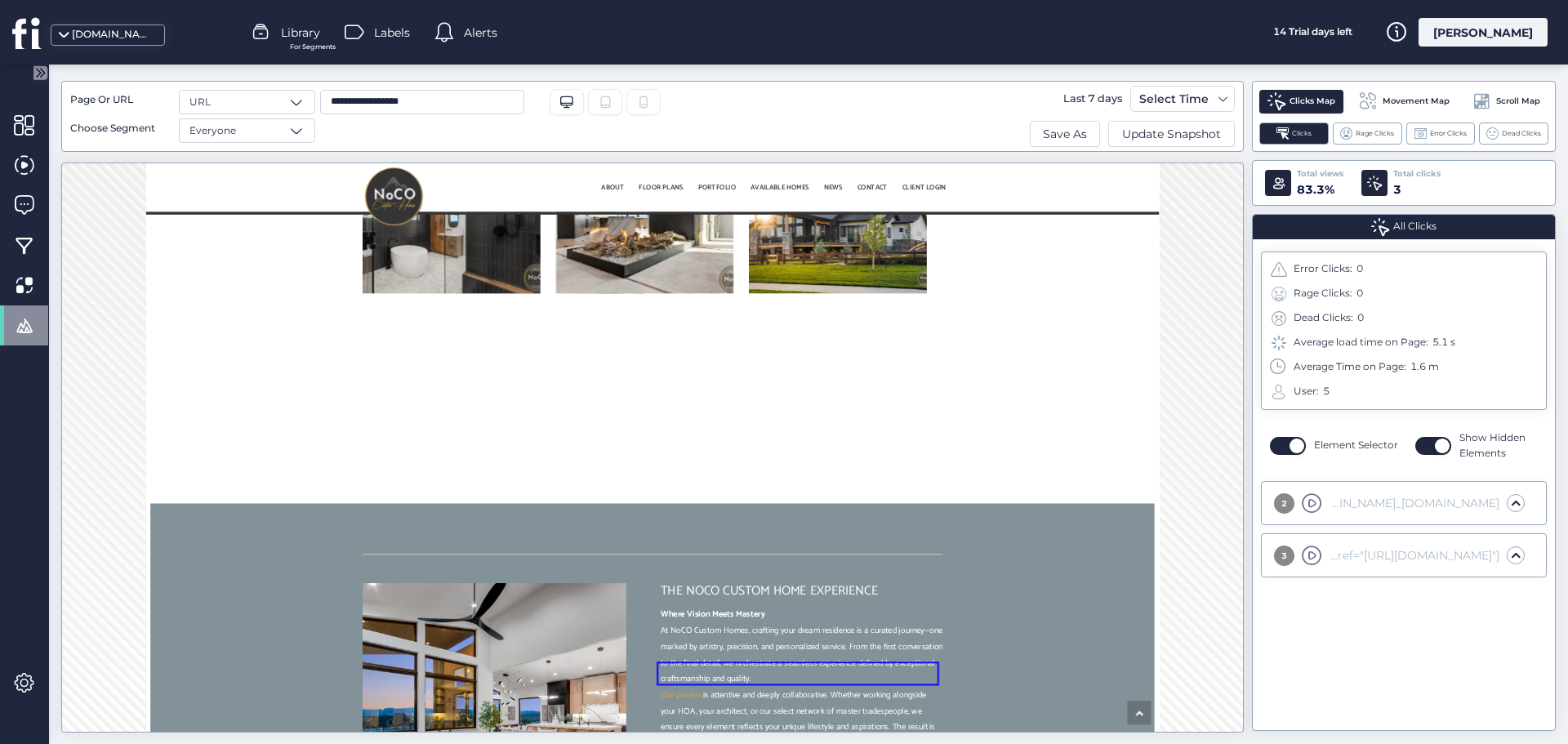
scroll to position [1062, 0]
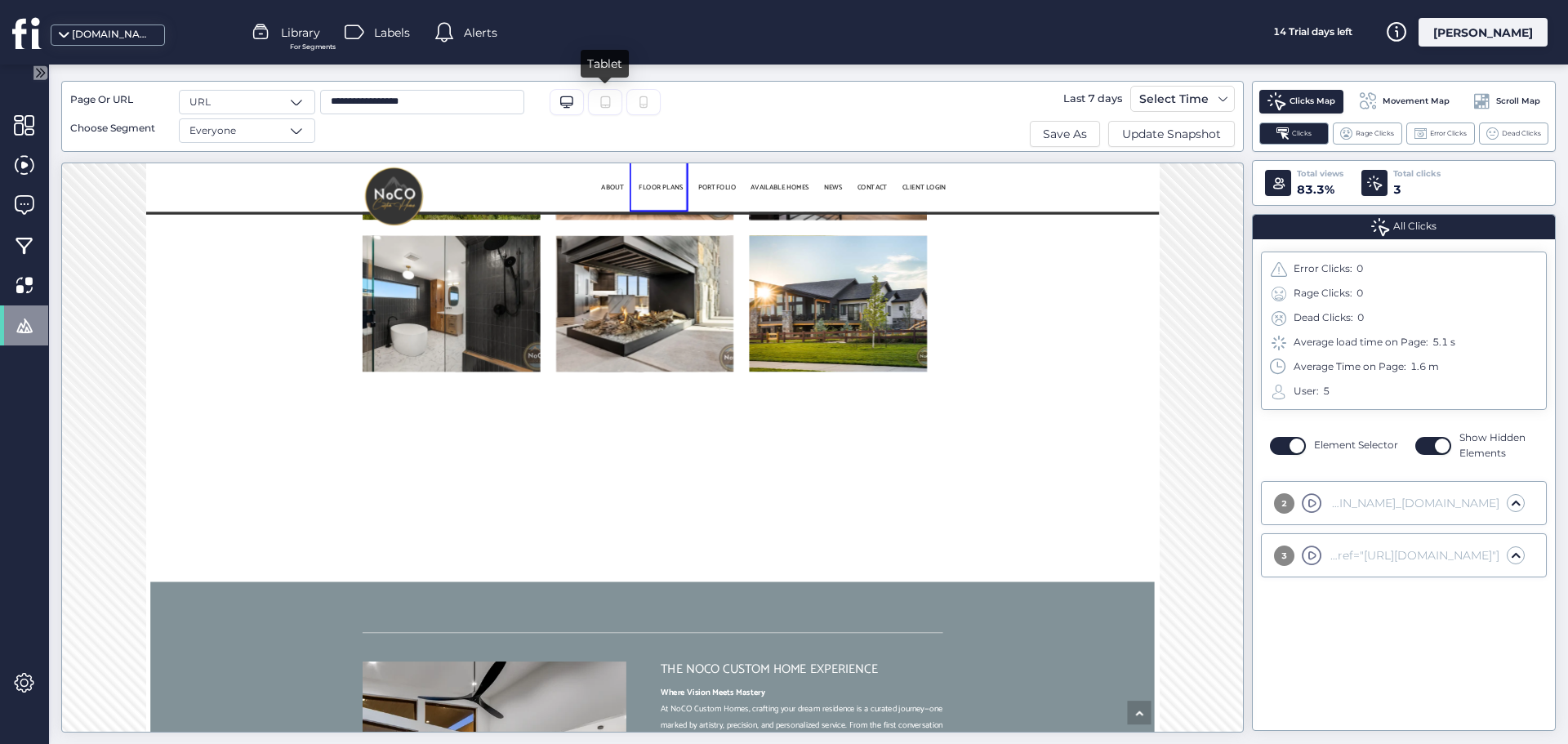
drag, startPoint x: 597, startPoint y: 99, endPoint x: 609, endPoint y: 104, distance: 13.0
click at [599, 103] on div "Tablet" at bounding box center [605, 102] width 35 height 26
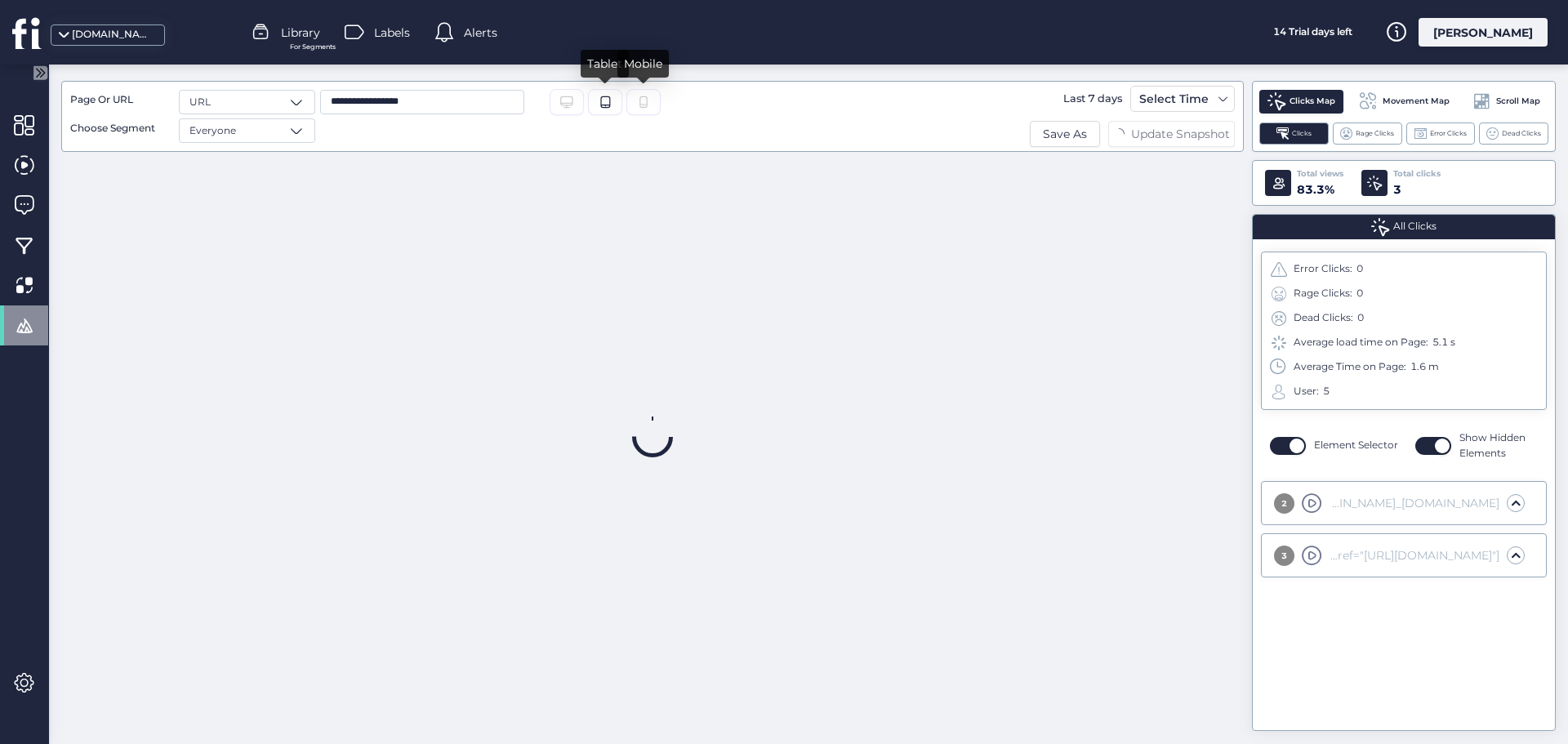
click at [634, 105] on div at bounding box center [644, 102] width 35 height 26
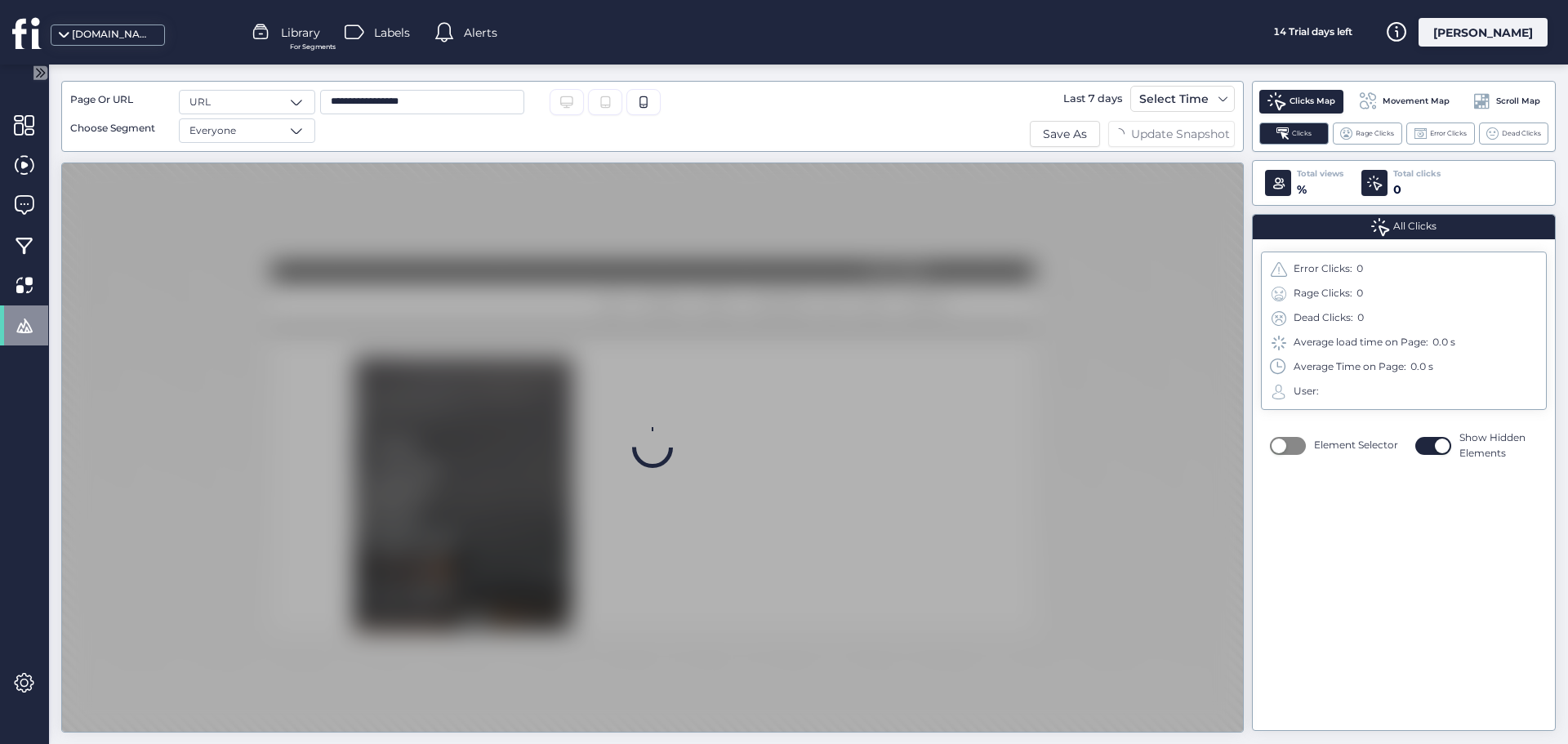
scroll to position [6556, 338]
click at [31, 240] on span at bounding box center [24, 245] width 20 height 20
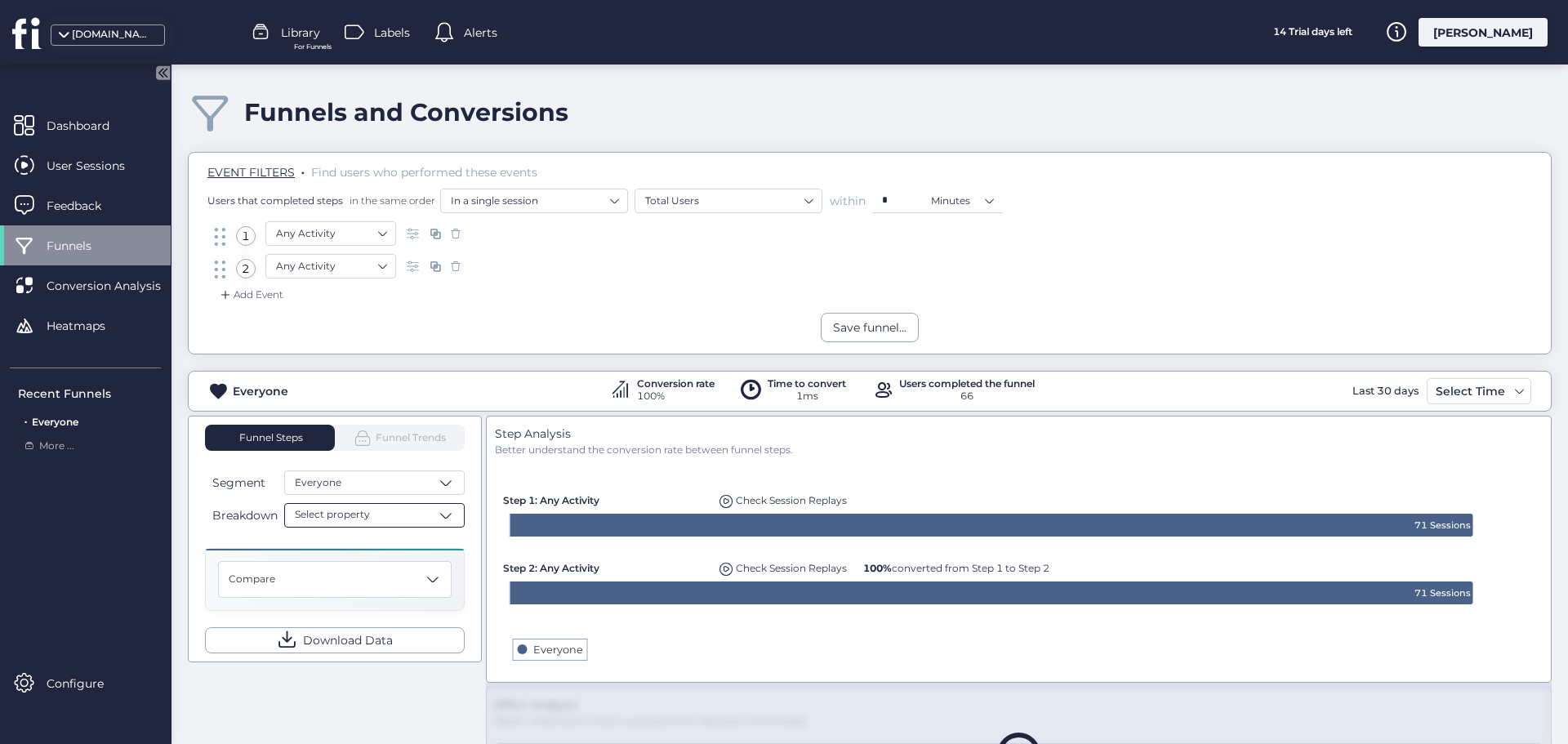
click at [415, 518] on div "Select property" at bounding box center [374, 515] width 180 height 24
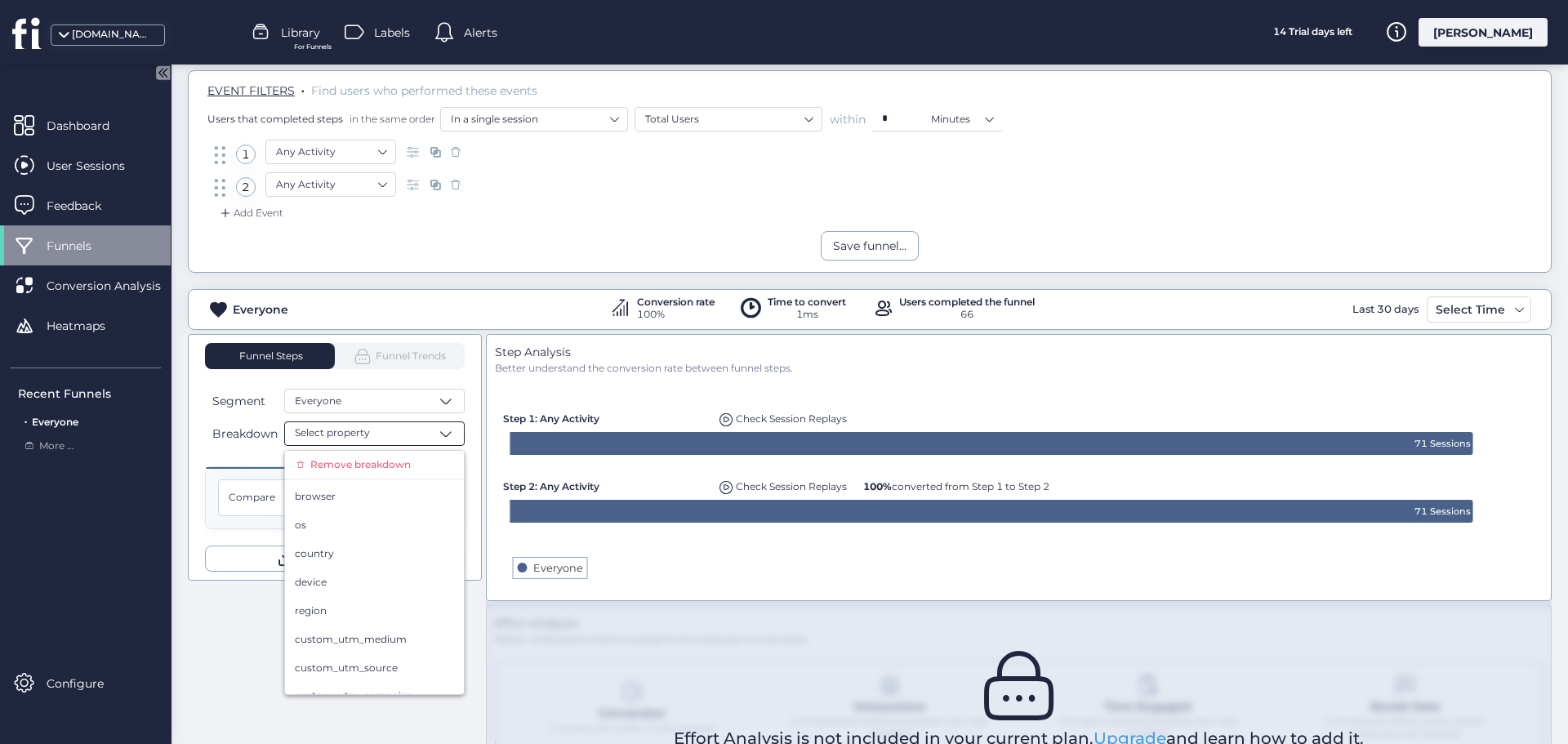
click at [511, 195] on div "2 Any Activity" at bounding box center [870, 189] width 1319 height 33
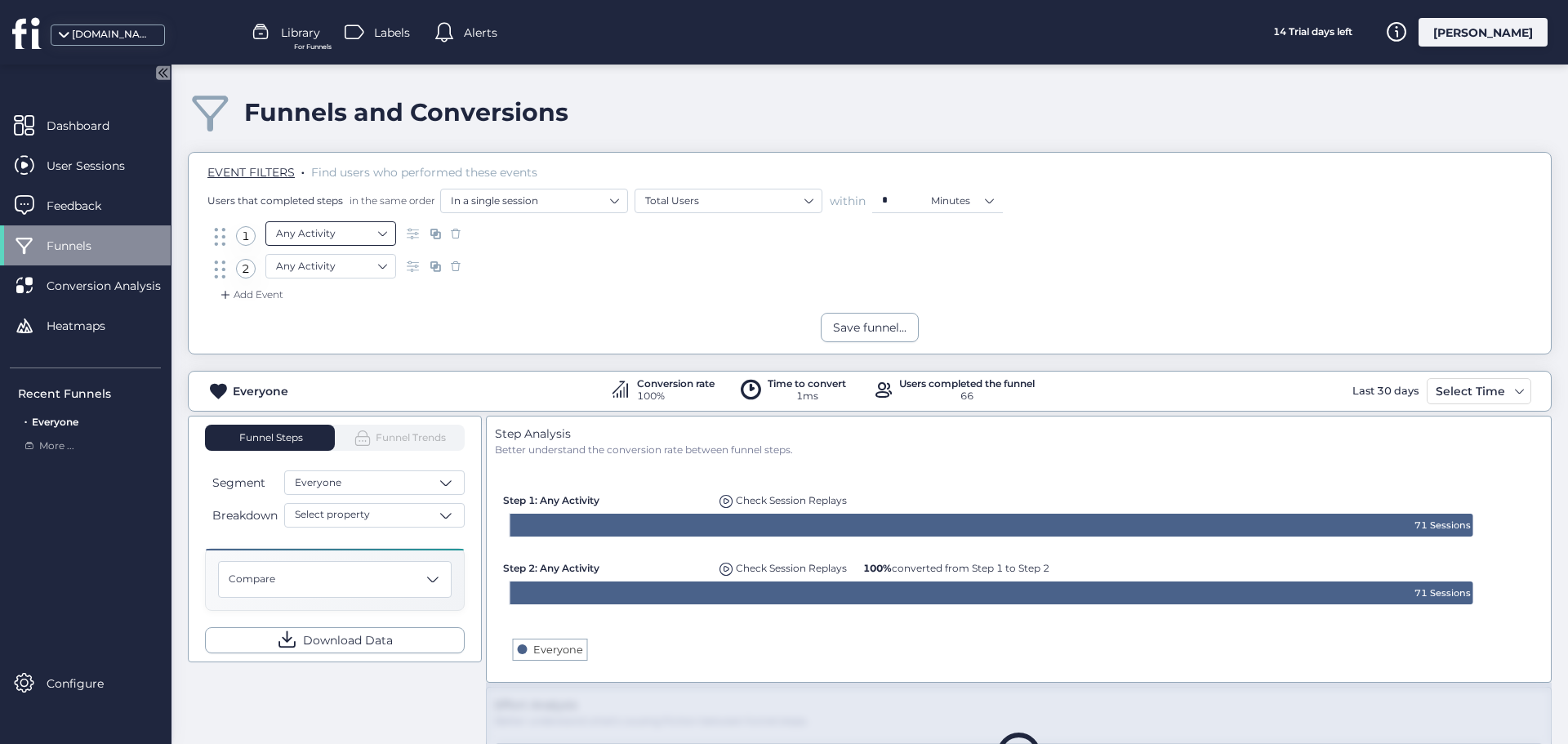
click at [323, 238] on nz-select-item "Any Activity" at bounding box center [331, 233] width 110 height 24
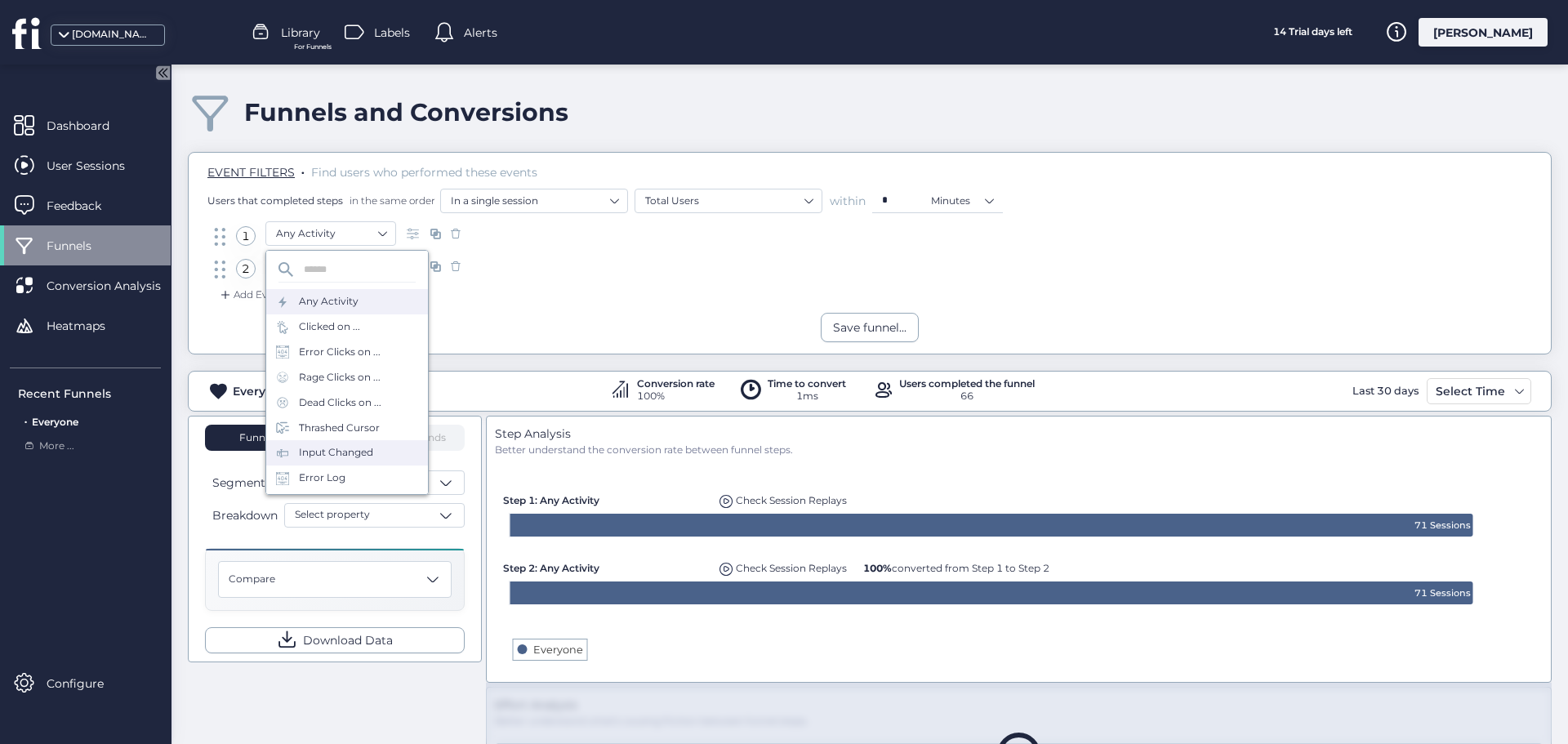
scroll to position [72, 0]
click at [372, 486] on div "Visited URL is ..." at bounding box center [337, 482] width 76 height 15
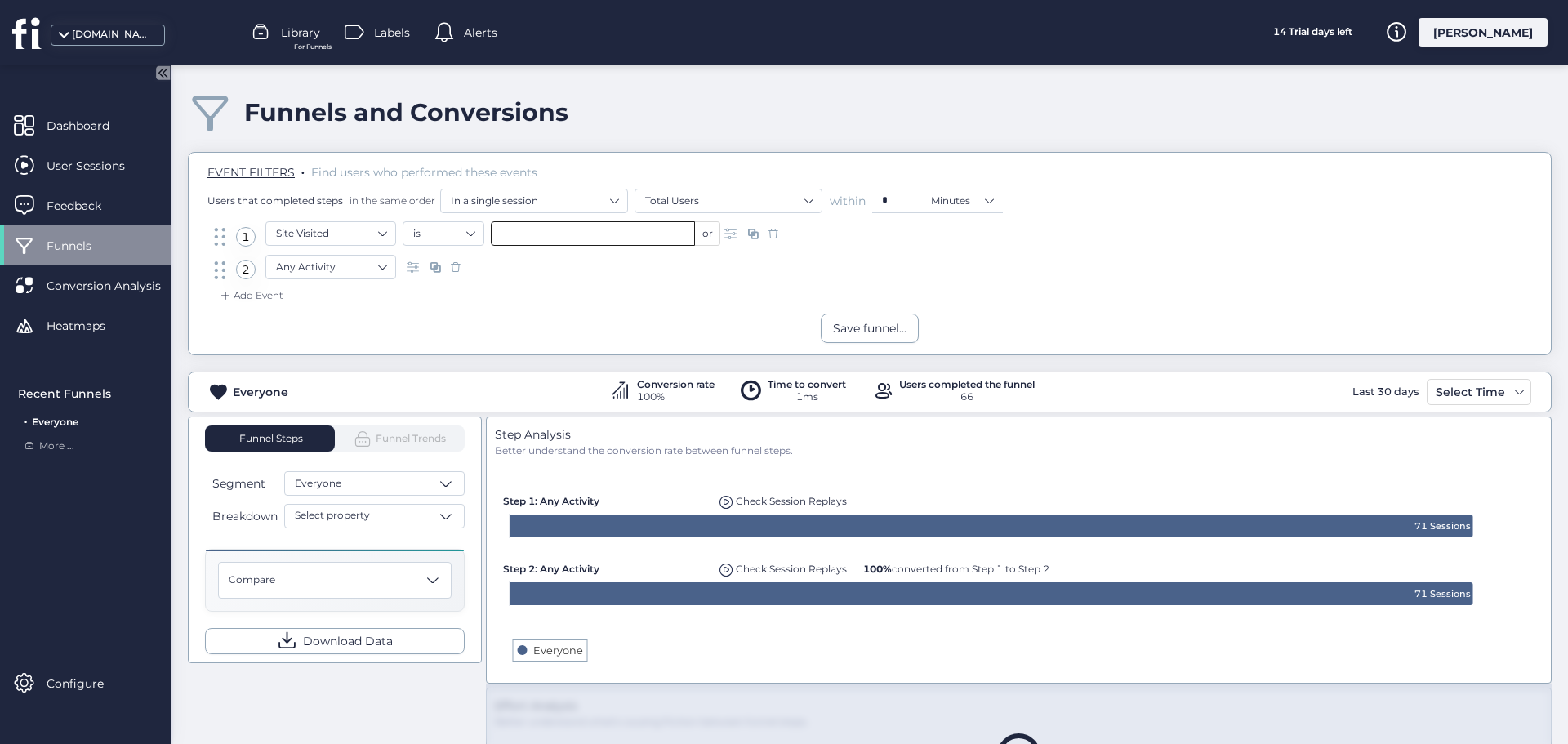
click at [610, 234] on input "text" at bounding box center [593, 233] width 204 height 24
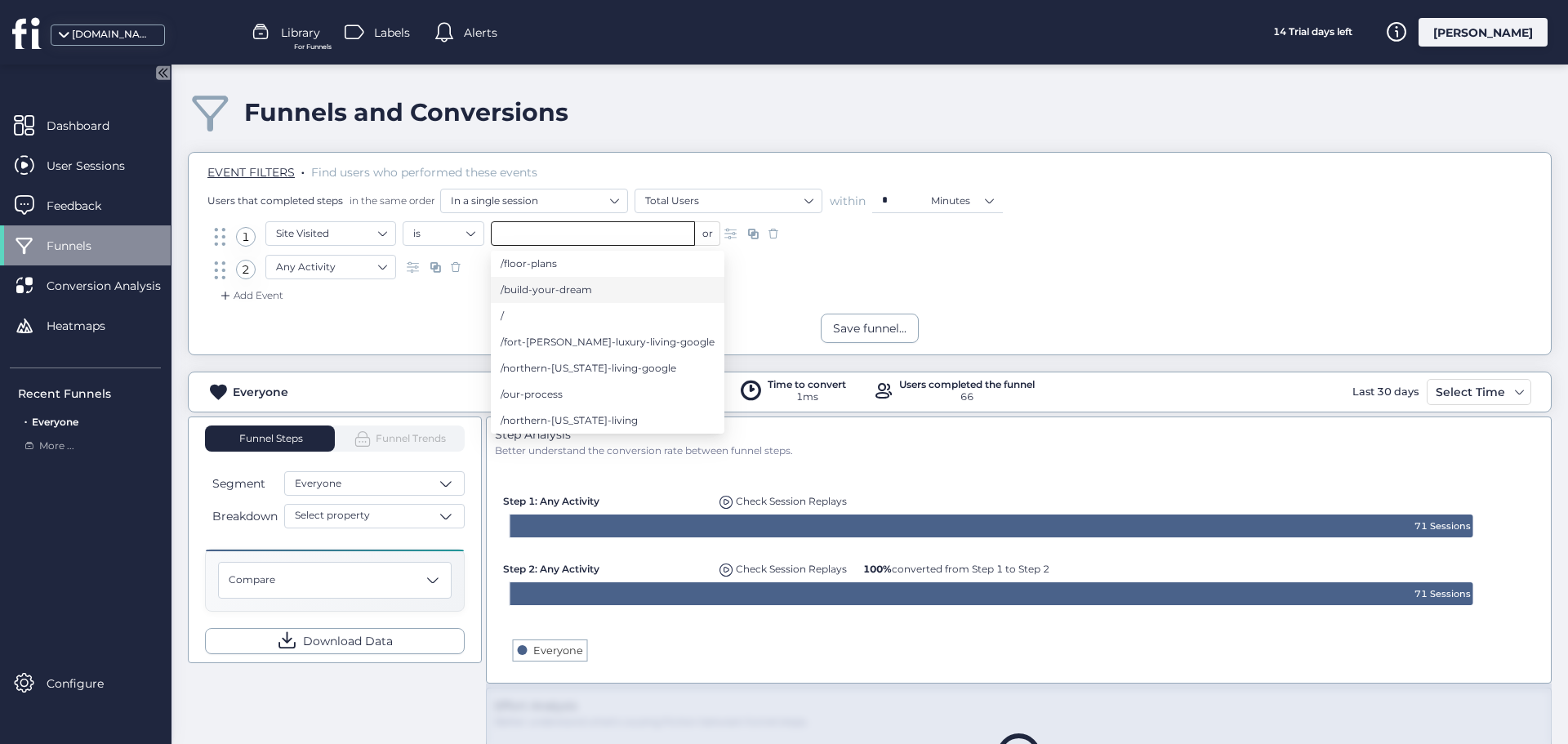
click at [583, 287] on span "/build-your-dream" at bounding box center [546, 289] width 92 height 18
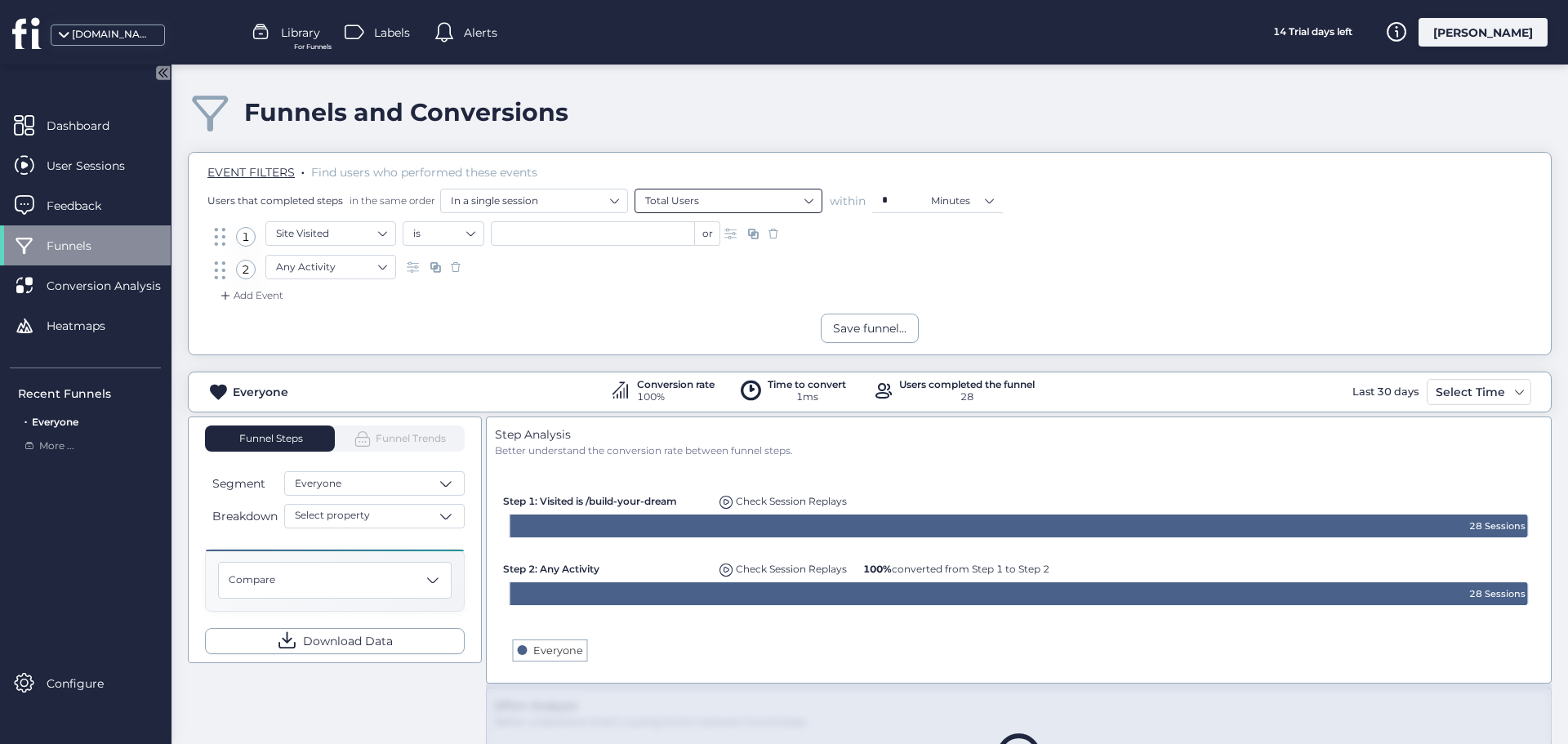
click at [803, 201] on nz-select-item "Total Users" at bounding box center [729, 201] width 167 height 24
click at [945, 178] on div "EVENT FILTERS . Find users who performed these events Users that completed step…" at bounding box center [873, 189] width 1331 height 49
click at [384, 270] on nz-select-item "Any Activity" at bounding box center [331, 266] width 110 height 24
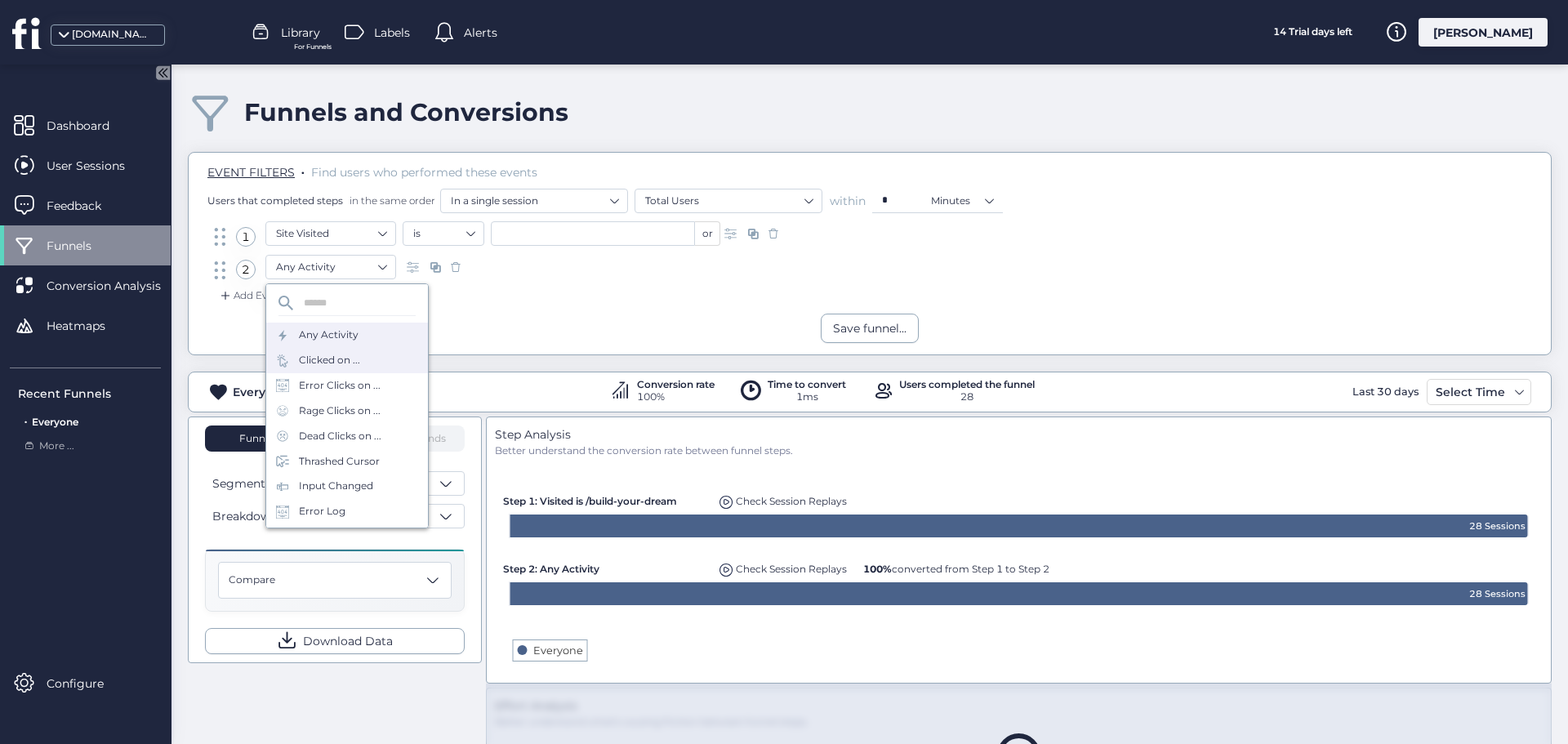
click at [334, 365] on div "Clicked on ..." at bounding box center [329, 361] width 62 height 15
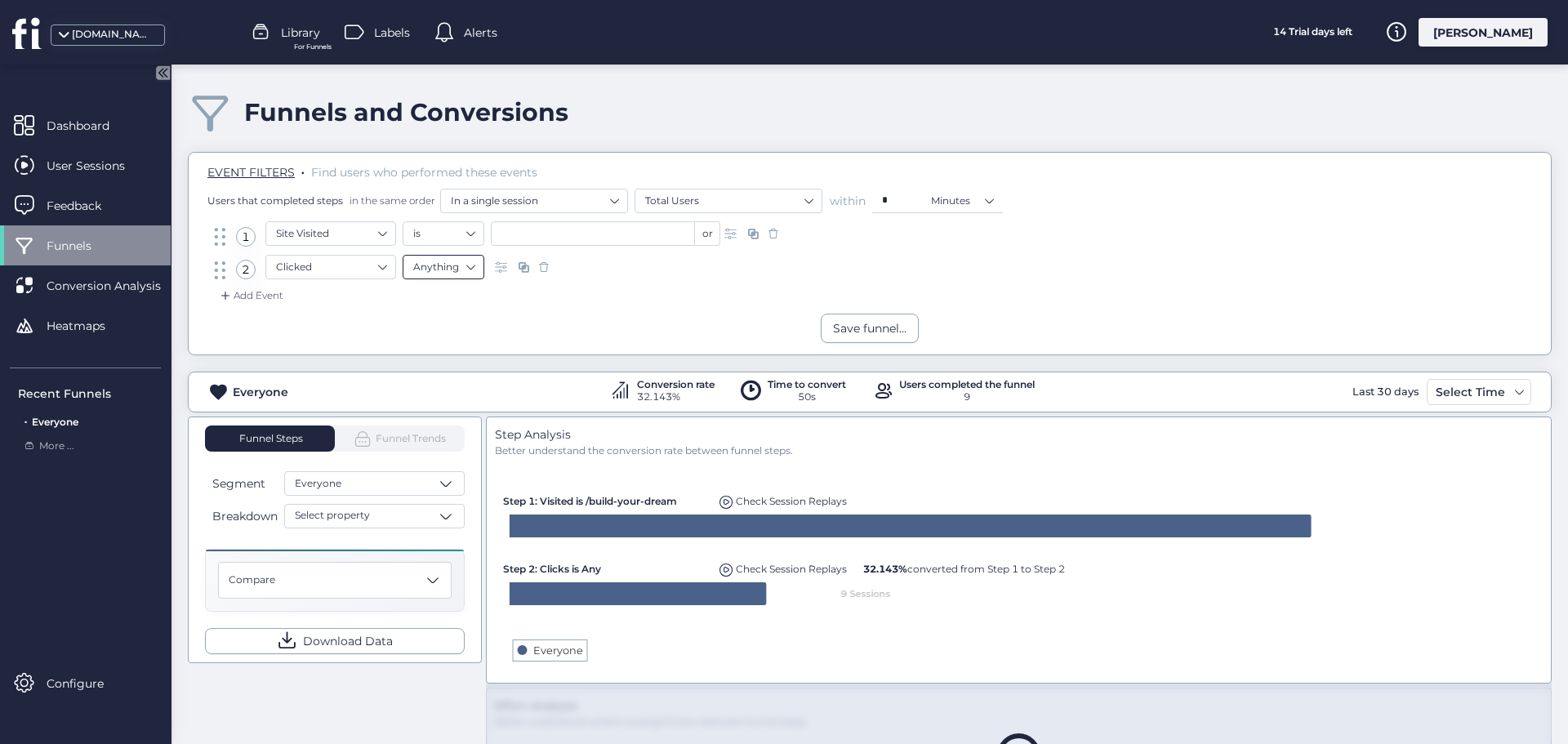
click at [469, 269] on nz-select-item "Anything" at bounding box center [444, 266] width 61 height 24
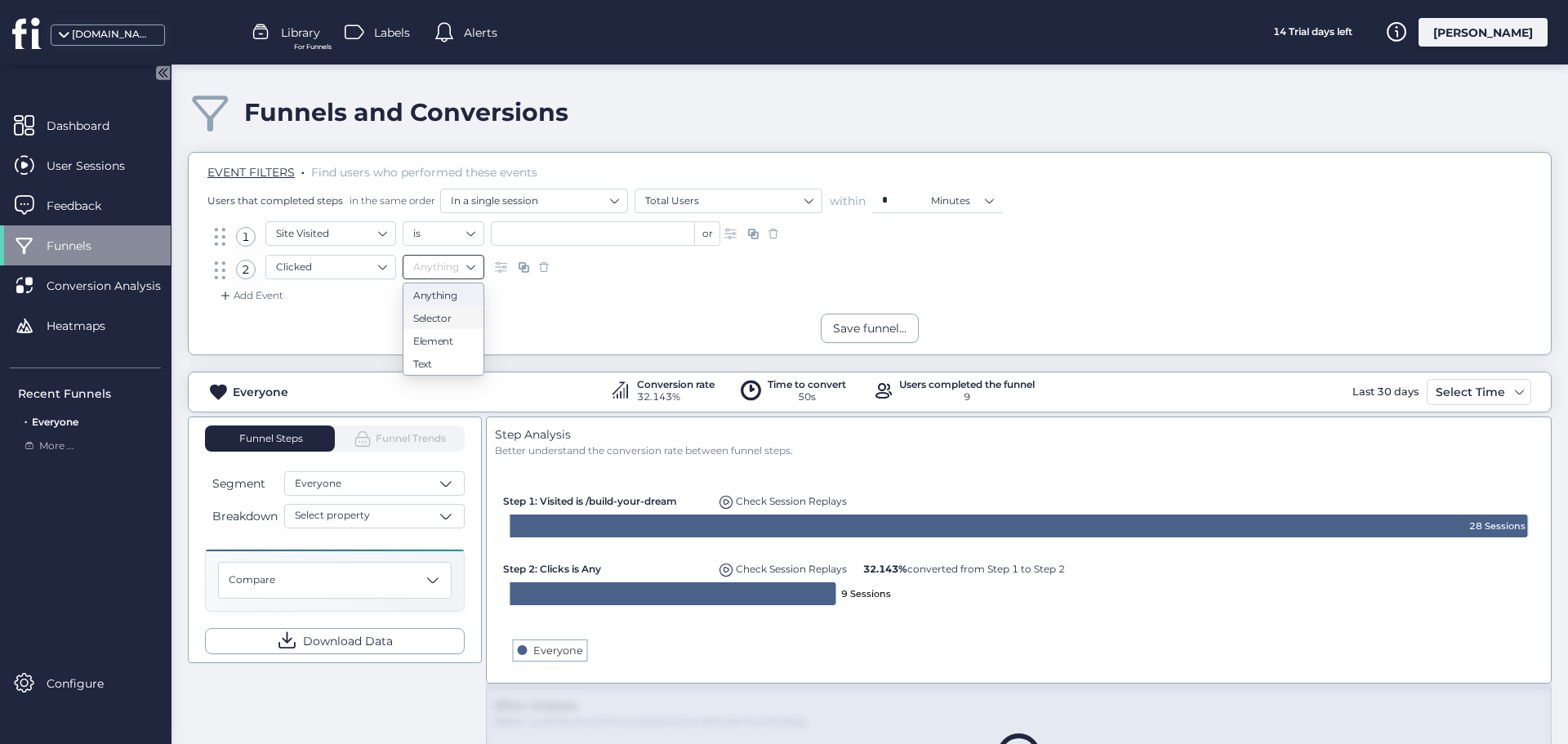
click at [589, 306] on div "Add Event" at bounding box center [870, 300] width 1338 height 26
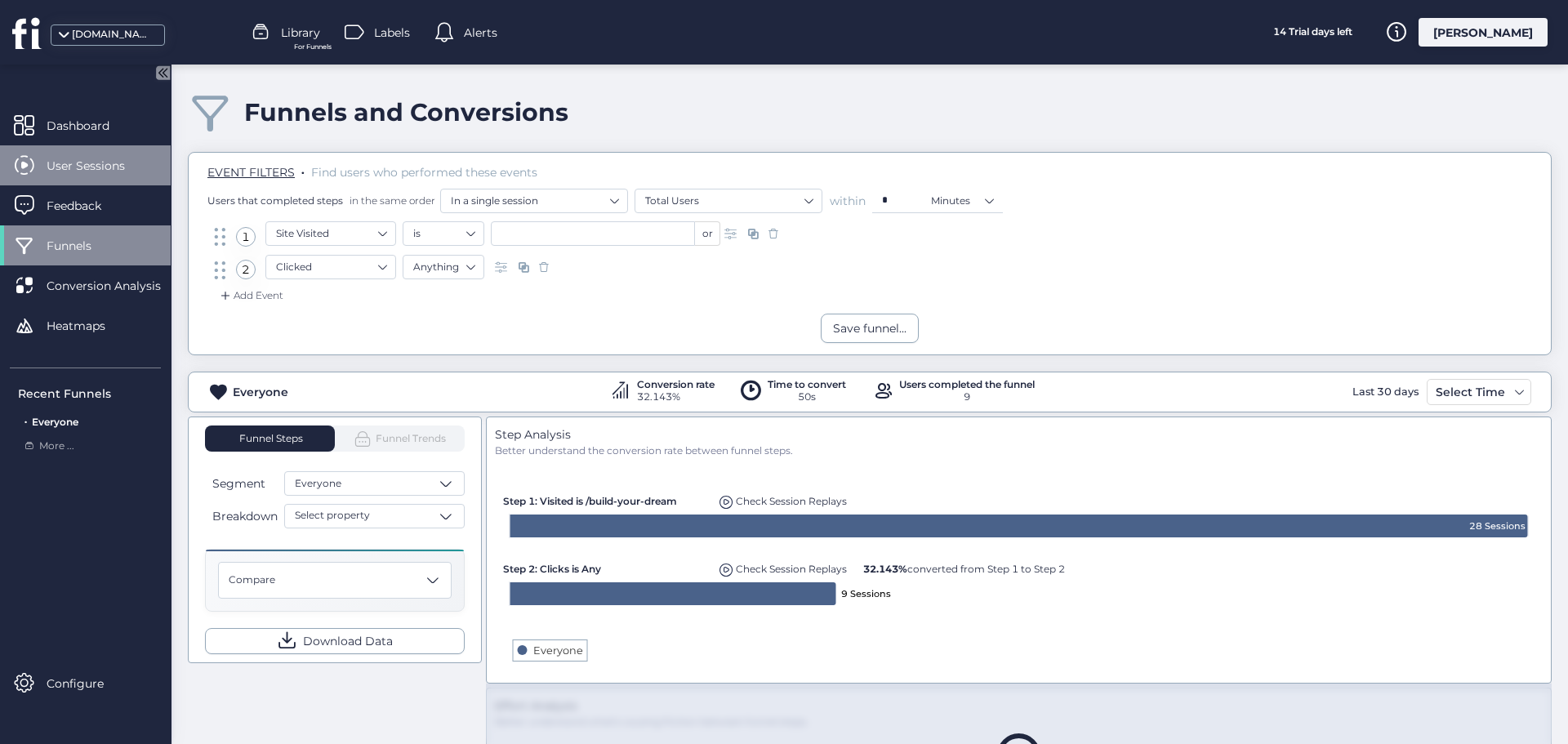
click at [99, 165] on span "User Sessions" at bounding box center [98, 165] width 103 height 18
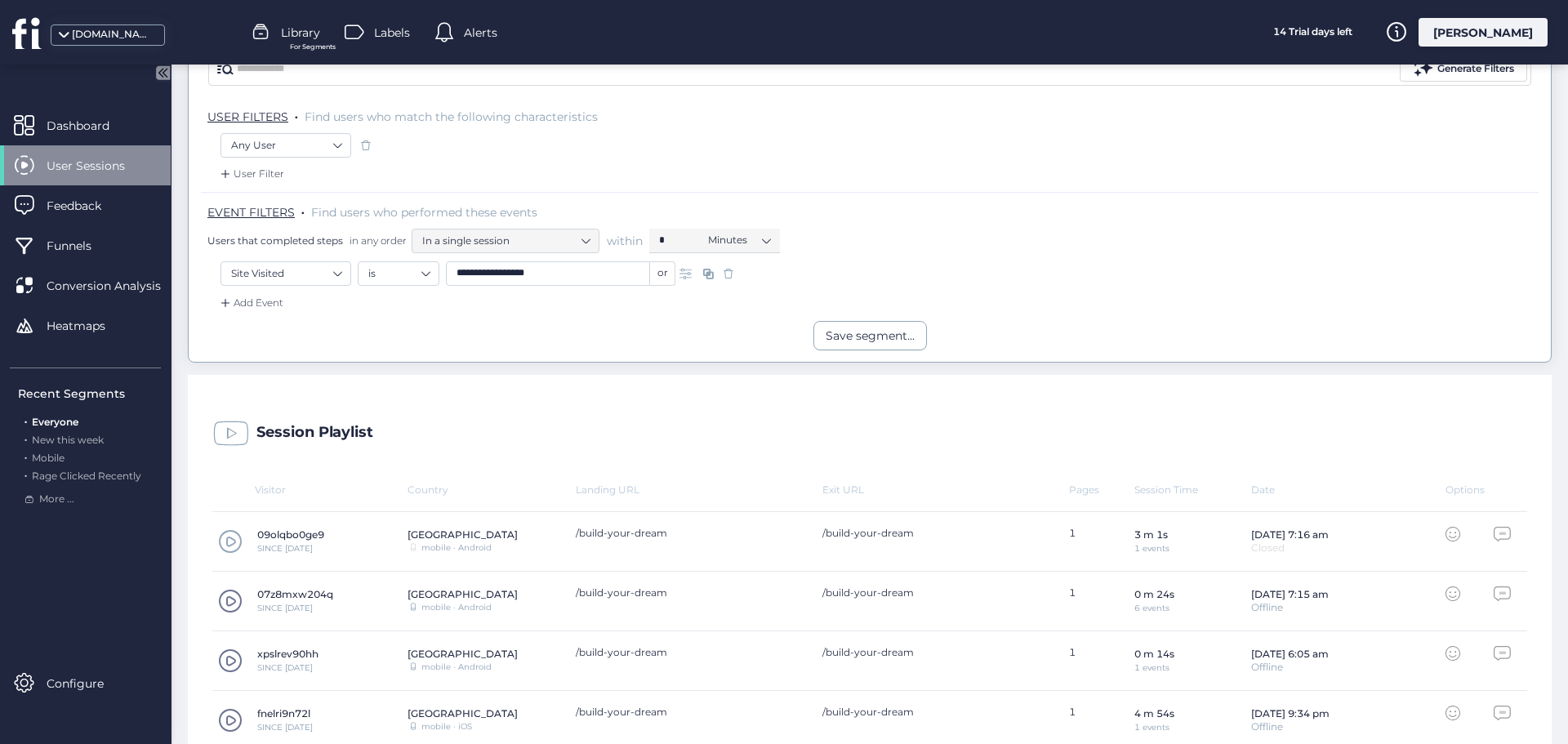
scroll to position [245, 0]
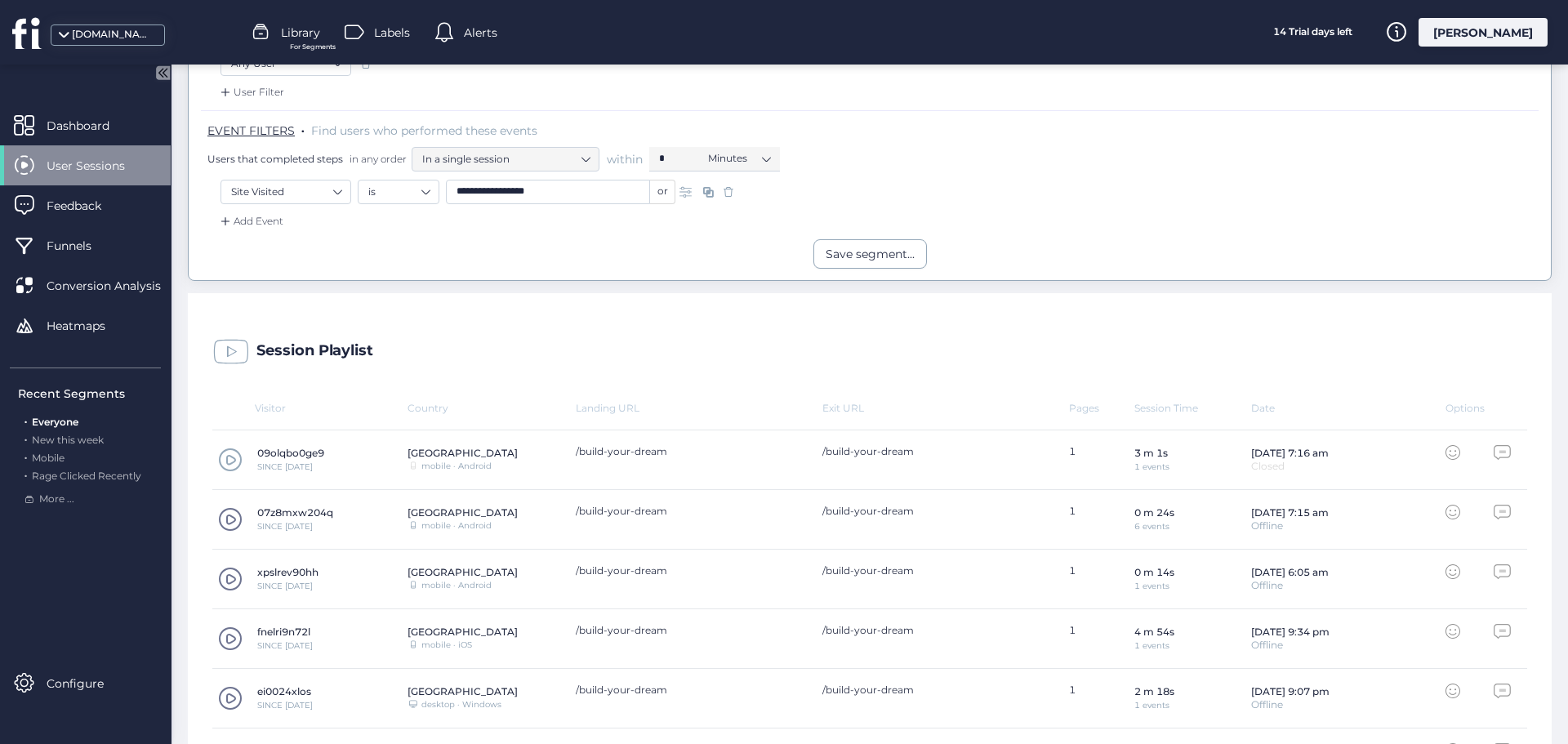
click at [235, 581] on span at bounding box center [230, 579] width 24 height 24
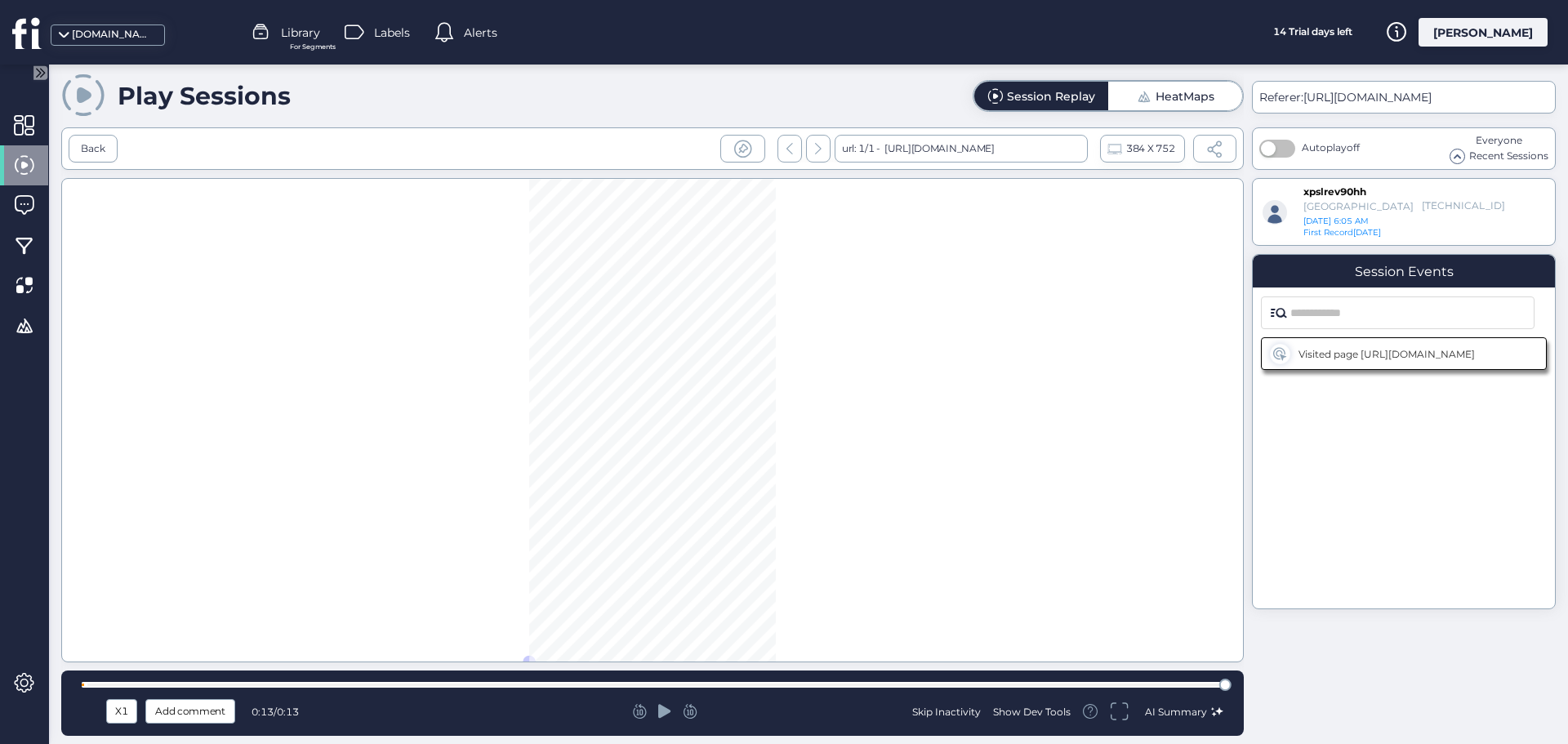
click at [311, 43] on span "For Segments" at bounding box center [313, 46] width 45 height 11
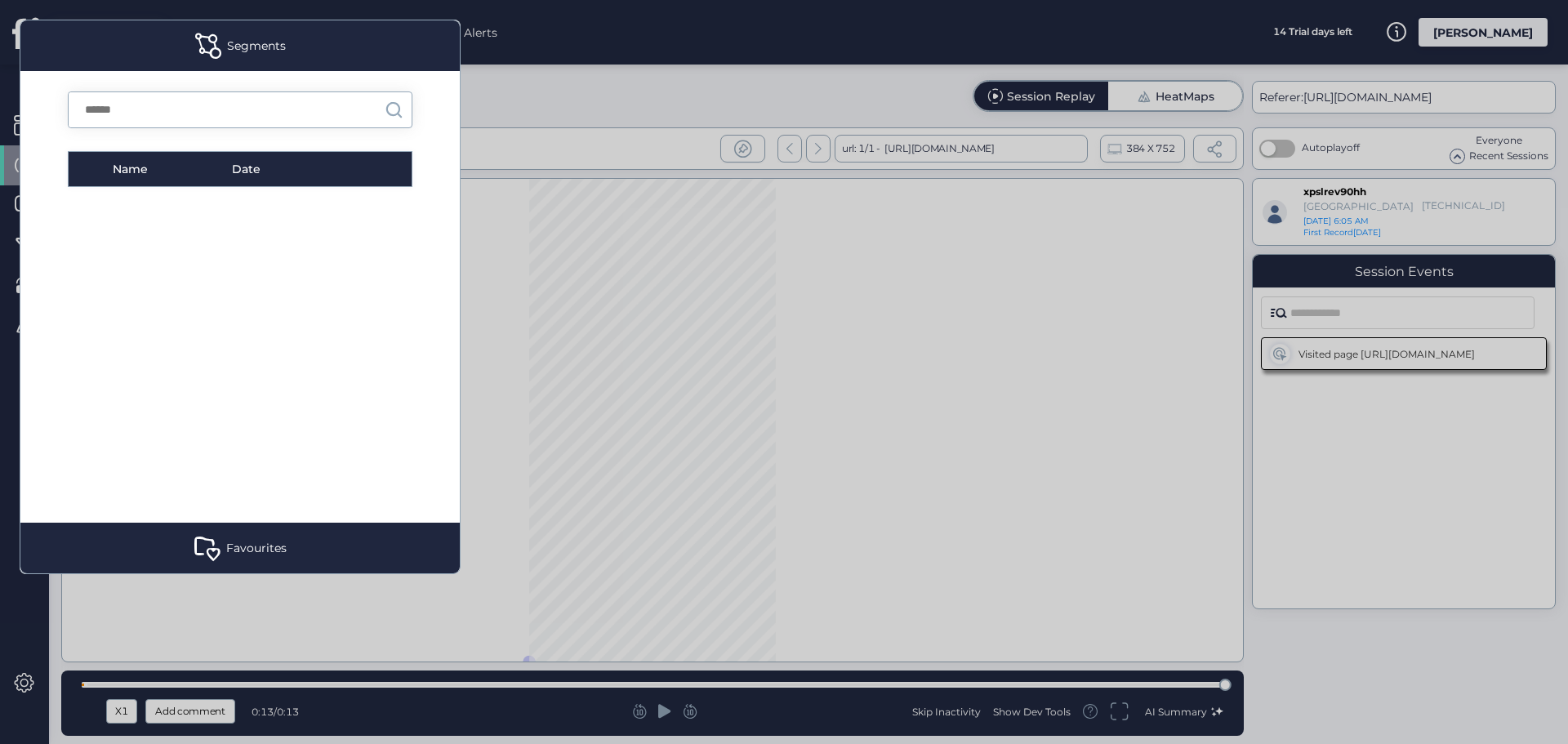
click at [597, 104] on div at bounding box center [784, 372] width 1568 height 744
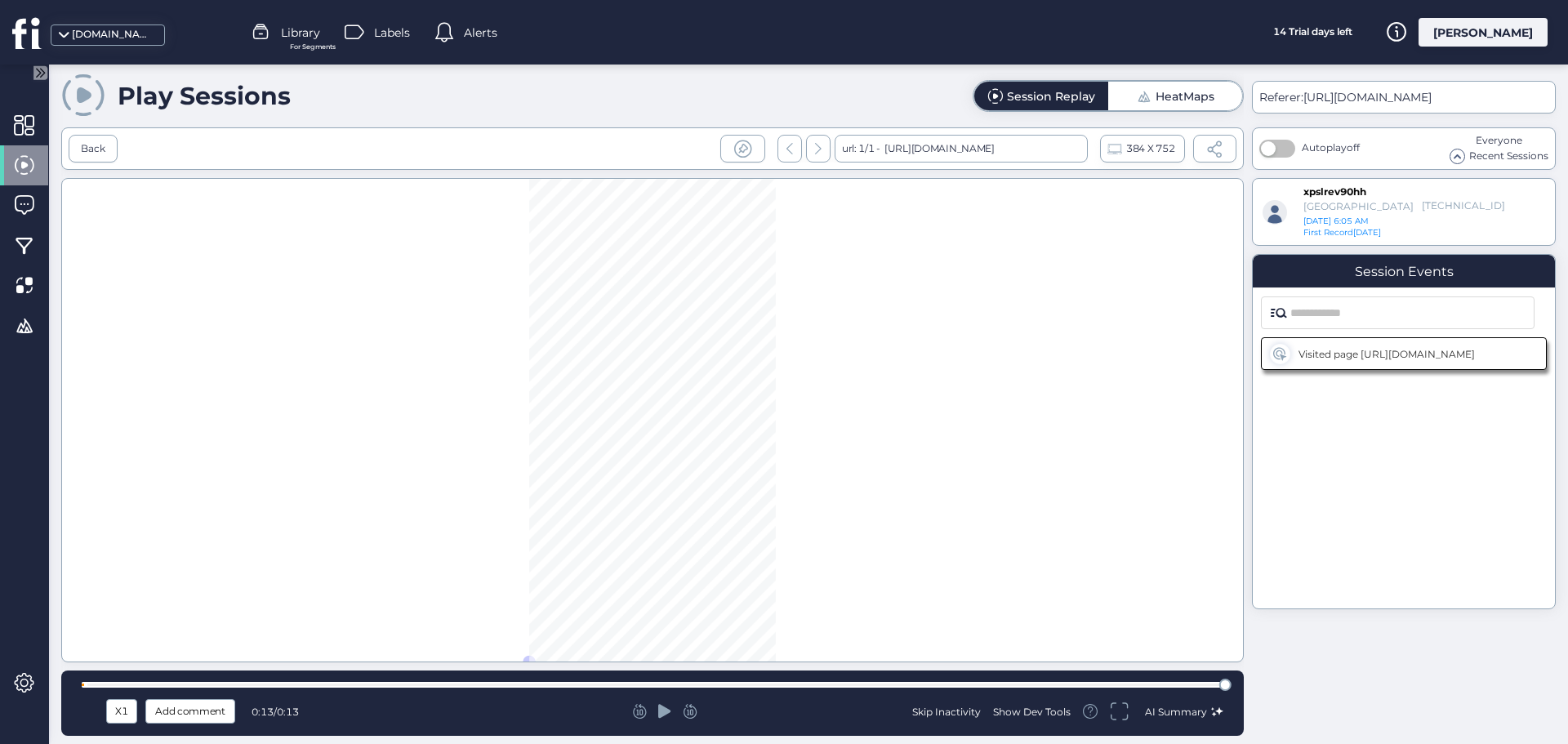
click at [382, 15] on div "[DOMAIN_NAME] Library For Segments Labels Alerts 14 Trial days left [PERSON_NAM…" at bounding box center [784, 32] width 1568 height 65
click at [385, 25] on span "Labels" at bounding box center [392, 32] width 36 height 18
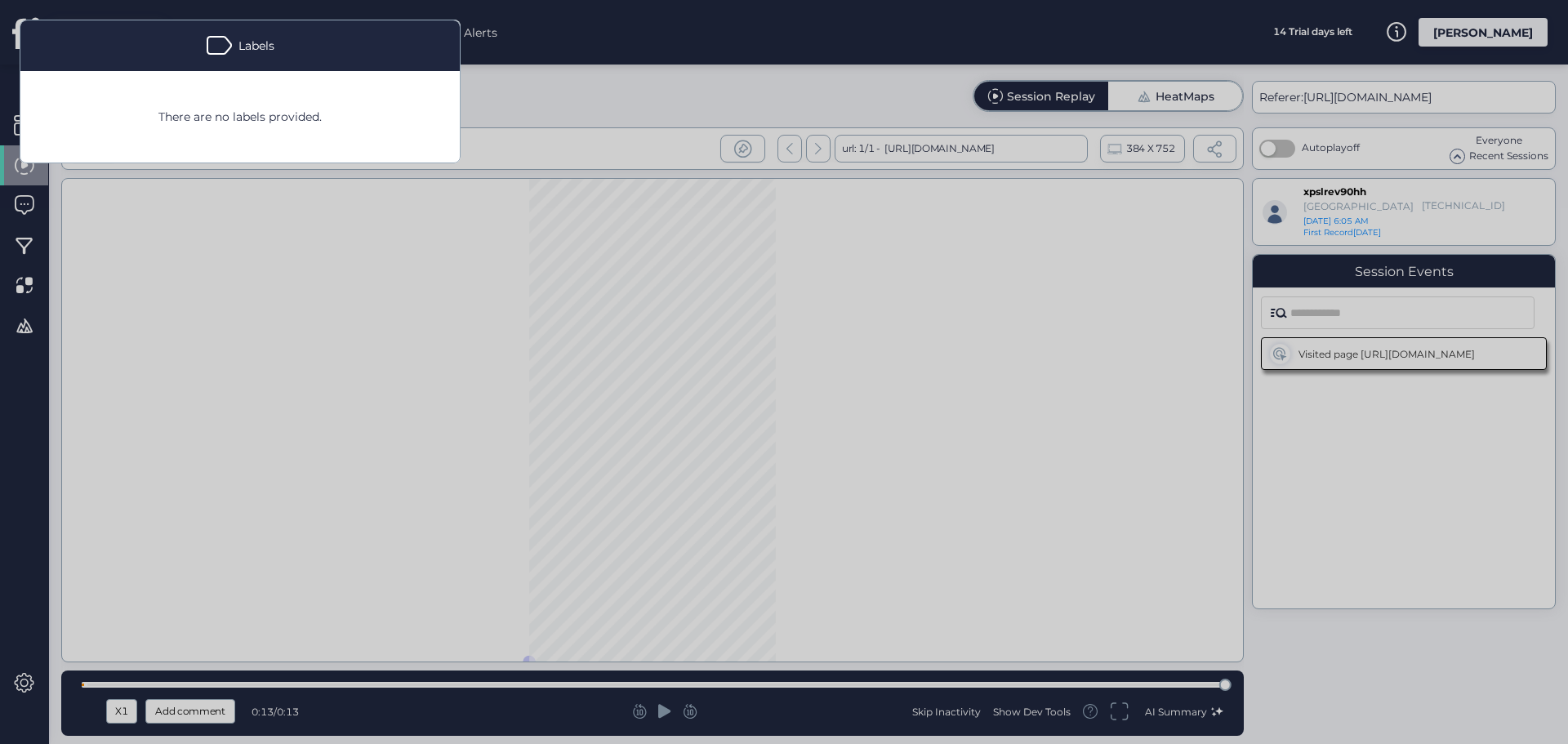
click at [596, 42] on div at bounding box center [784, 372] width 1568 height 744
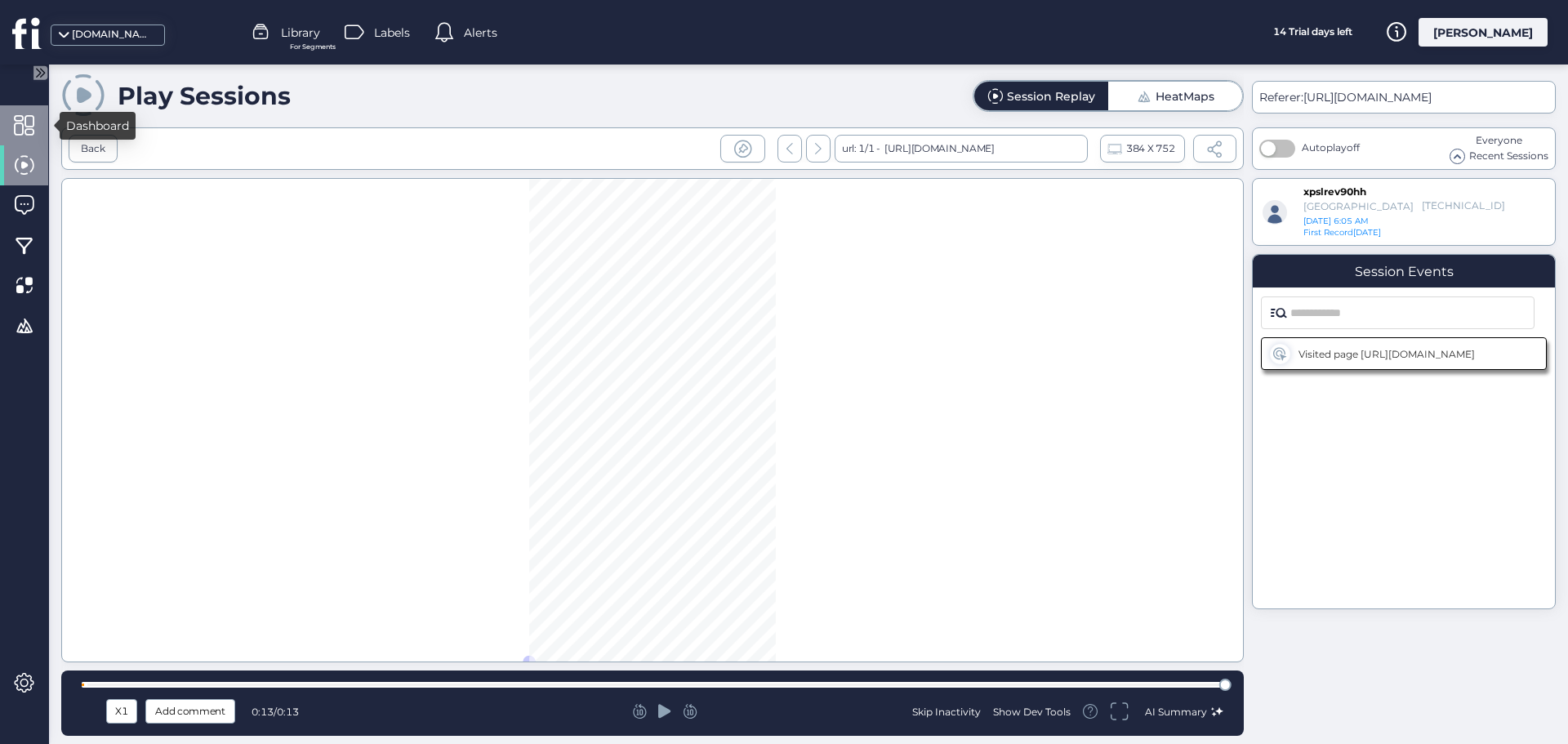
click at [41, 141] on div at bounding box center [24, 126] width 48 height 40
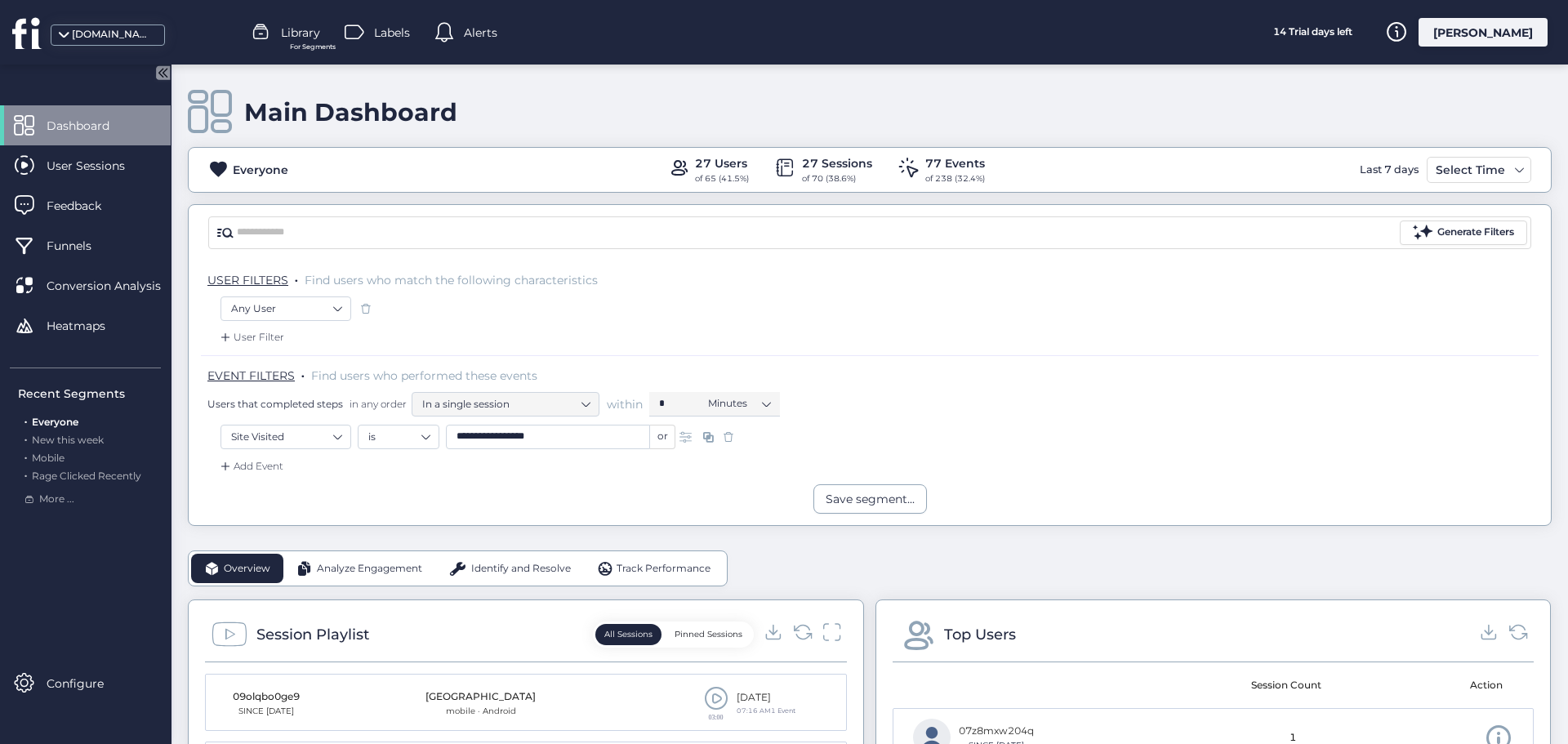
click at [940, 163] on div "77 Events" at bounding box center [955, 163] width 60 height 18
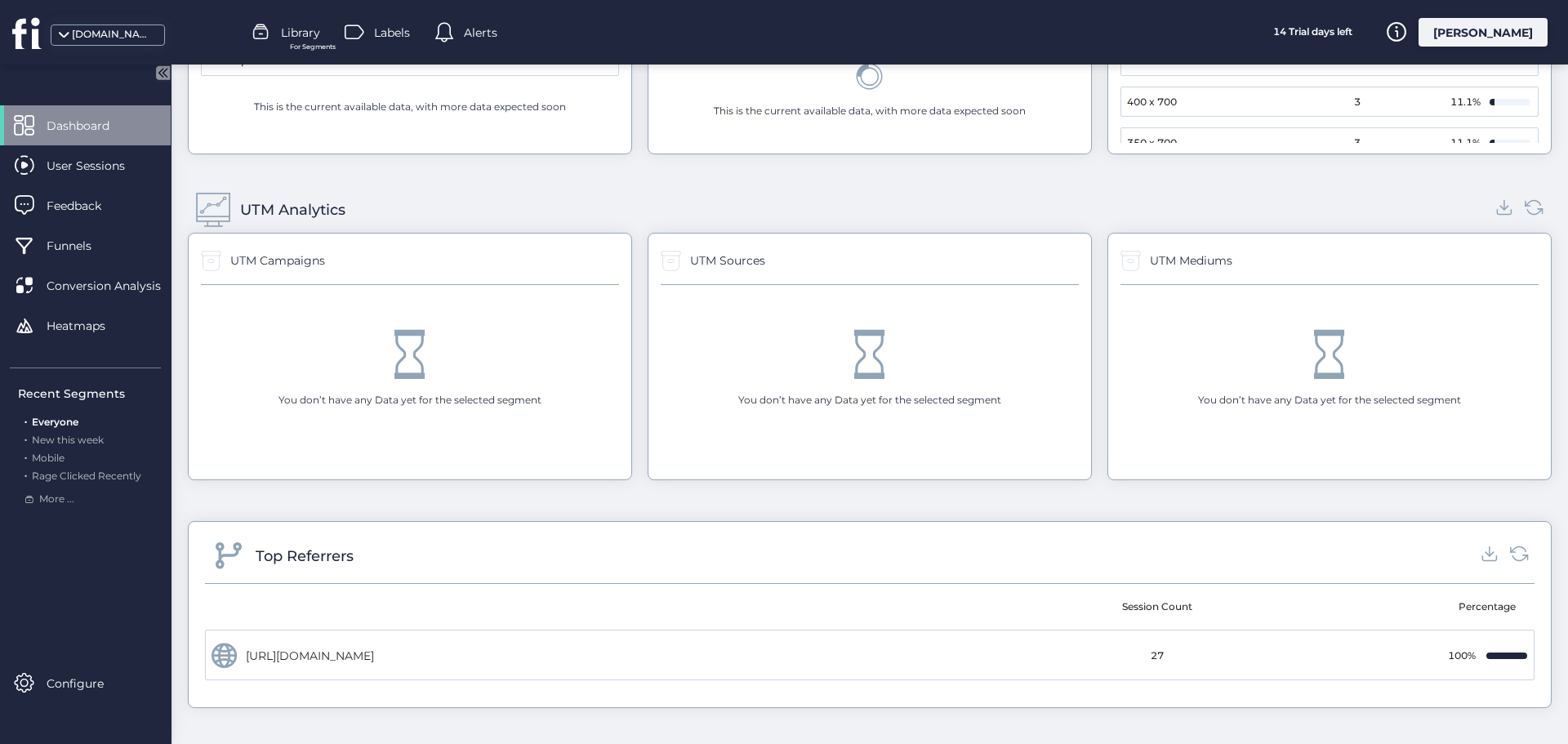
scroll to position [1708, 0]
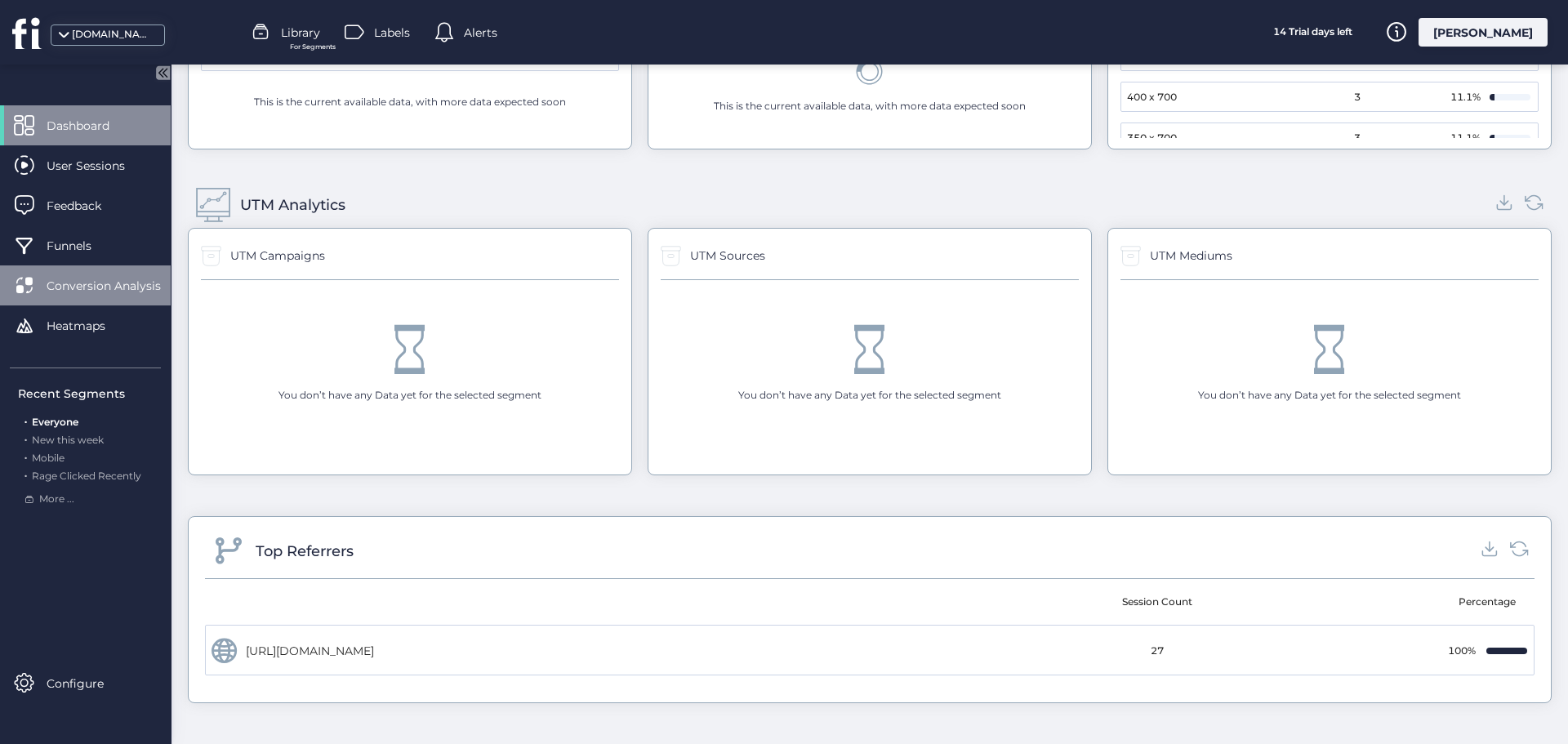
click at [122, 287] on span "Conversion Analysis" at bounding box center [115, 286] width 139 height 18
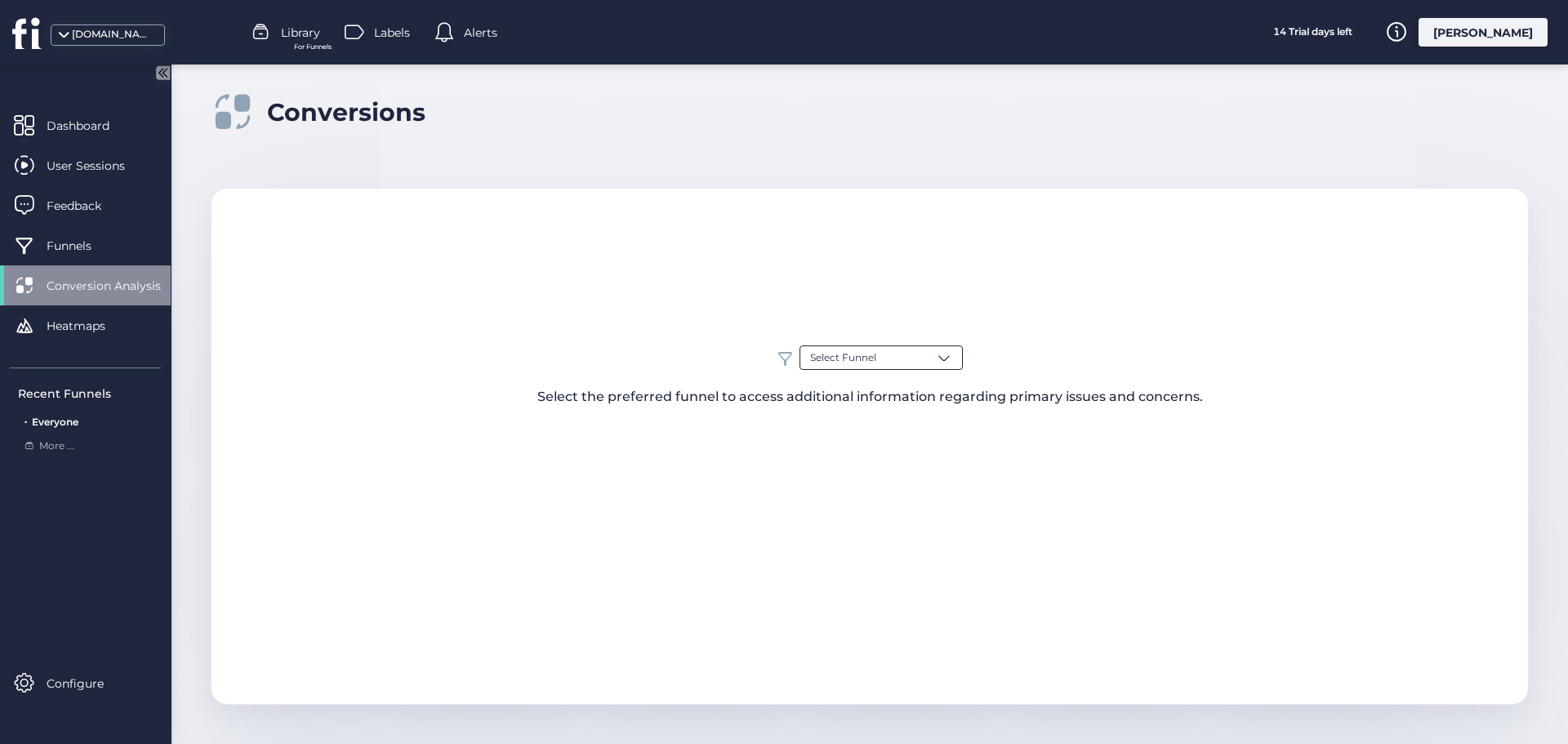
click at [867, 361] on span "Select Funnel" at bounding box center [843, 358] width 67 height 15
click at [878, 416] on div "Everyone" at bounding box center [881, 421] width 142 height 15
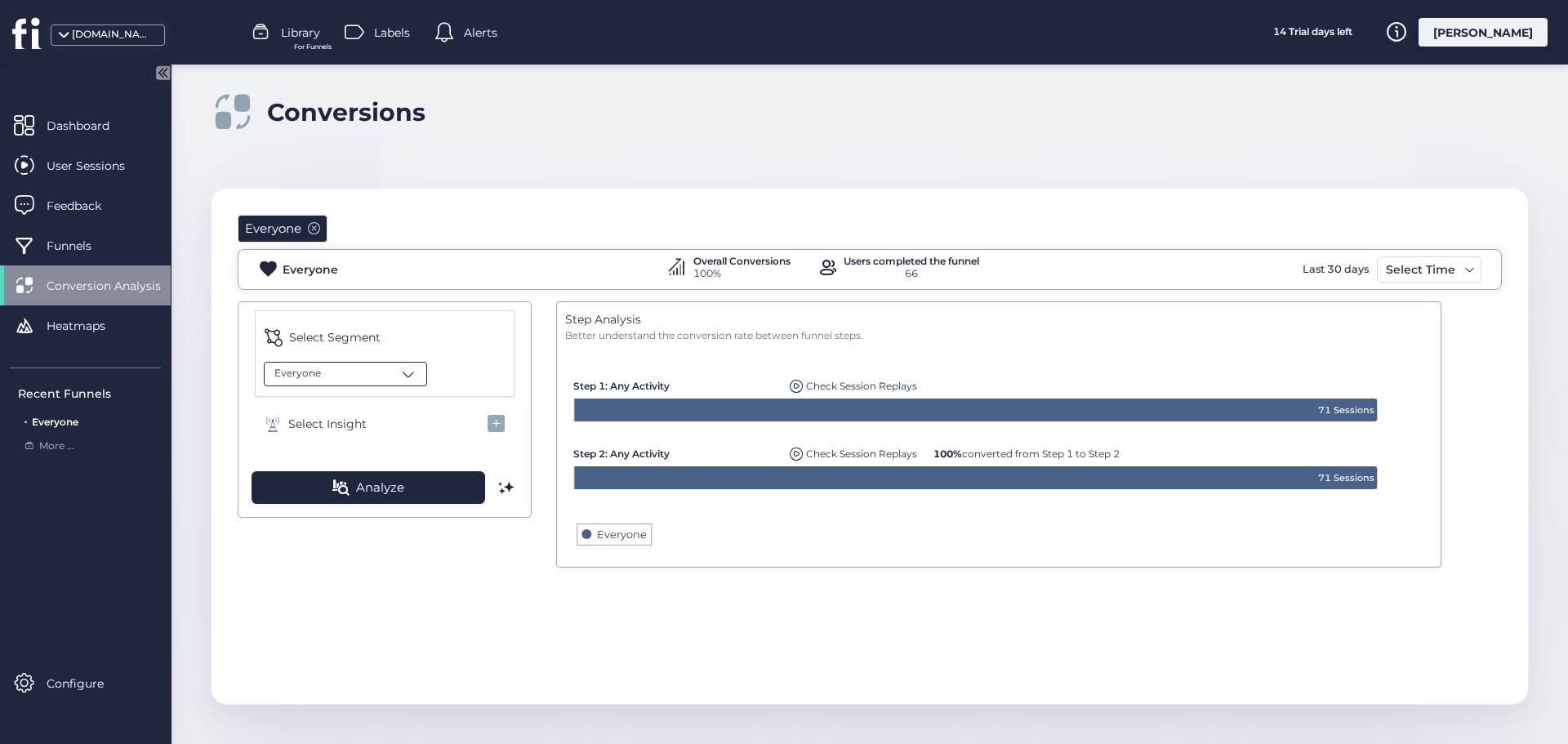
click at [413, 369] on span at bounding box center [408, 373] width 16 height 16
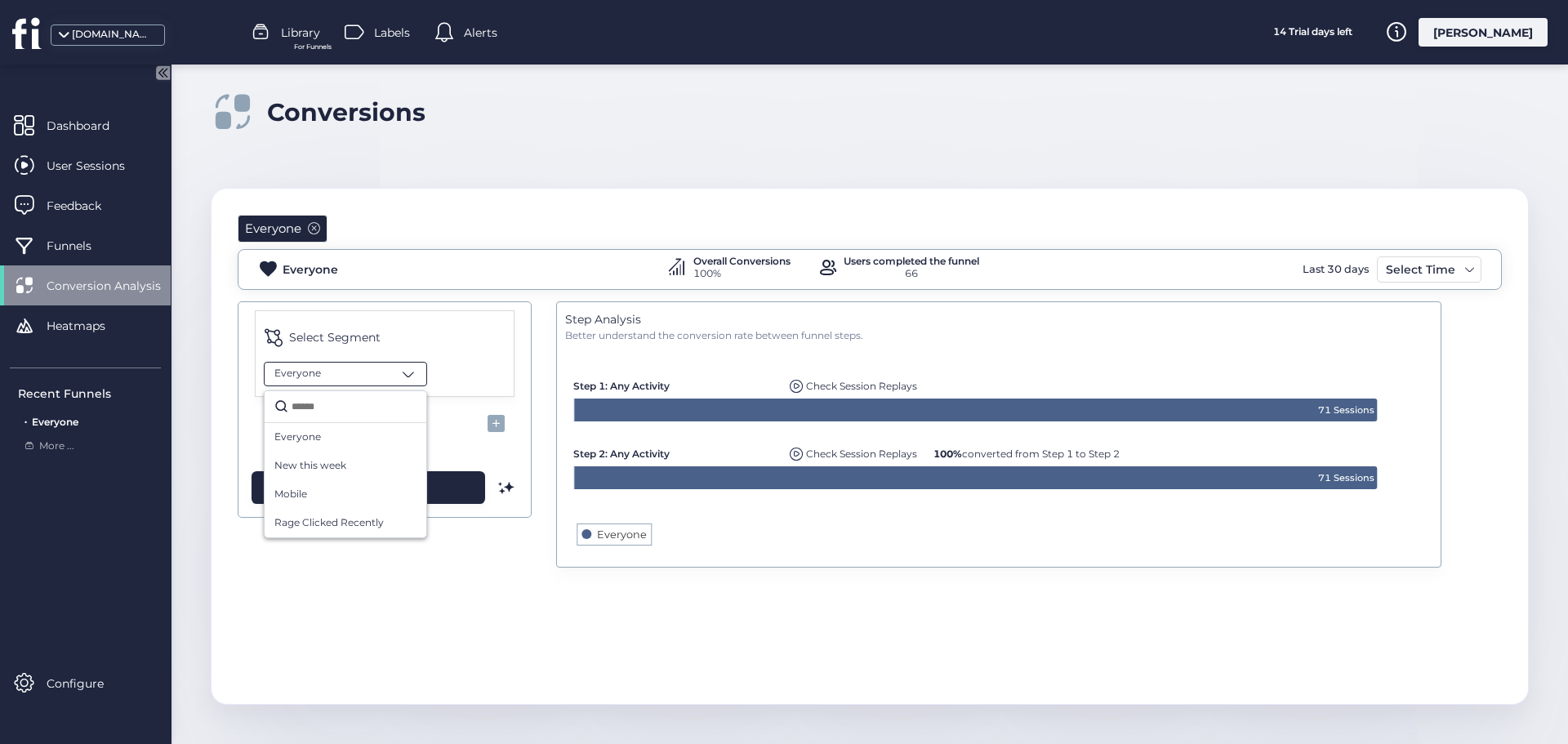
click at [546, 207] on div "Everyone Everyone Overall Conversions 100% Users completed the funnel 66 Last 3…" at bounding box center [870, 393] width 1317 height 409
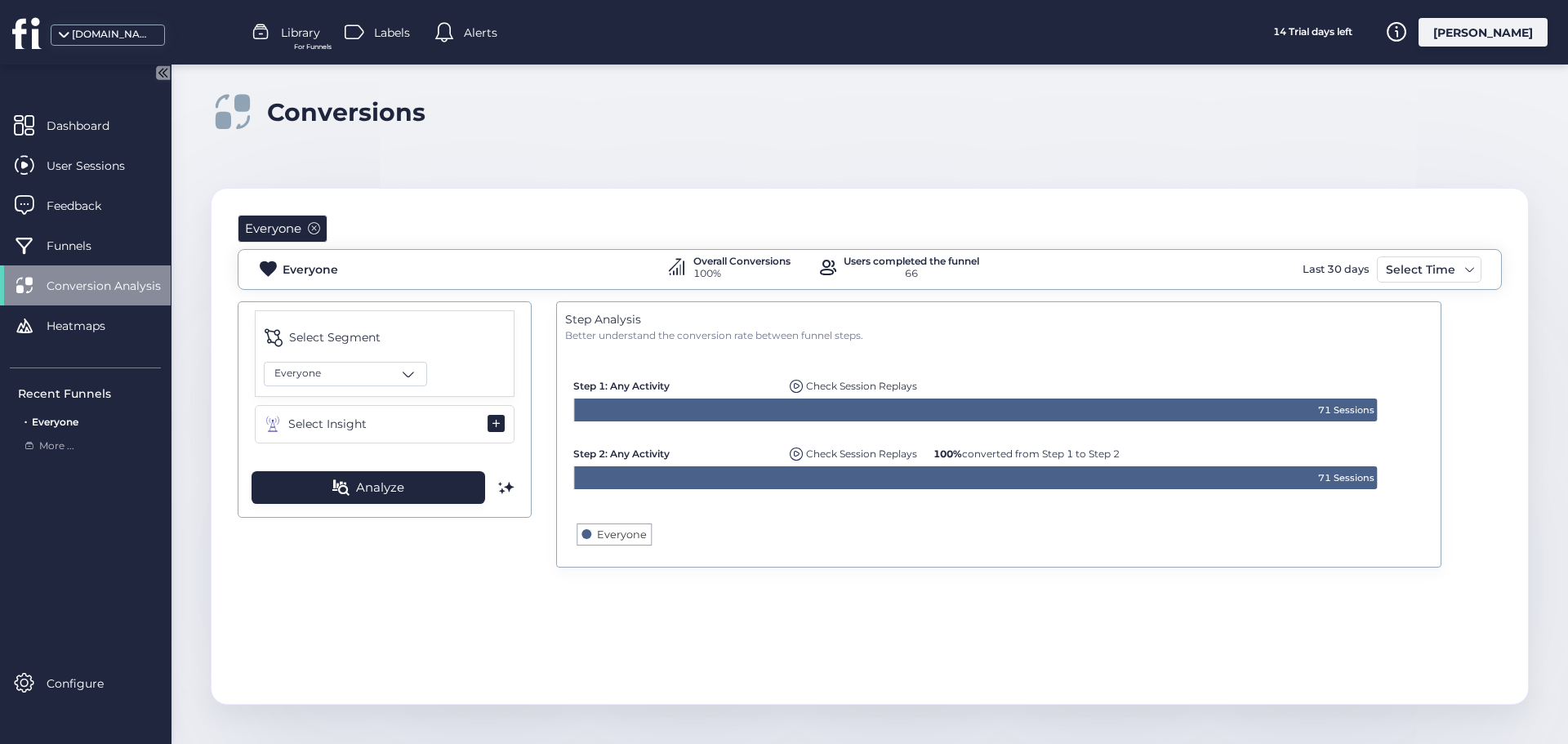
click at [491, 423] on span at bounding box center [496, 422] width 18 height 18
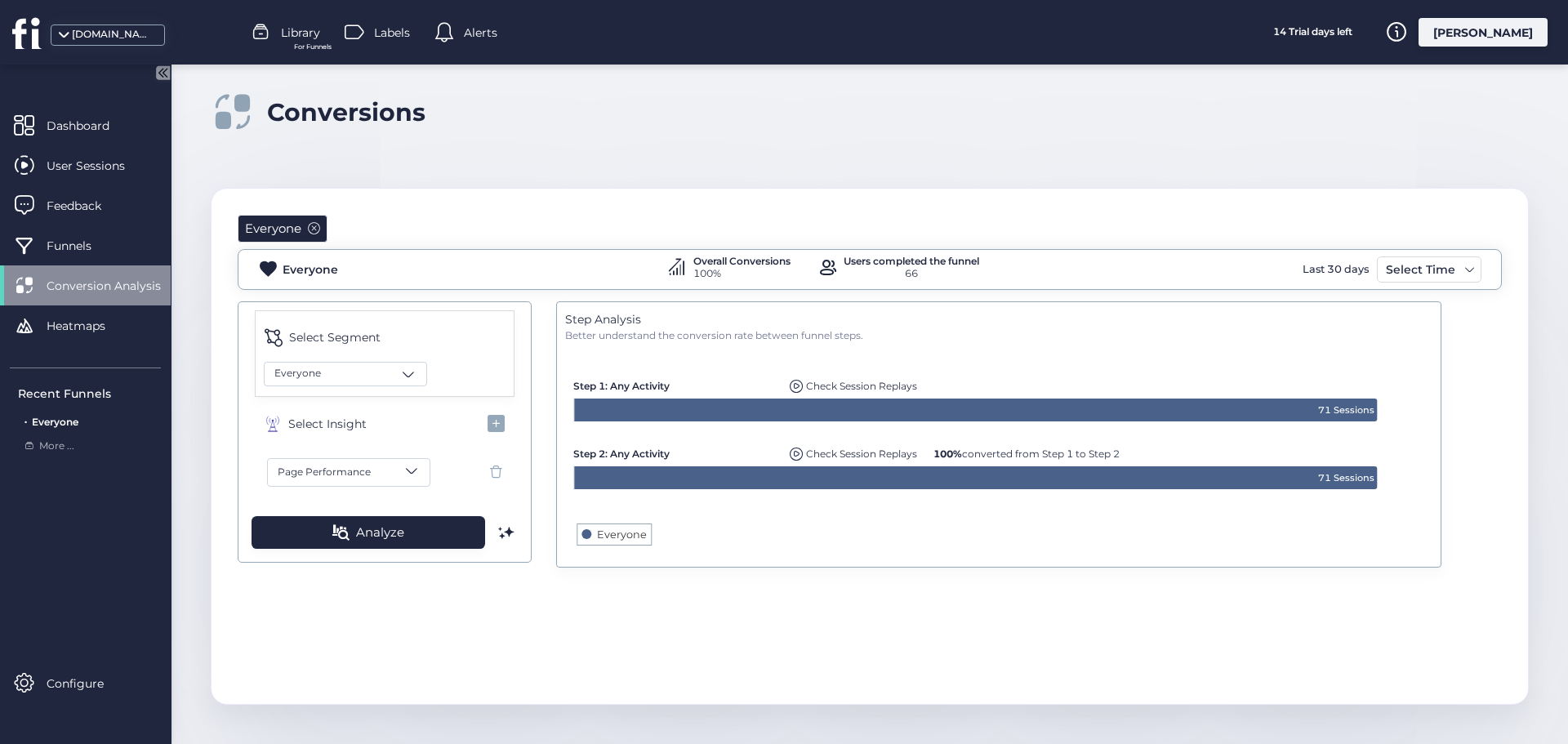
click at [399, 473] on button "Page Performance" at bounding box center [349, 473] width 163 height 29
click at [534, 662] on div at bounding box center [784, 372] width 1568 height 744
click at [410, 474] on span at bounding box center [411, 470] width 16 height 16
click at [392, 681] on span "Custom Event" at bounding box center [356, 678] width 159 height 15
click at [314, 233] on span at bounding box center [313, 228] width 13 height 13
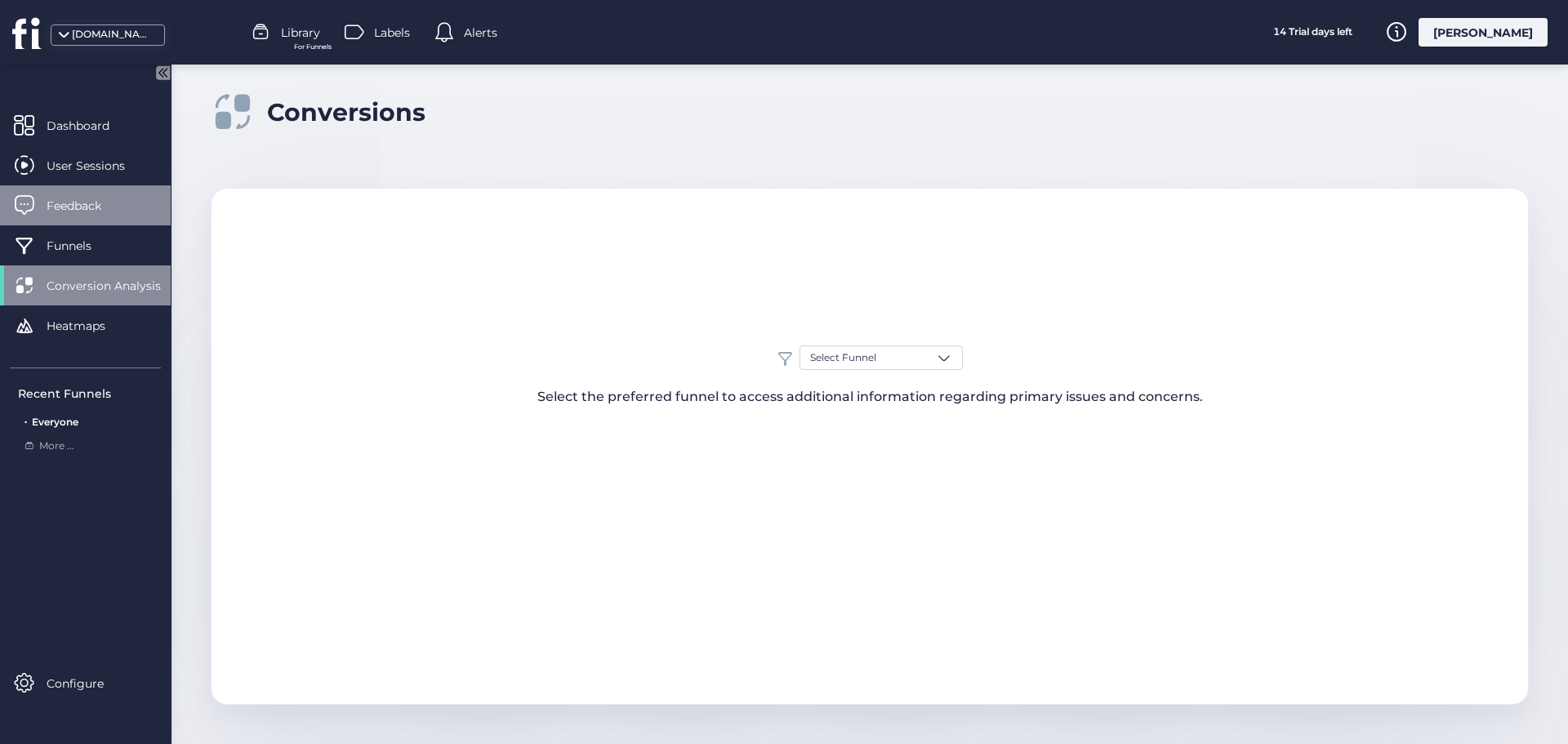
click at [110, 201] on span "Feedback" at bounding box center [86, 206] width 79 height 18
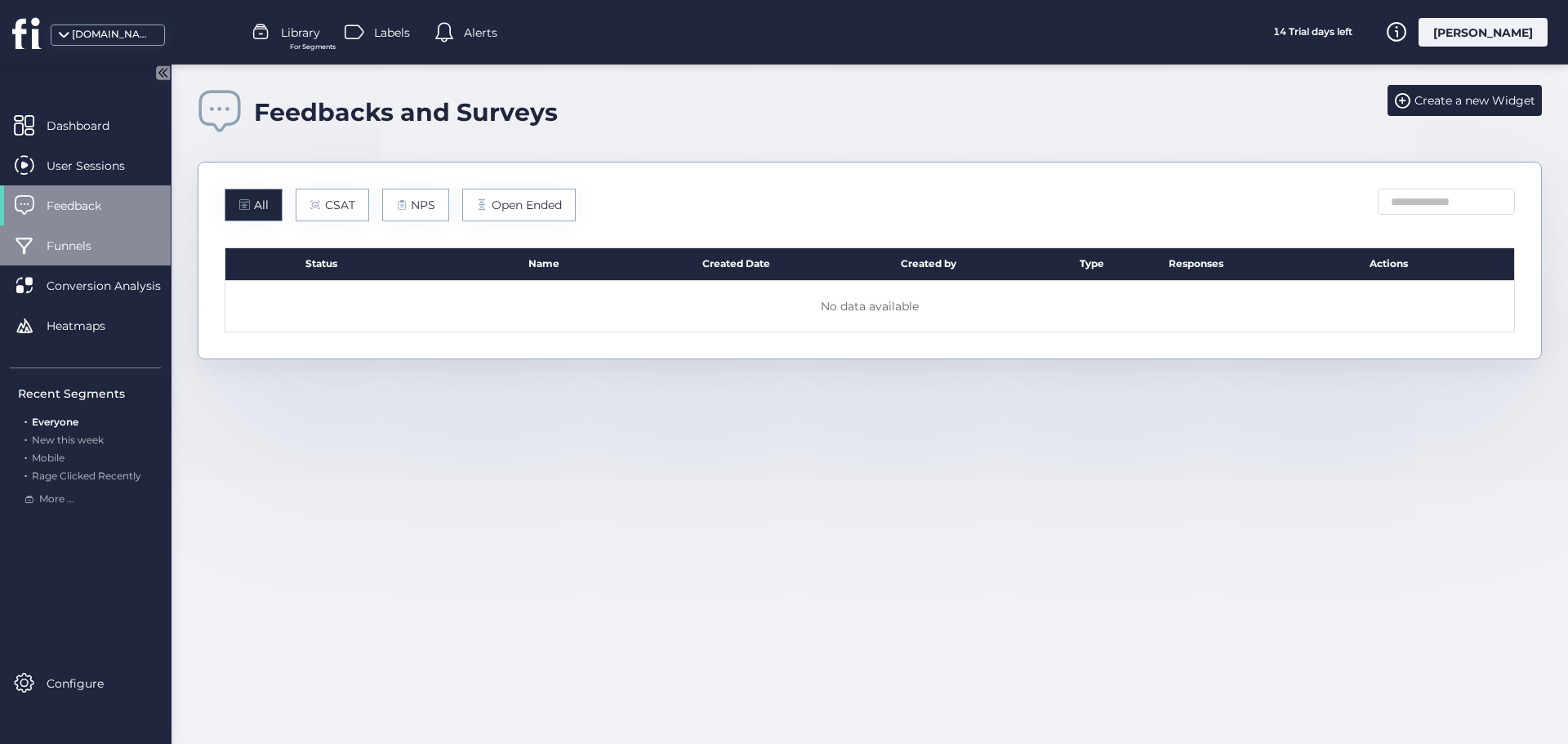
click at [98, 265] on div "Funnels" at bounding box center [85, 246] width 171 height 40
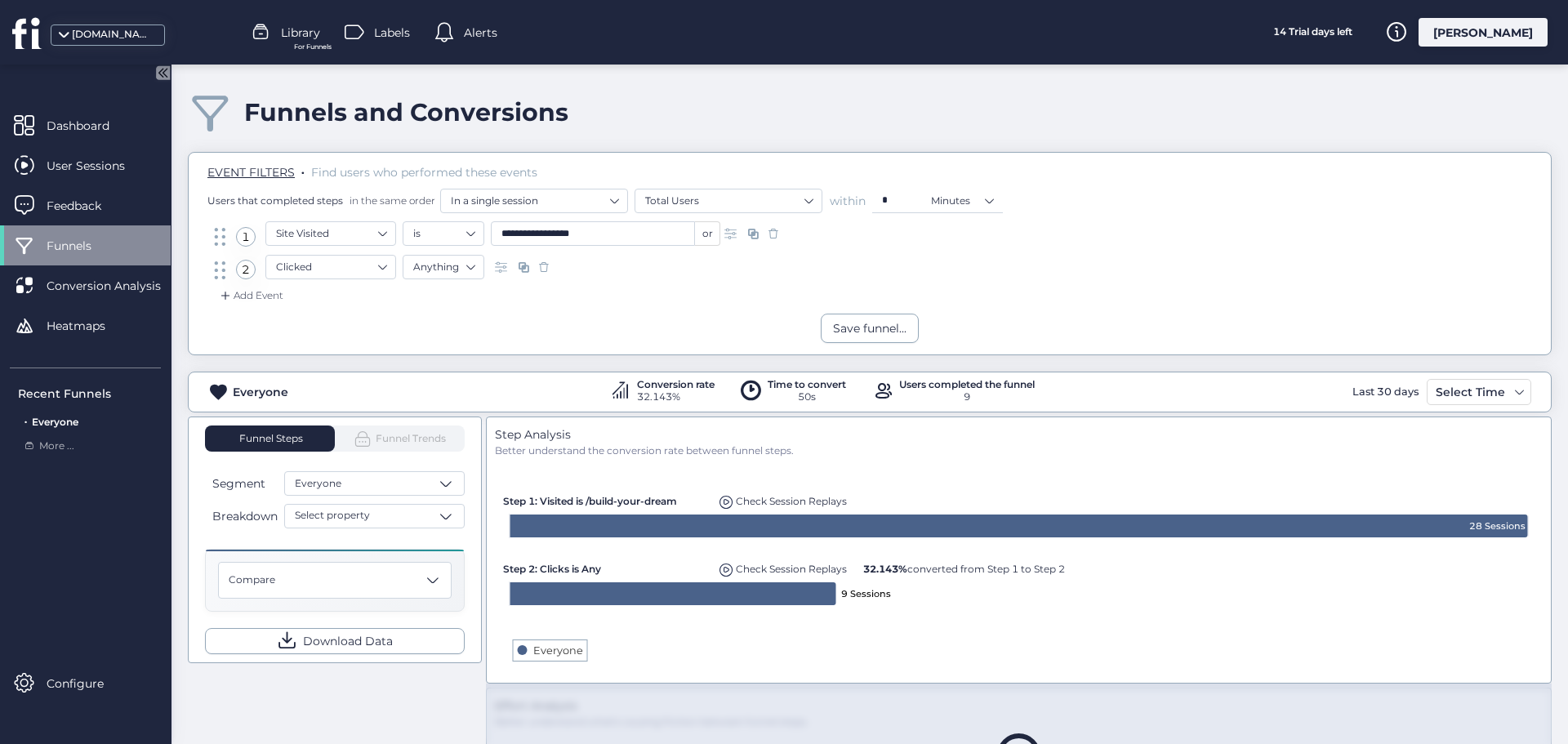
click at [260, 174] on span "EVENT FILTERS" at bounding box center [251, 172] width 88 height 14
click at [447, 276] on nz-select-item "Anything" at bounding box center [444, 266] width 61 height 24
click at [453, 335] on div "Element" at bounding box center [444, 340] width 61 height 13
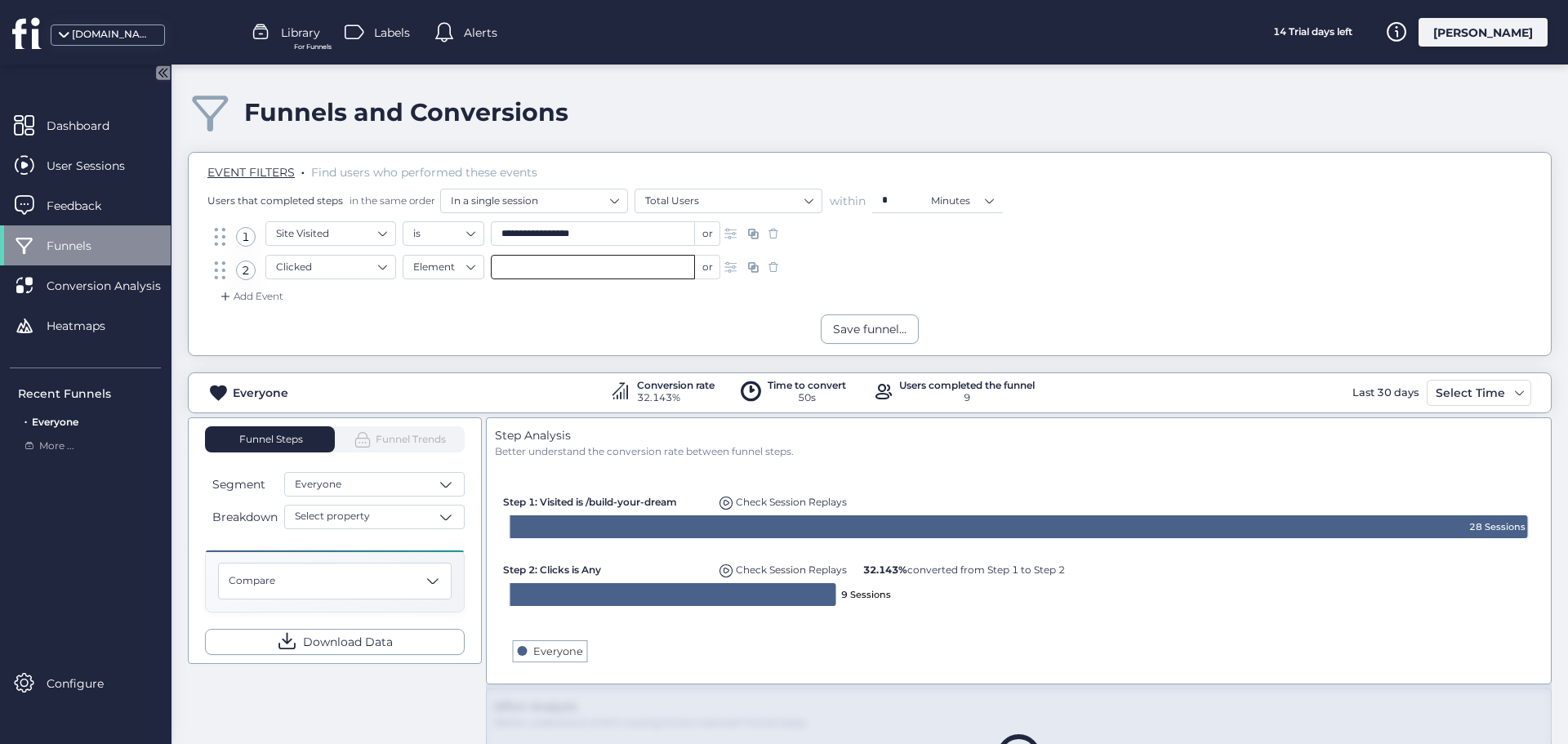
click at [574, 264] on input "text" at bounding box center [593, 266] width 204 height 24
click at [463, 277] on nz-select-item "Element" at bounding box center [444, 266] width 61 height 24
click at [456, 317] on div "Selector" at bounding box center [444, 318] width 61 height 13
click at [625, 261] on input "text" at bounding box center [681, 266] width 204 height 24
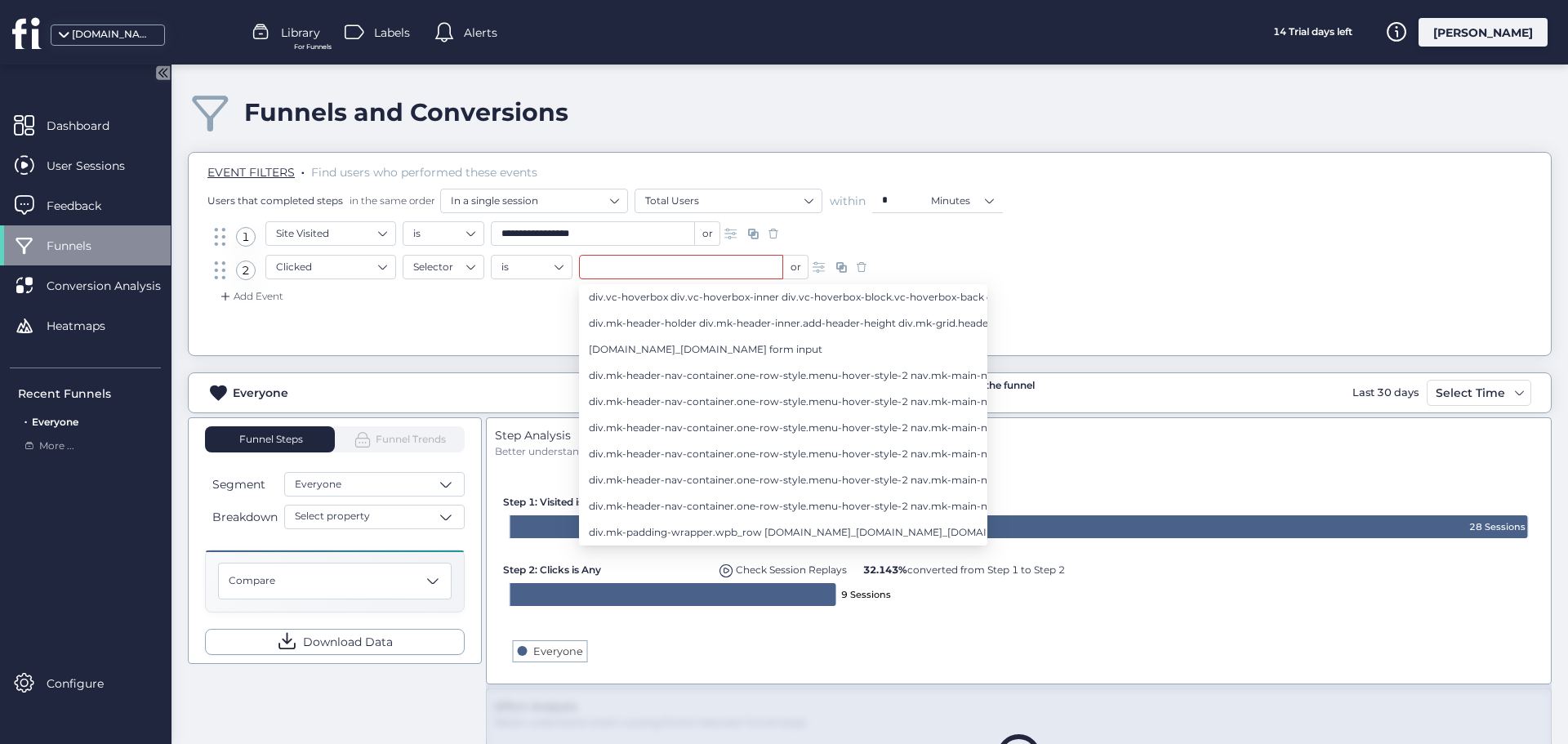
click at [662, 327] on span "div.mk-header-holder div.mk-header-inner.add-header-height div.mk-grid.header-g…" at bounding box center [1088, 323] width 998 height 18
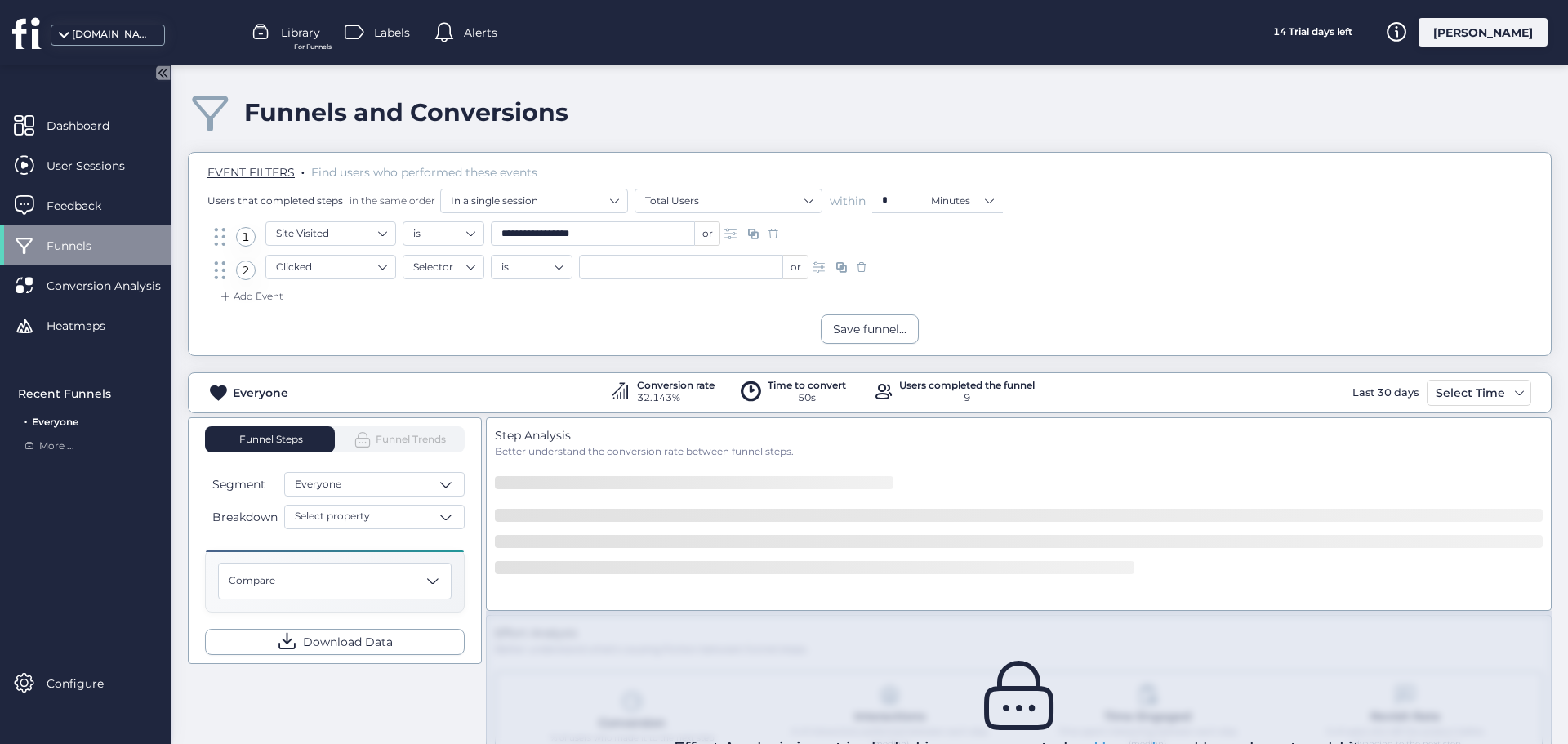
click at [679, 276] on input "text" at bounding box center [681, 266] width 204 height 24
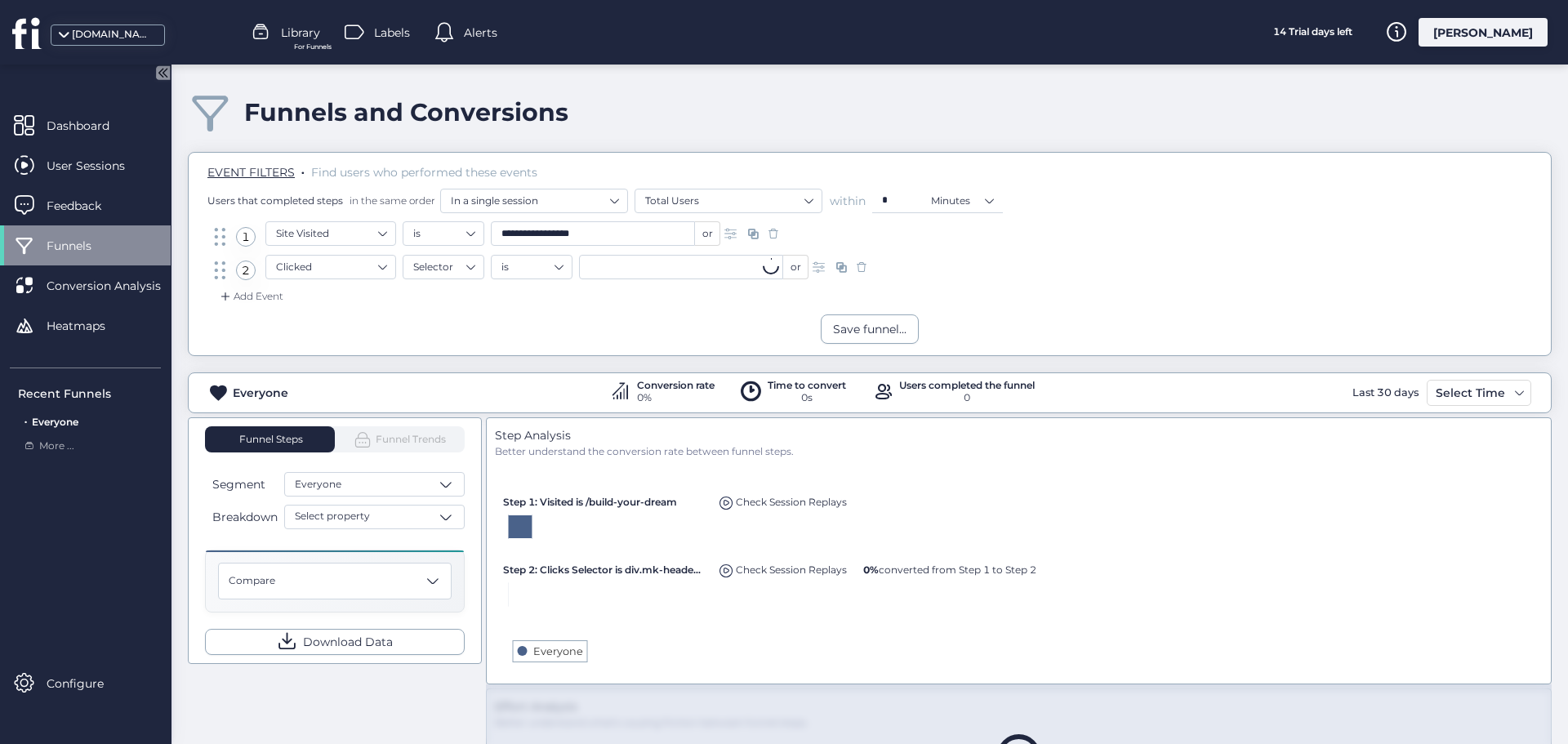
click at [679, 276] on input "text" at bounding box center [681, 266] width 204 height 24
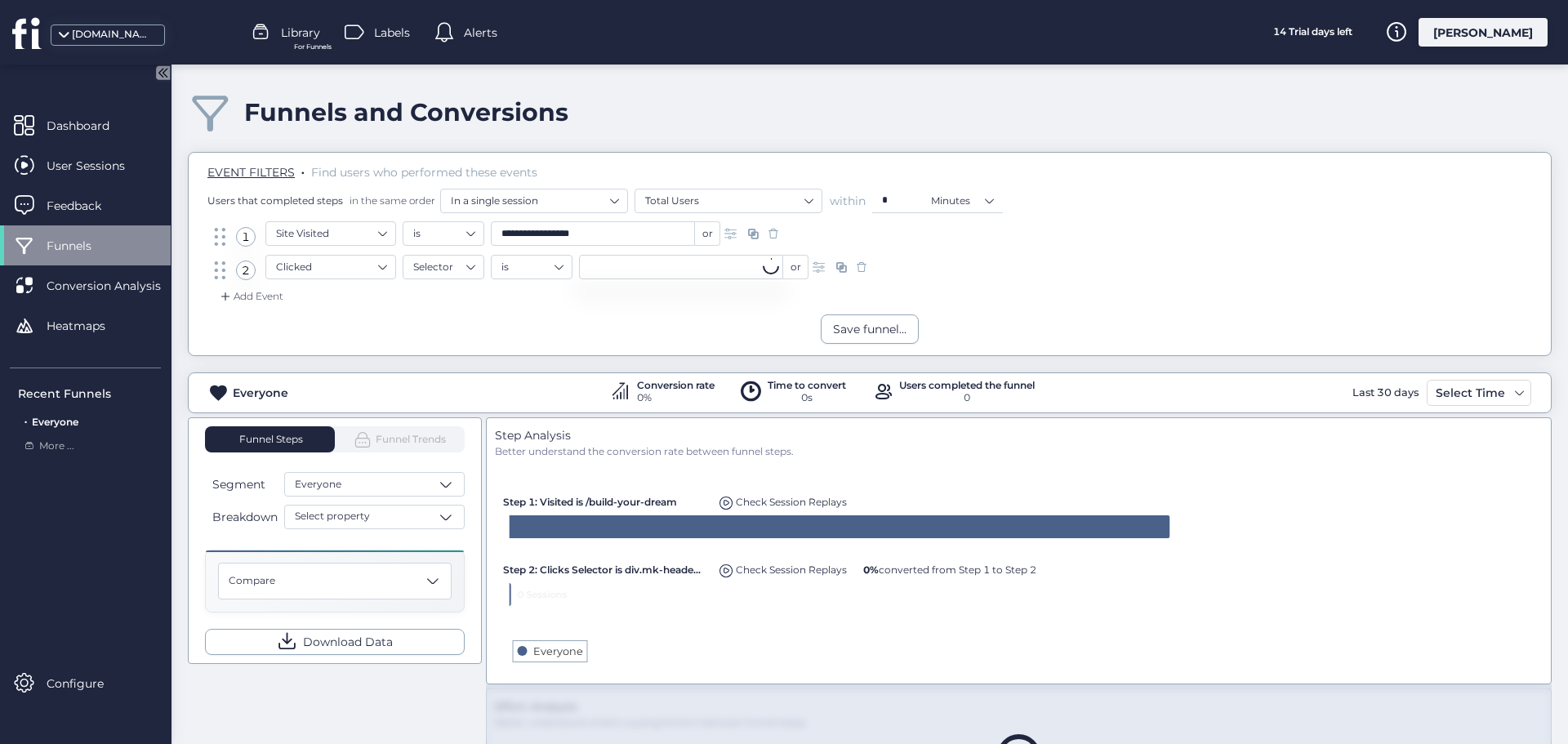
click at [679, 276] on input "text" at bounding box center [681, 266] width 204 height 24
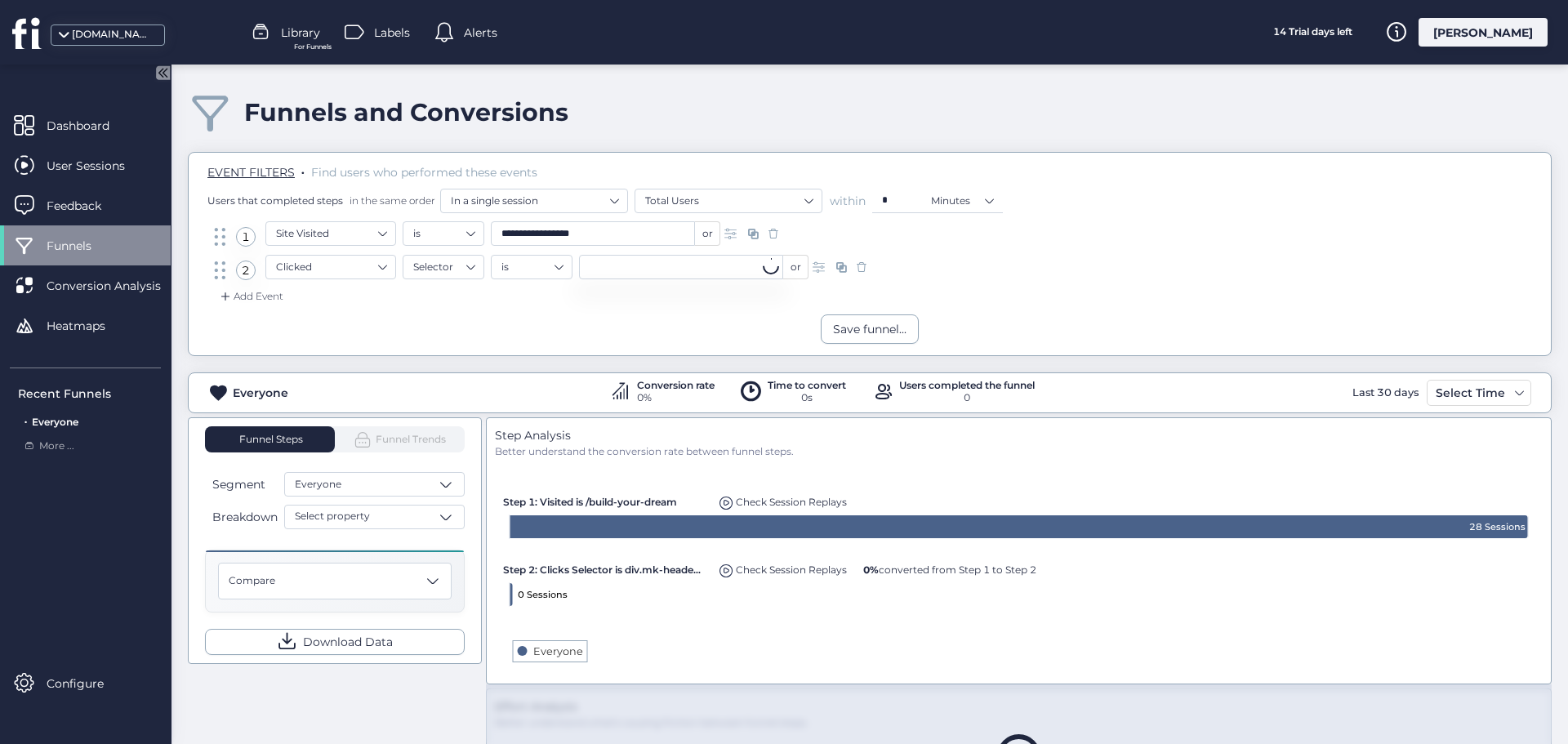
type input "**********"
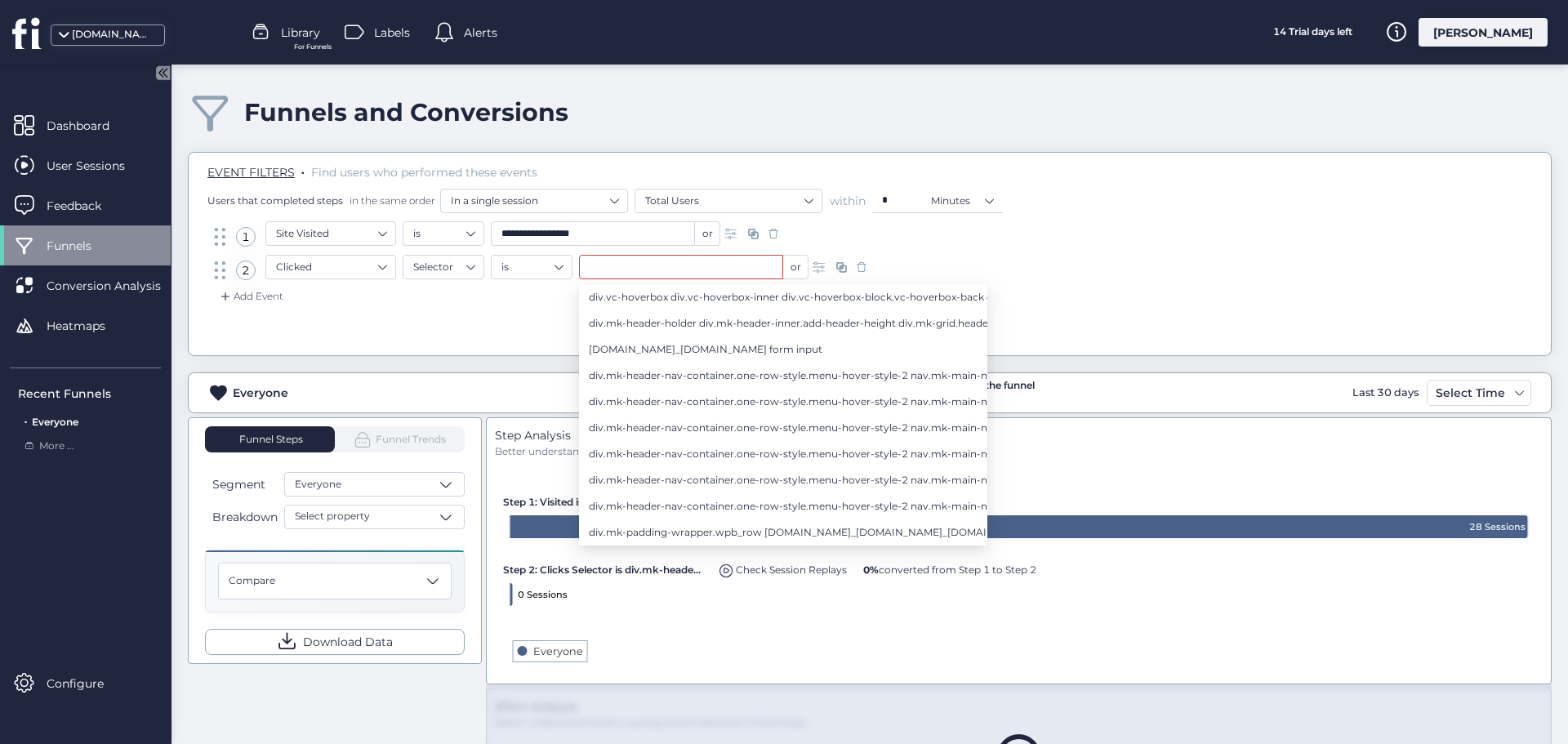
click at [519, 303] on div "Add Event" at bounding box center [870, 301] width 1338 height 26
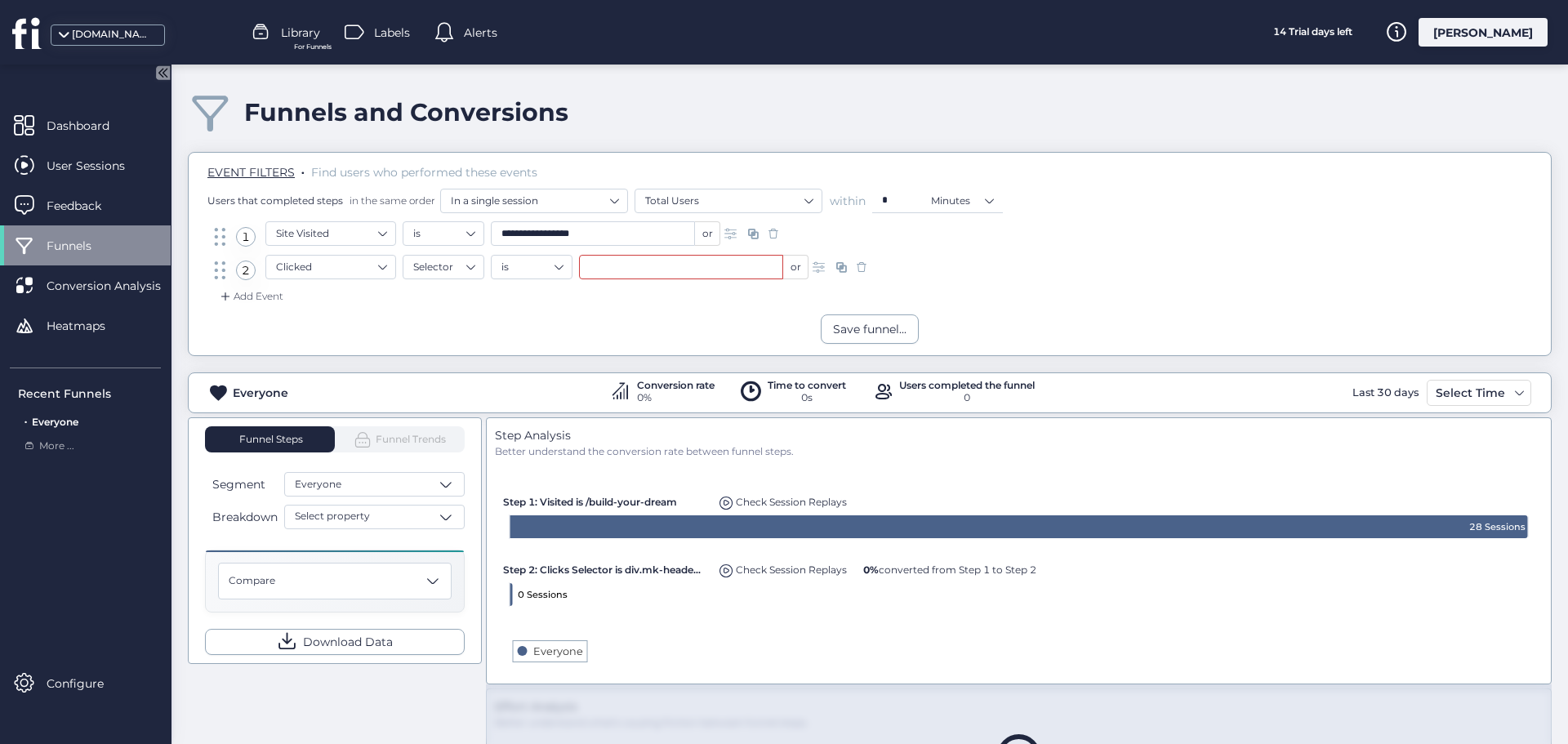
click at [696, 270] on input "text" at bounding box center [681, 266] width 204 height 24
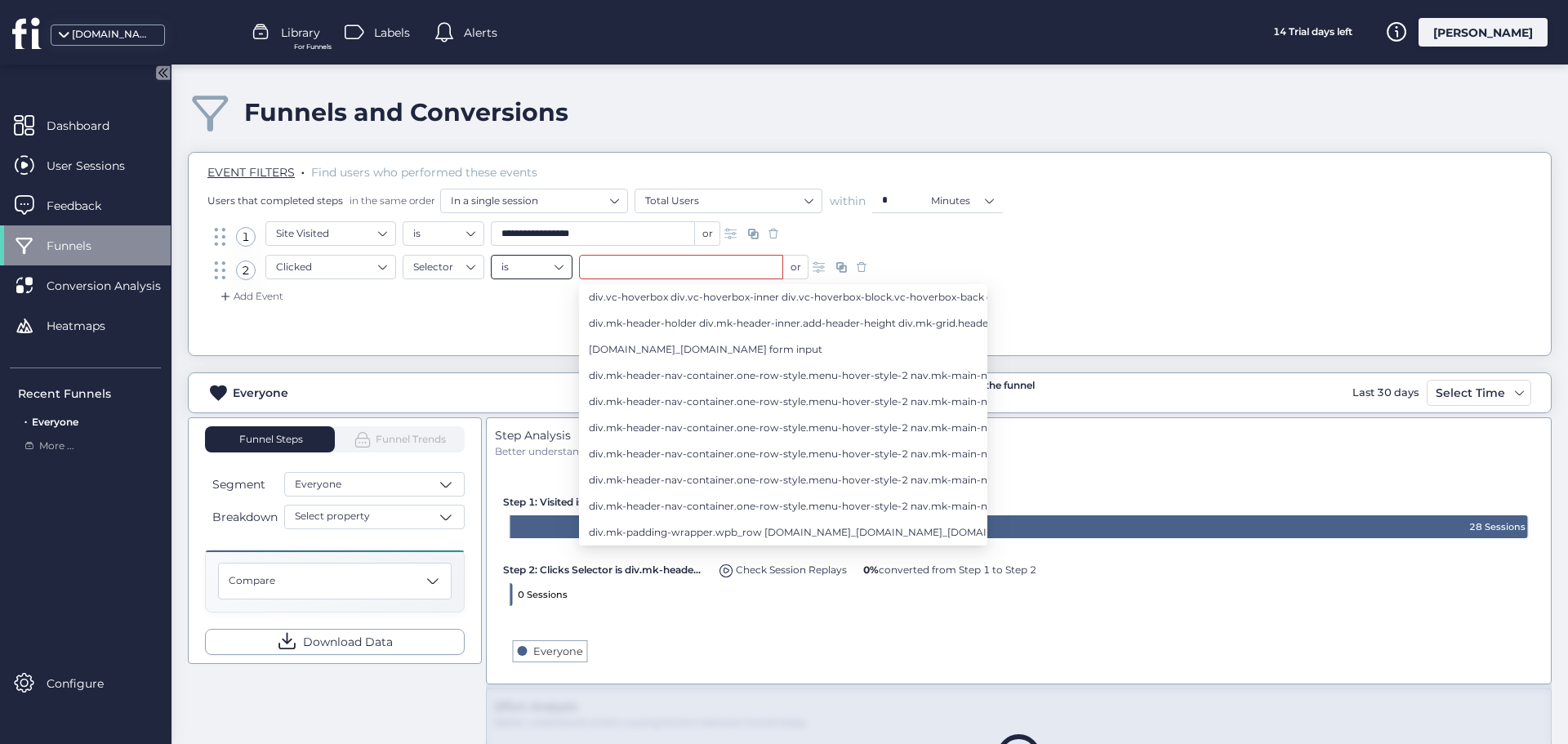
click at [503, 270] on nz-select-item "is" at bounding box center [532, 266] width 61 height 24
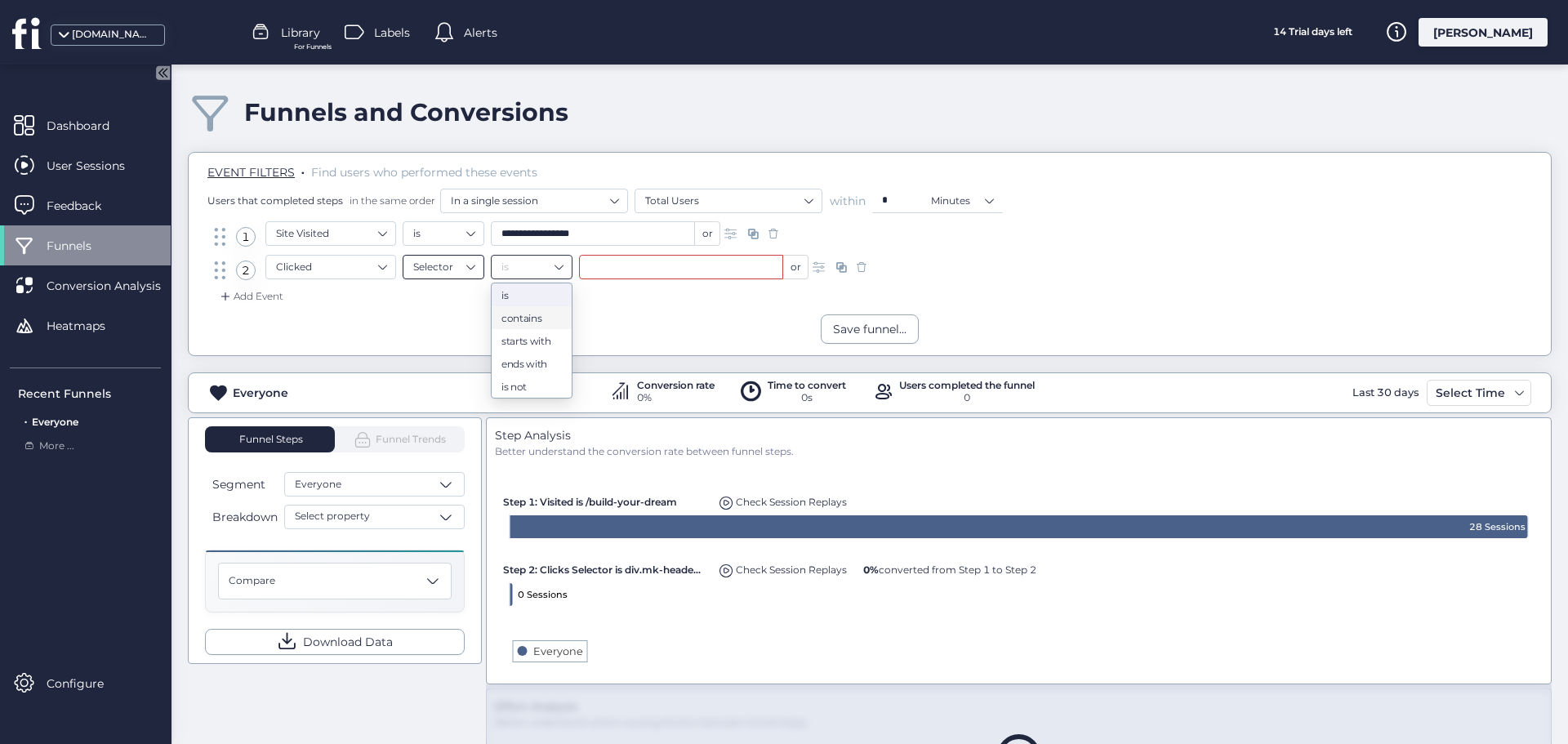
click at [451, 265] on nz-select-item "Selector" at bounding box center [444, 266] width 61 height 24
click at [453, 358] on div "Text" at bounding box center [444, 364] width 61 height 13
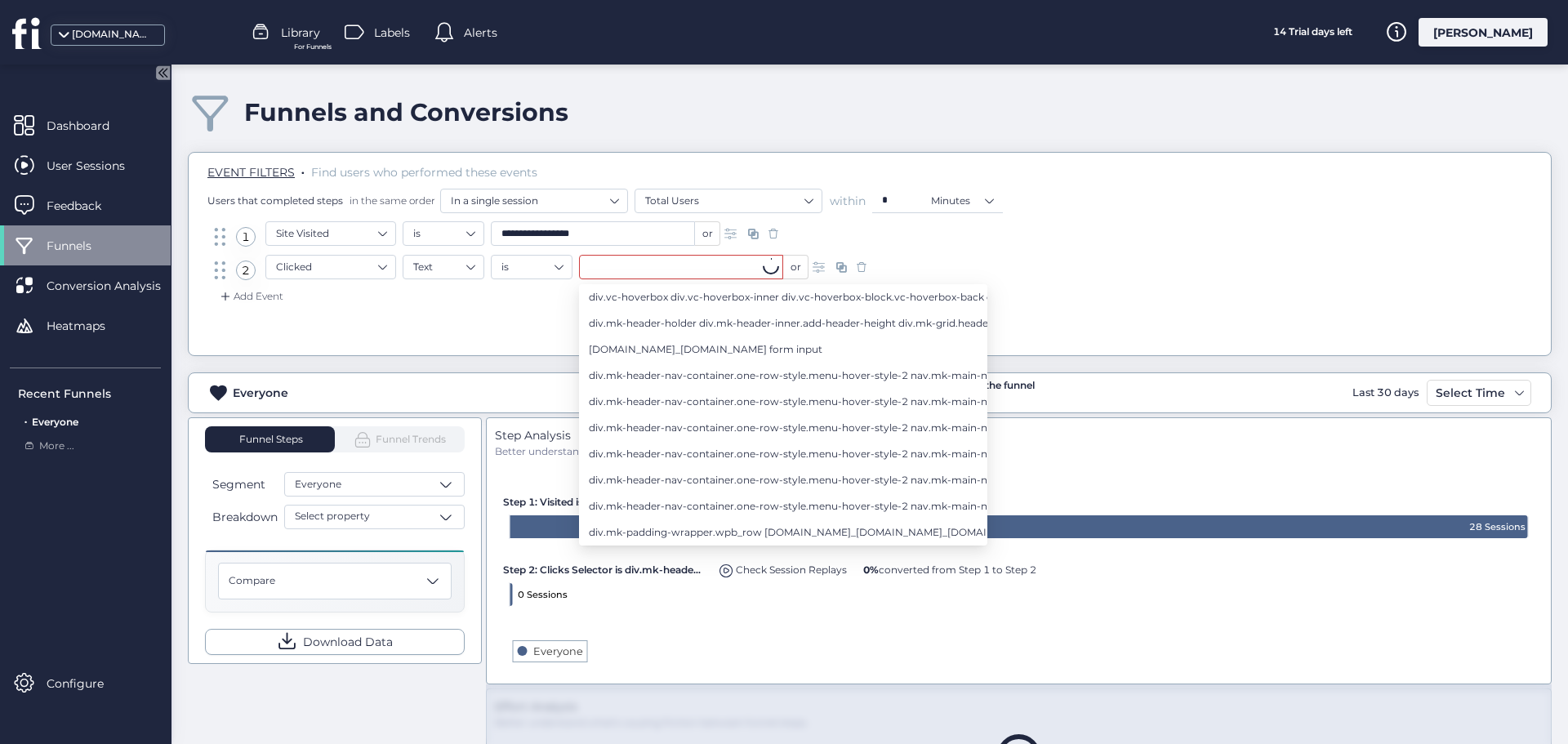
click at [622, 269] on input "text" at bounding box center [681, 266] width 204 height 24
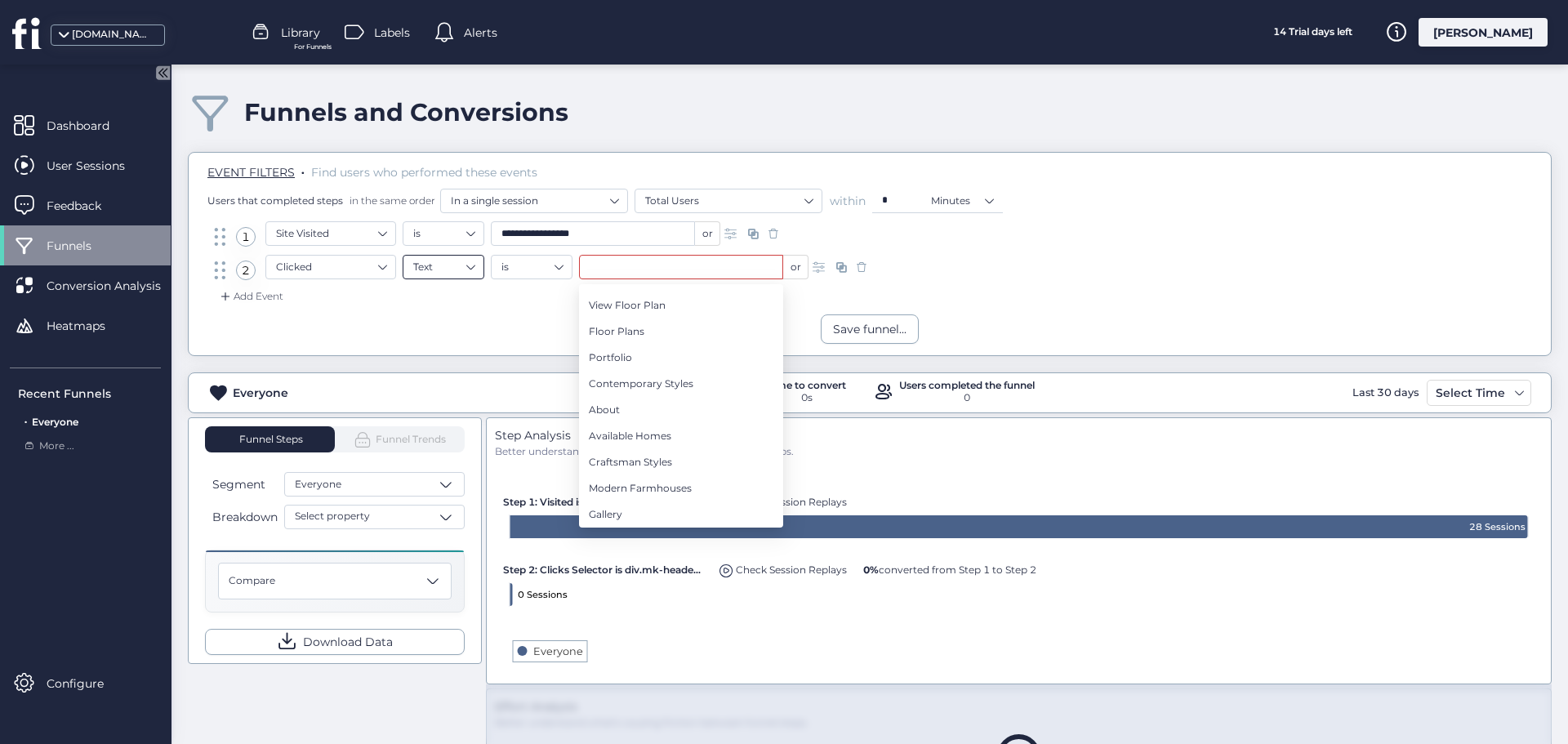
click at [468, 265] on nz-select-item "Text" at bounding box center [444, 266] width 61 height 24
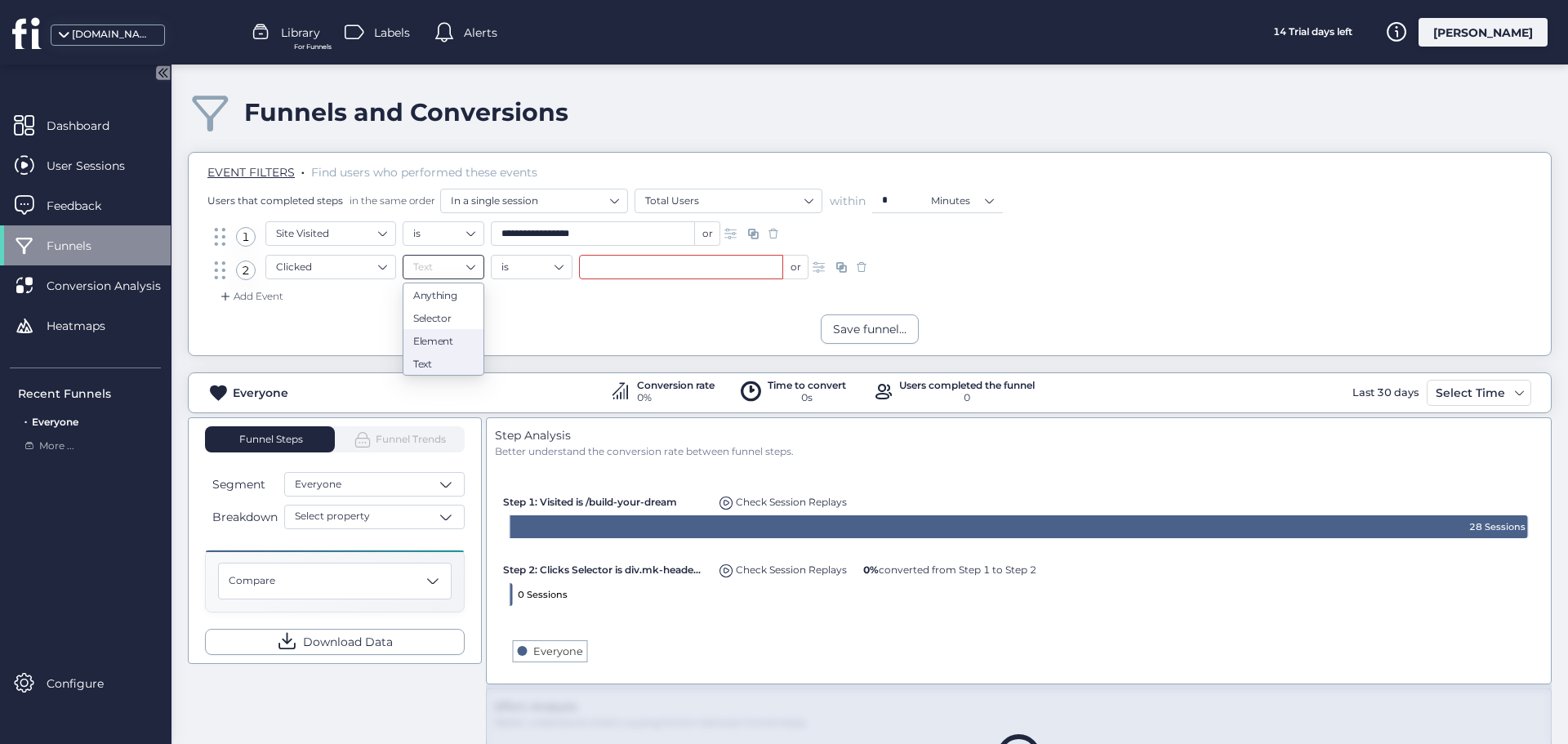
click at [458, 340] on div "Element" at bounding box center [444, 340] width 61 height 13
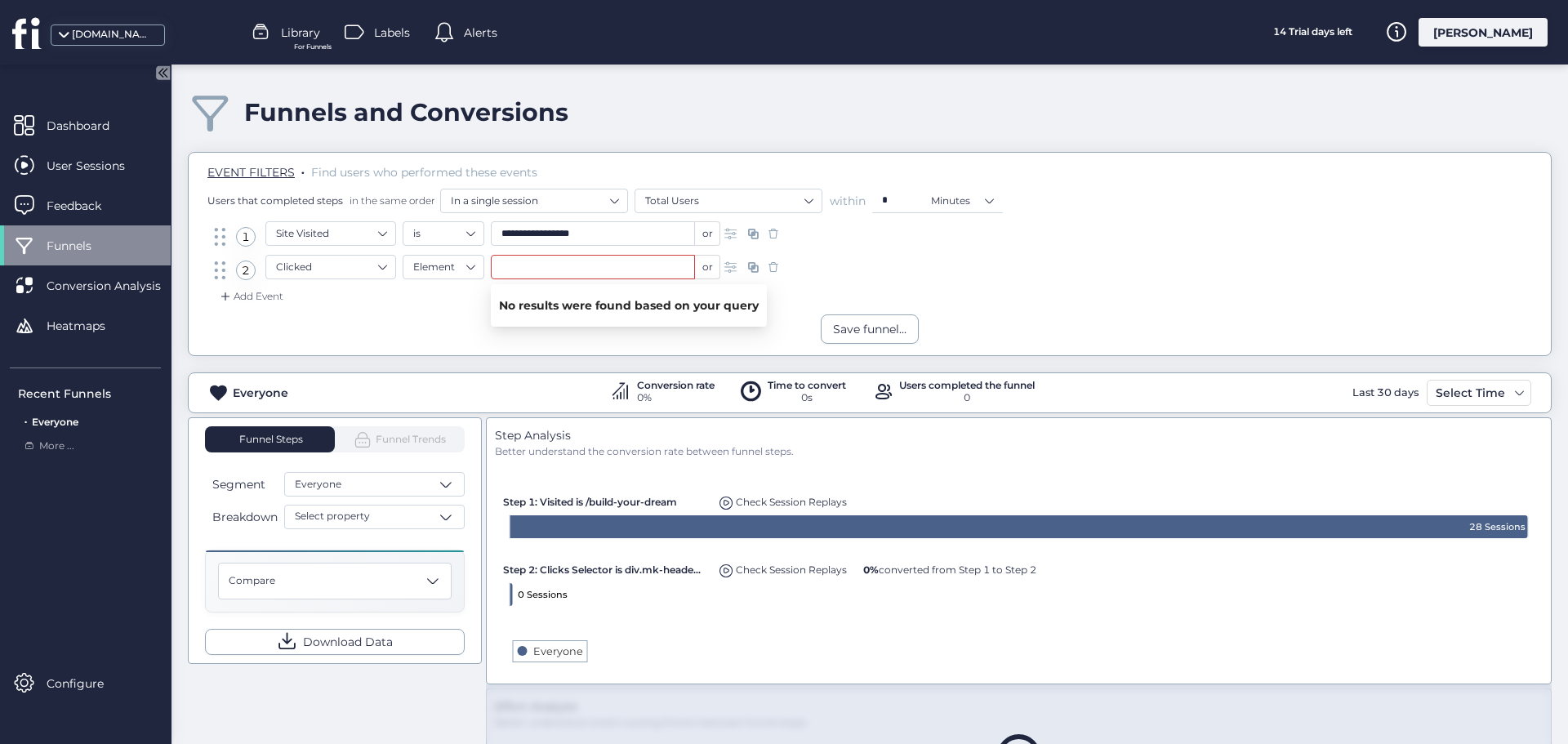
click at [894, 264] on div "2 Clicked Element or" at bounding box center [870, 271] width 1319 height 34
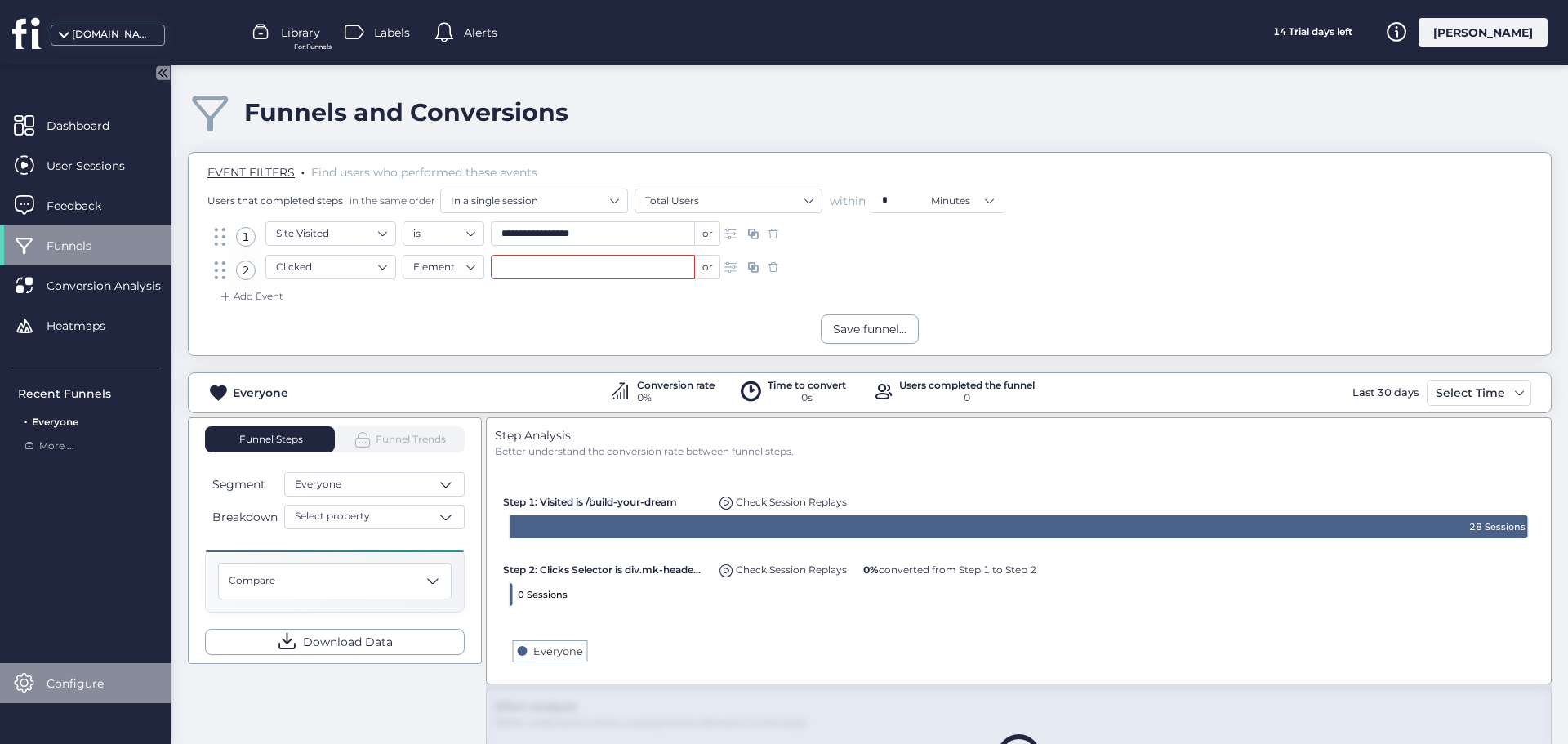
click at [77, 688] on span "Configure" at bounding box center [87, 683] width 82 height 18
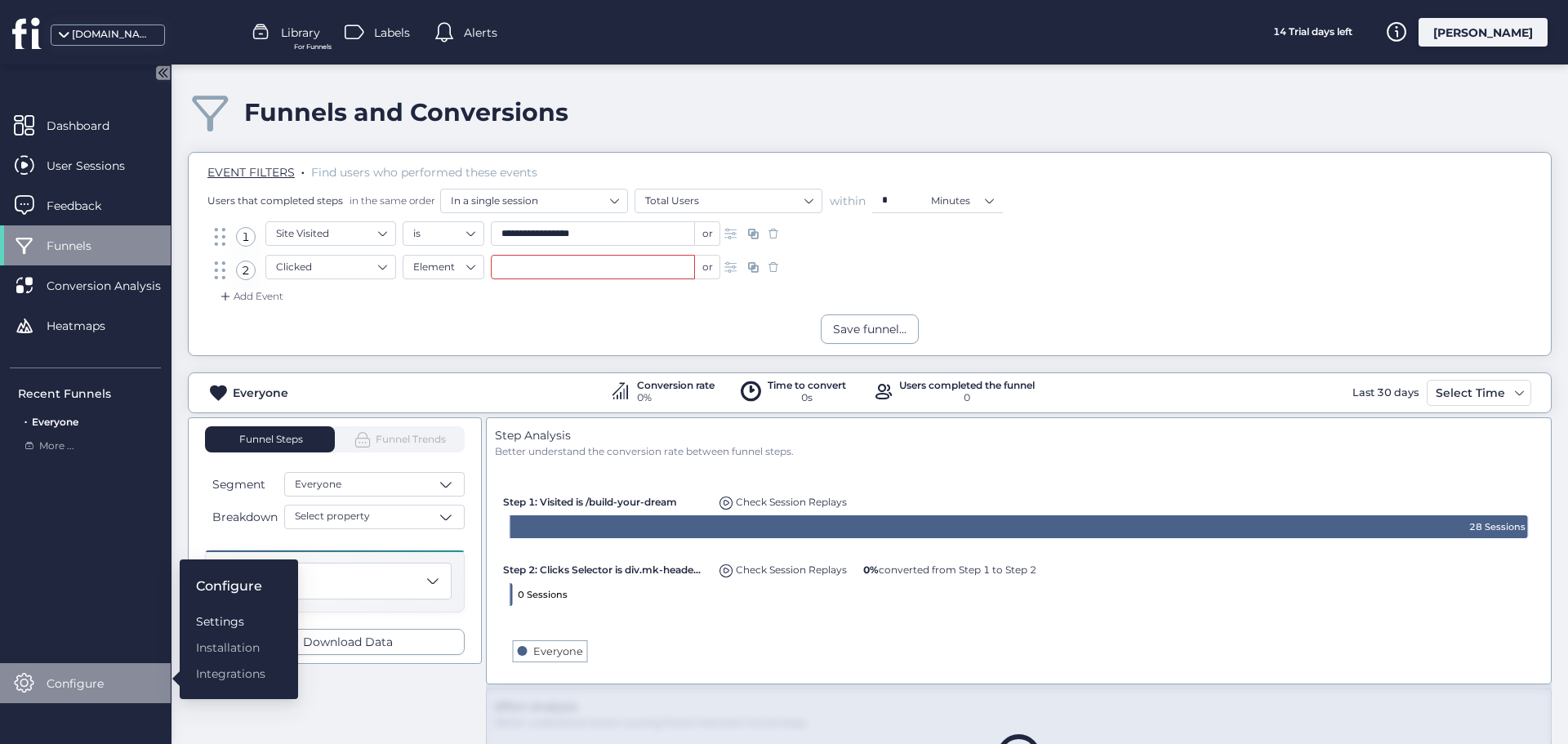
click at [228, 615] on div "Settings" at bounding box center [231, 621] width 69 height 18
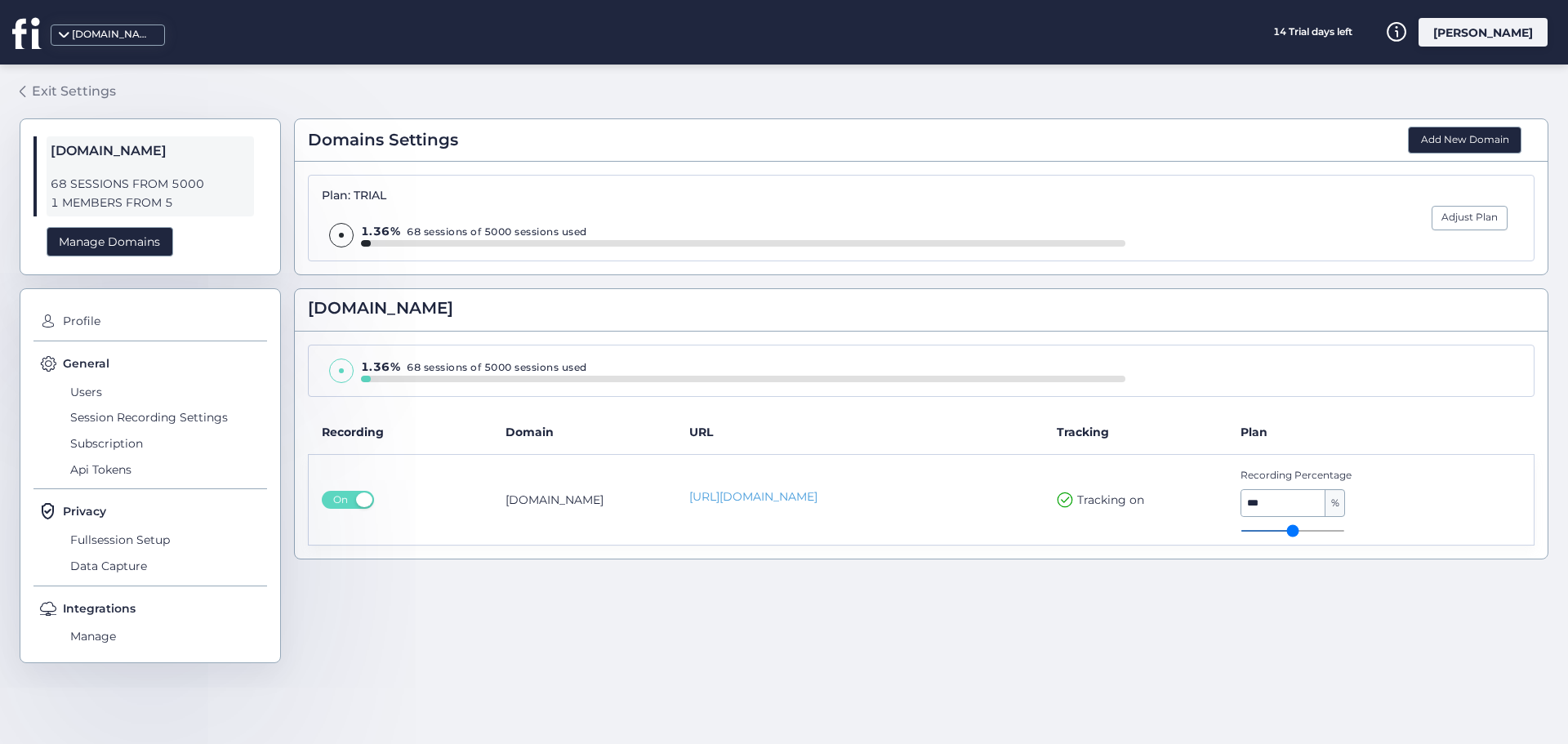
click at [41, 94] on div "Exit Settings" at bounding box center [74, 91] width 84 height 20
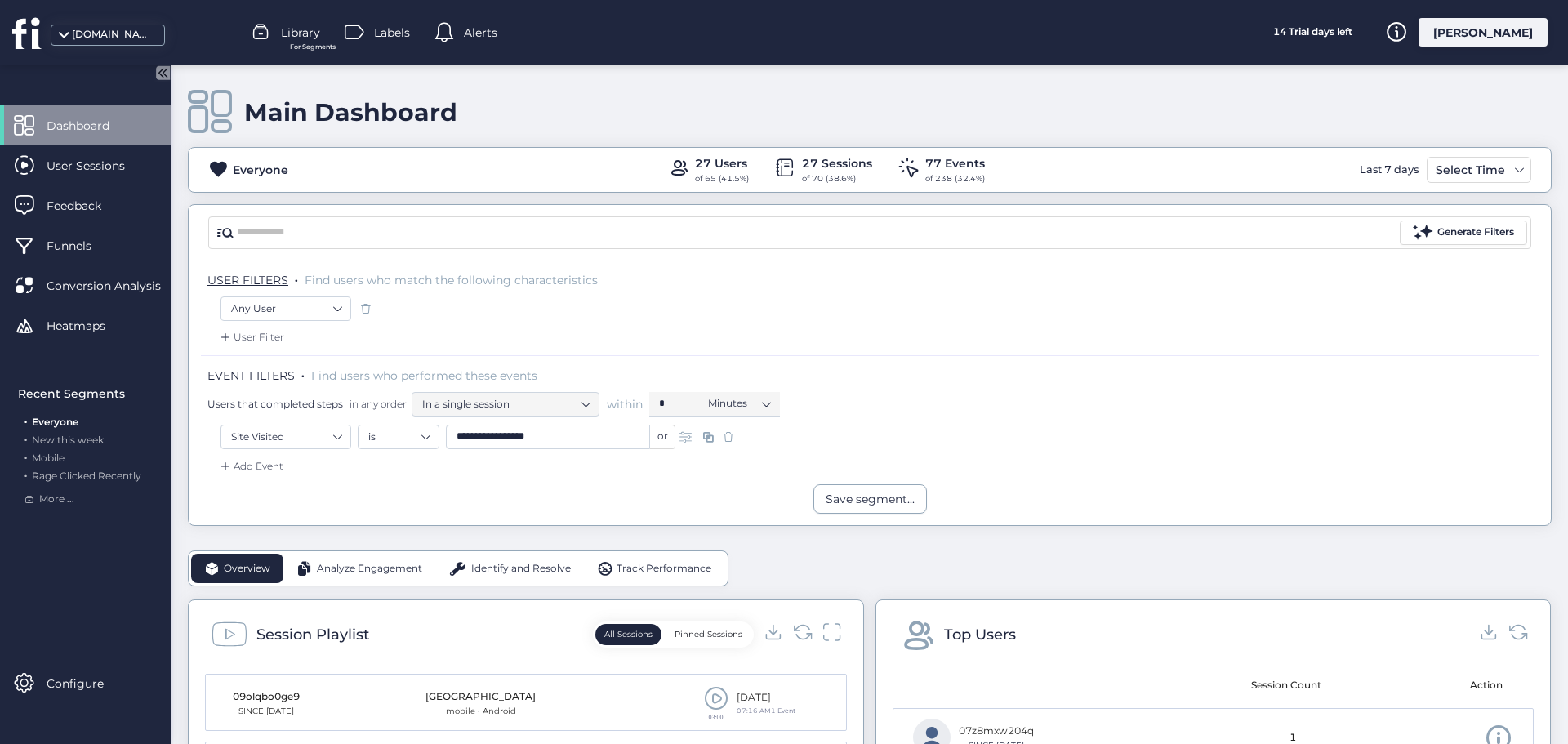
click at [99, 131] on span "Dashboard" at bounding box center [90, 126] width 88 height 18
click at [103, 129] on span "Dashboard" at bounding box center [90, 126] width 88 height 18
click at [1455, 227] on div "Generate Filters" at bounding box center [1475, 233] width 77 height 15
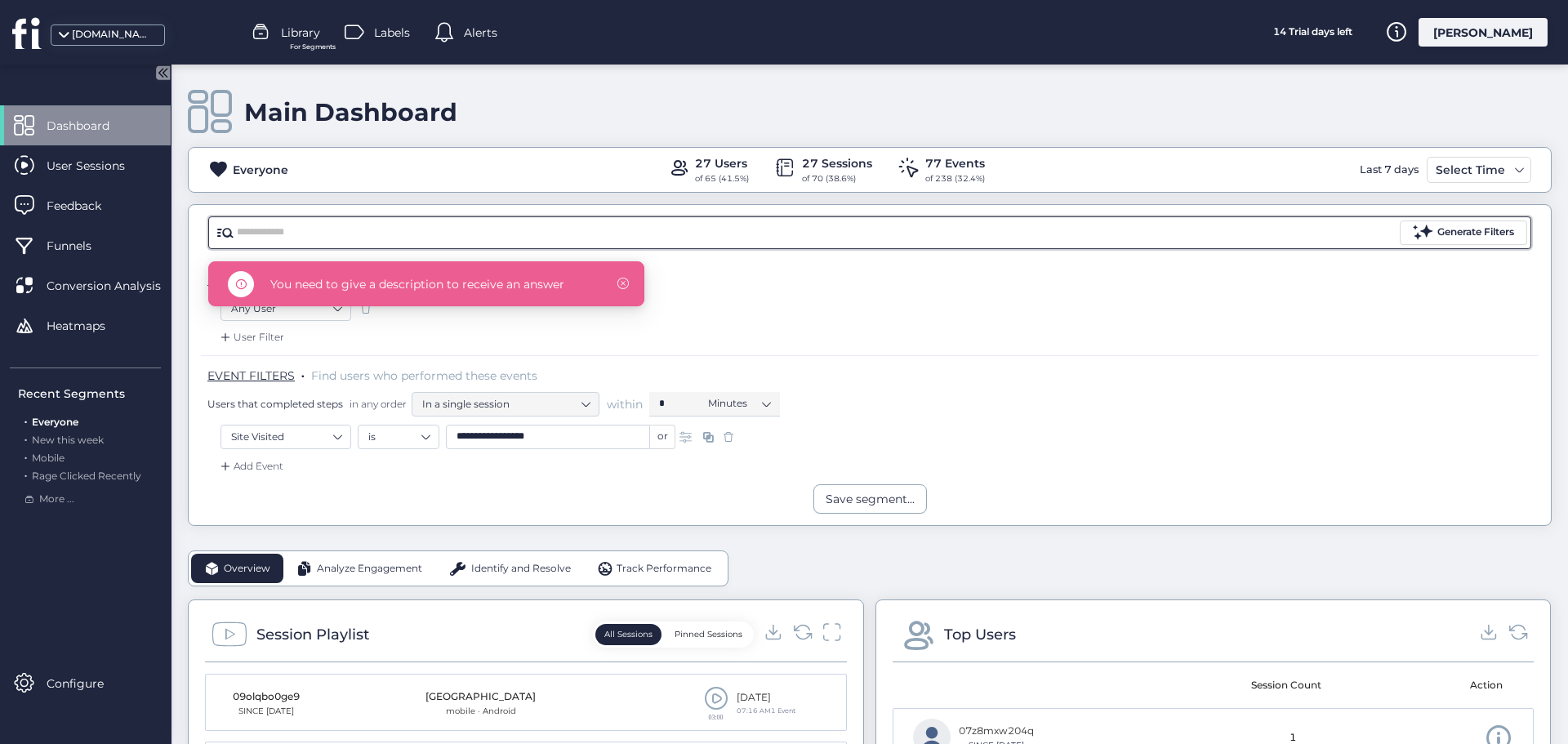
click at [623, 287] on span at bounding box center [623, 284] width 12 height 12
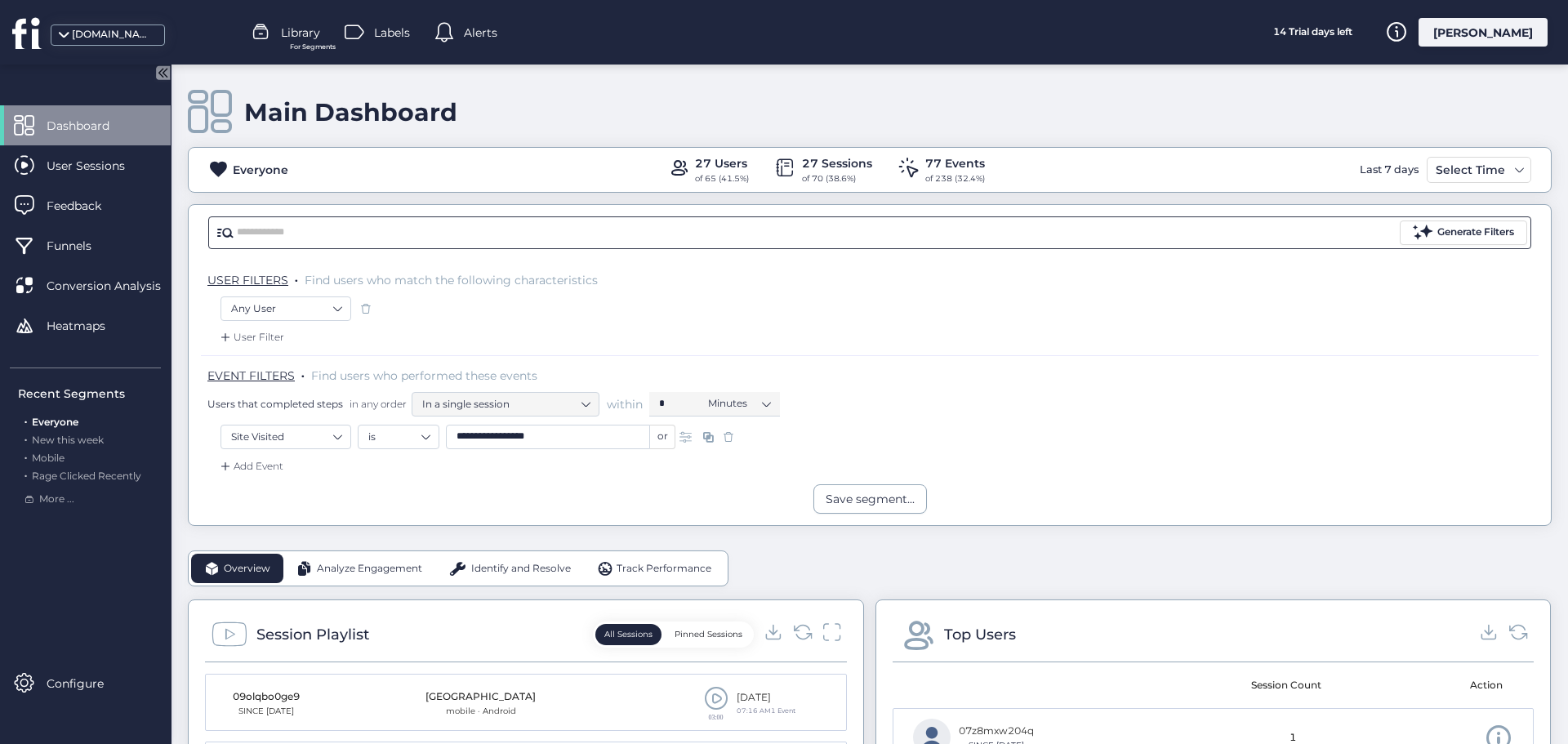
click at [245, 228] on input "text" at bounding box center [816, 233] width 1160 height 24
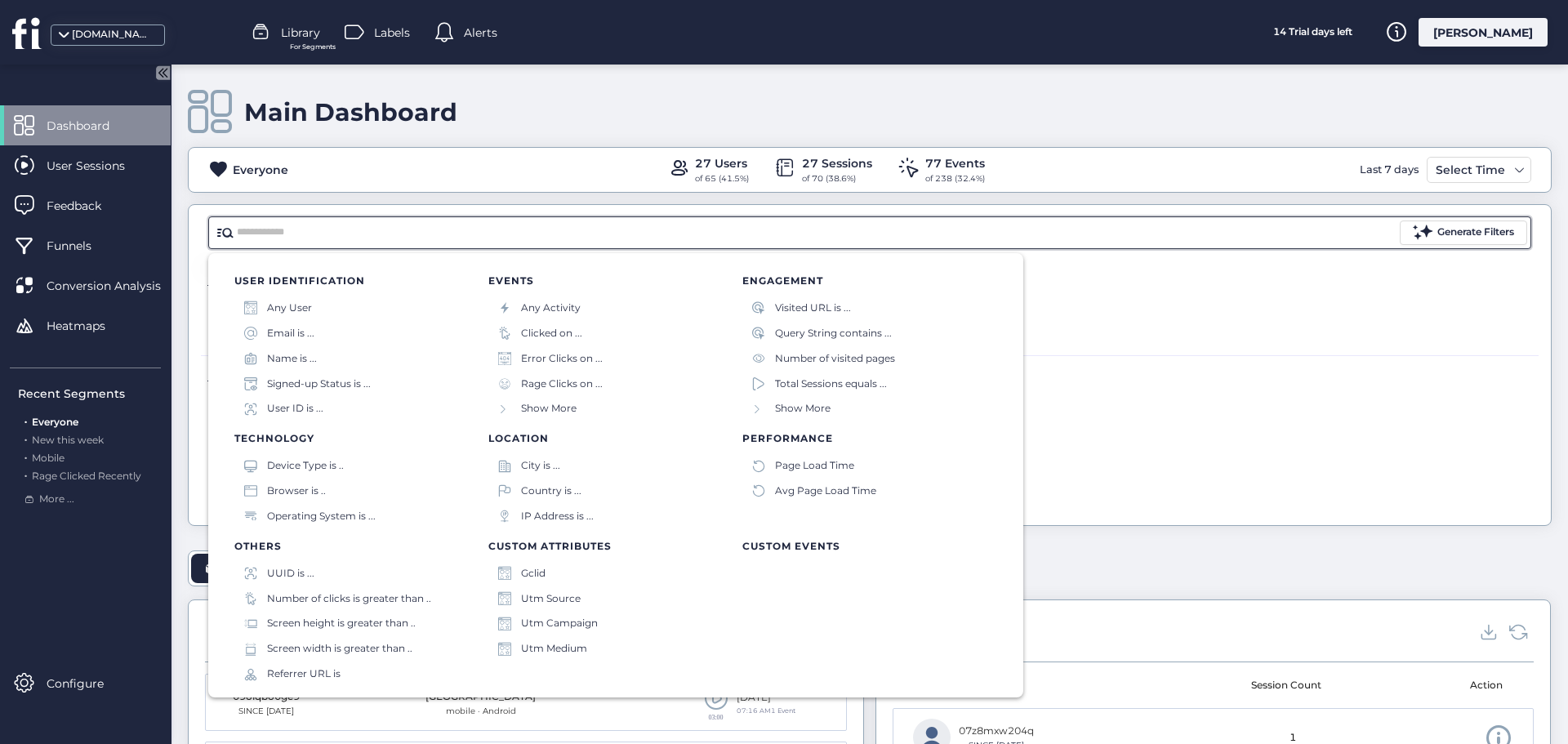
click at [549, 407] on span "Show More" at bounding box center [549, 409] width 56 height 15
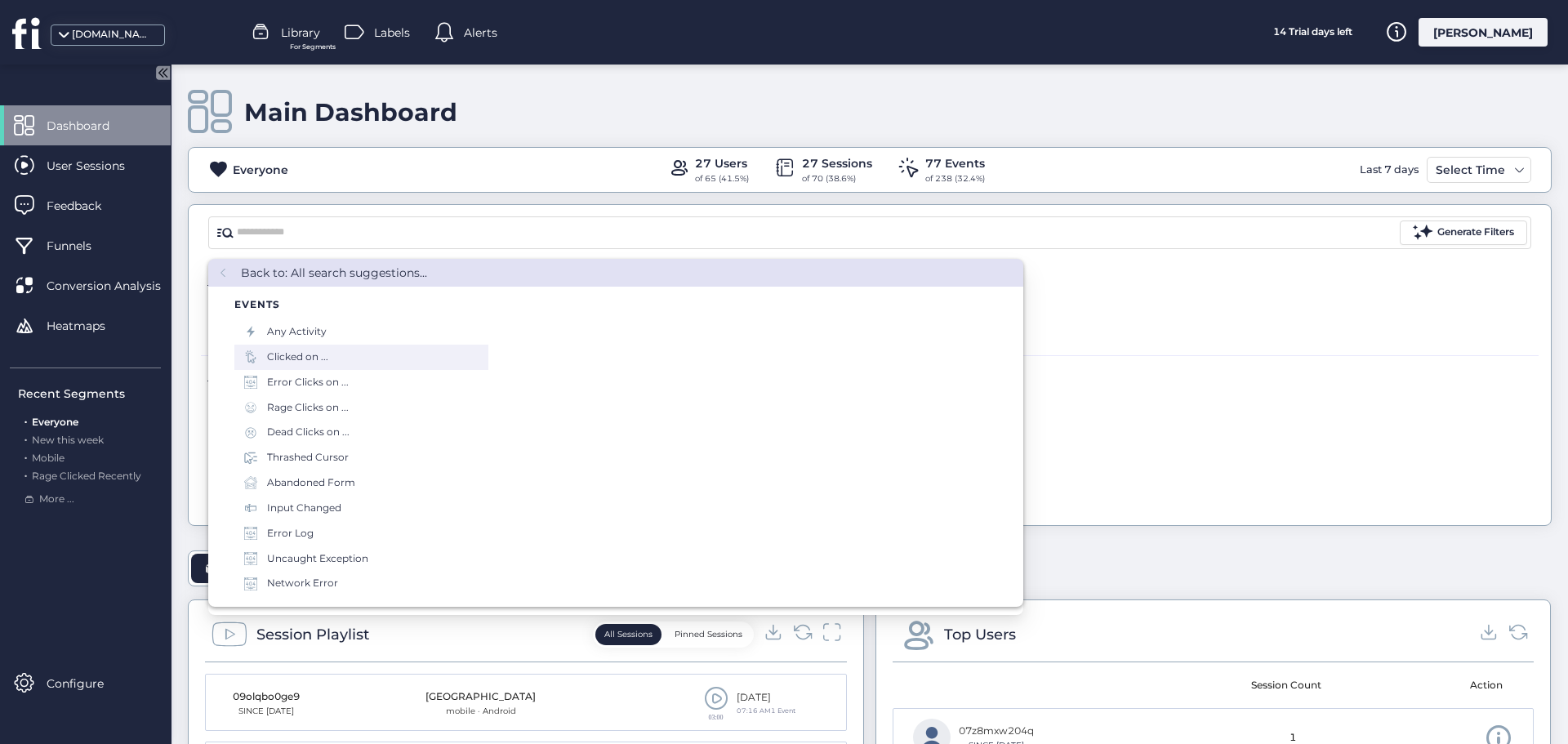
click at [410, 362] on div "Clicked on ..." at bounding box center [361, 357] width 254 height 25
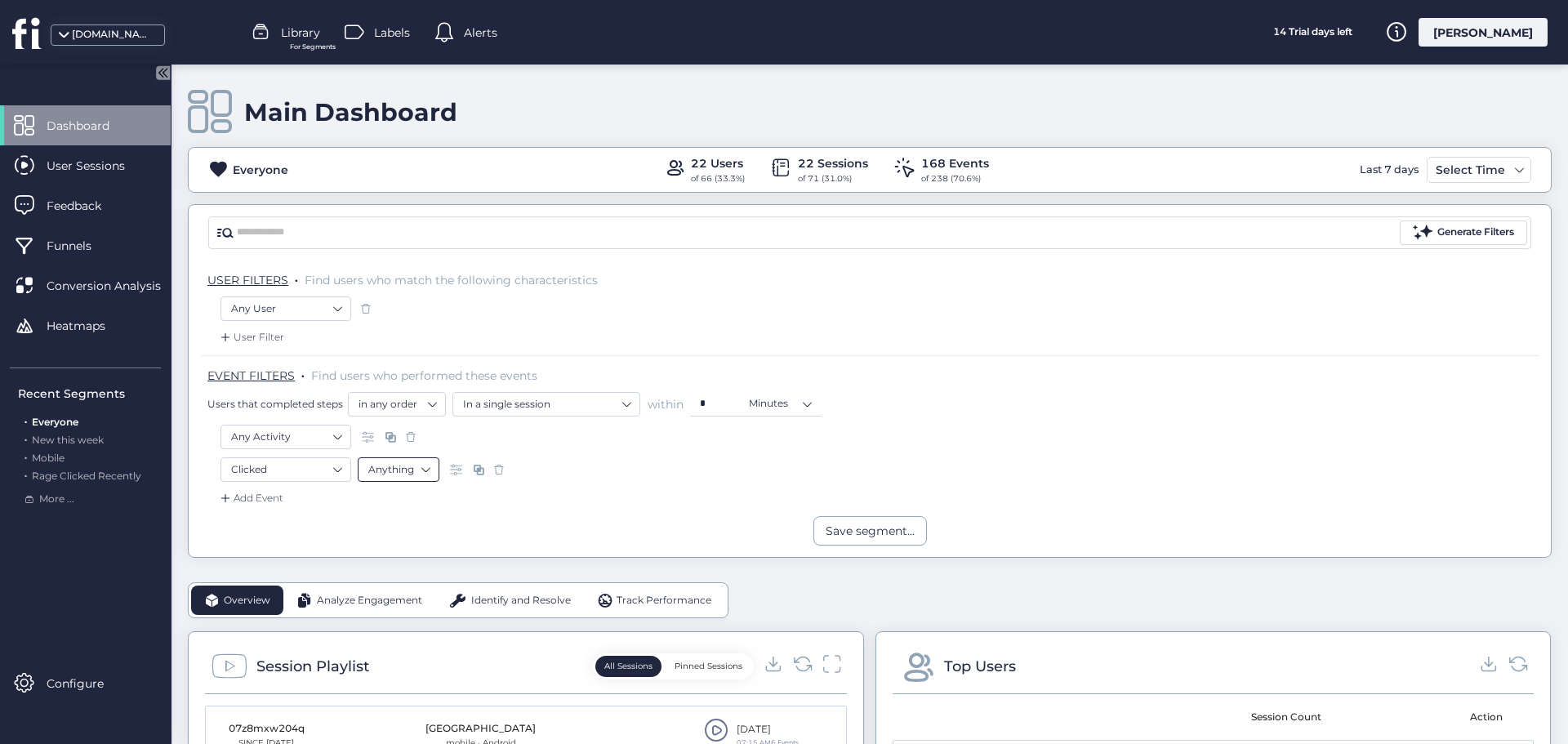
click at [425, 474] on nz-select-item "Anything" at bounding box center [399, 469] width 61 height 24
click at [673, 610] on div "Track Performance" at bounding box center [655, 600] width 142 height 29
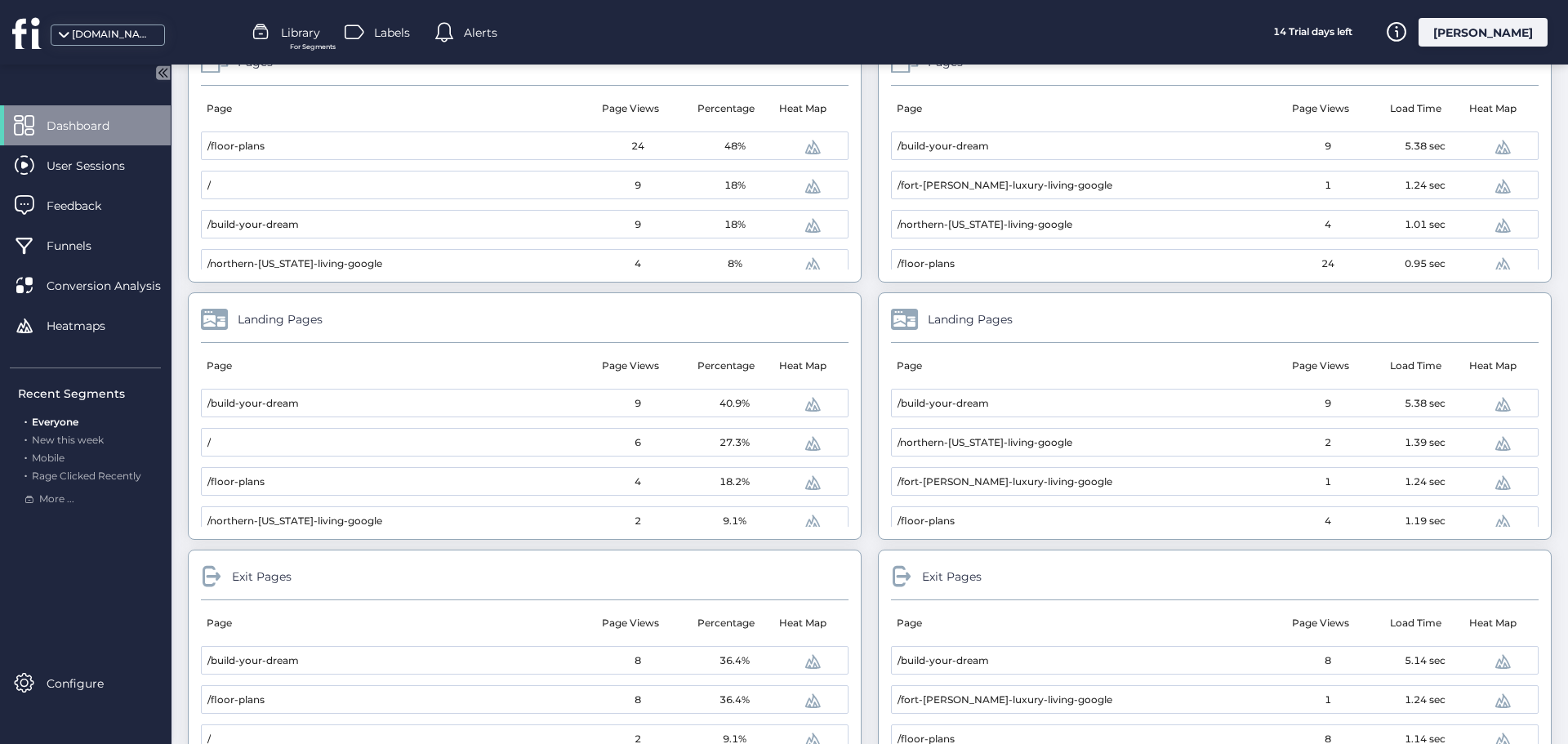
scroll to position [442, 0]
